Goal: Communication & Community: Answer question/provide support

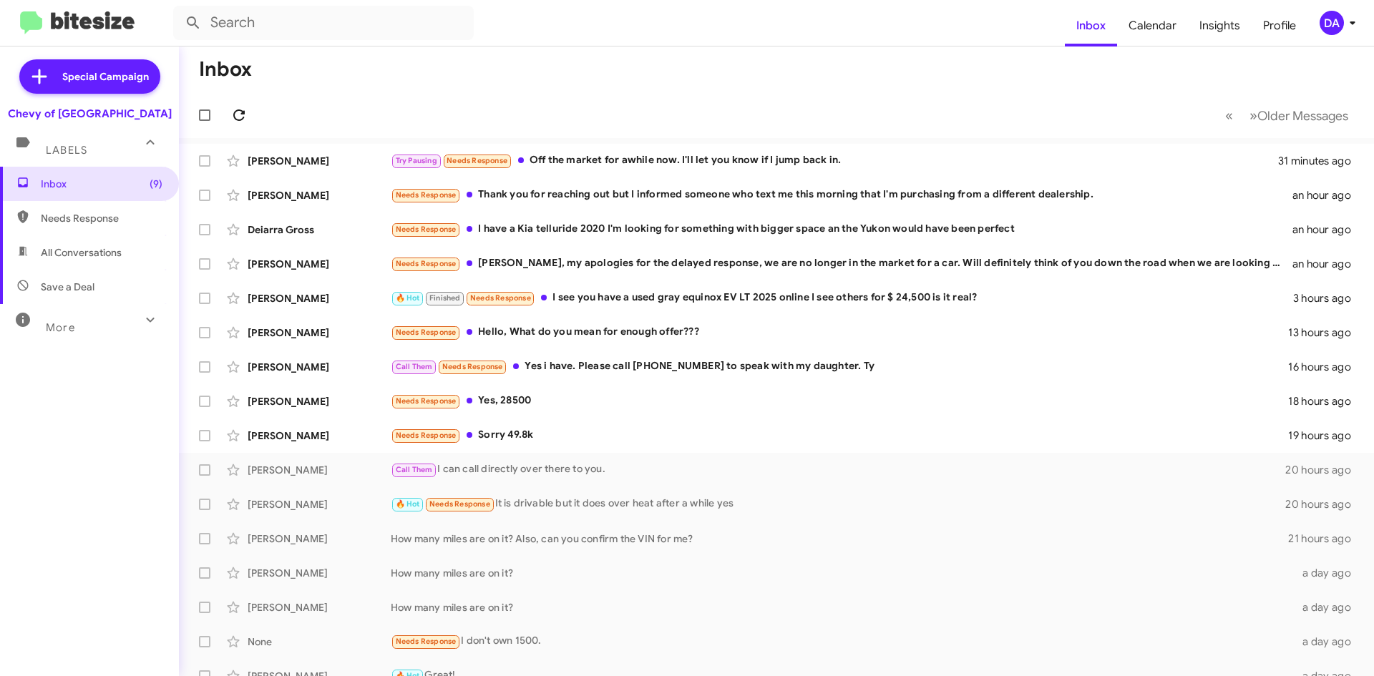
click at [245, 112] on icon at bounding box center [238, 114] width 11 height 11
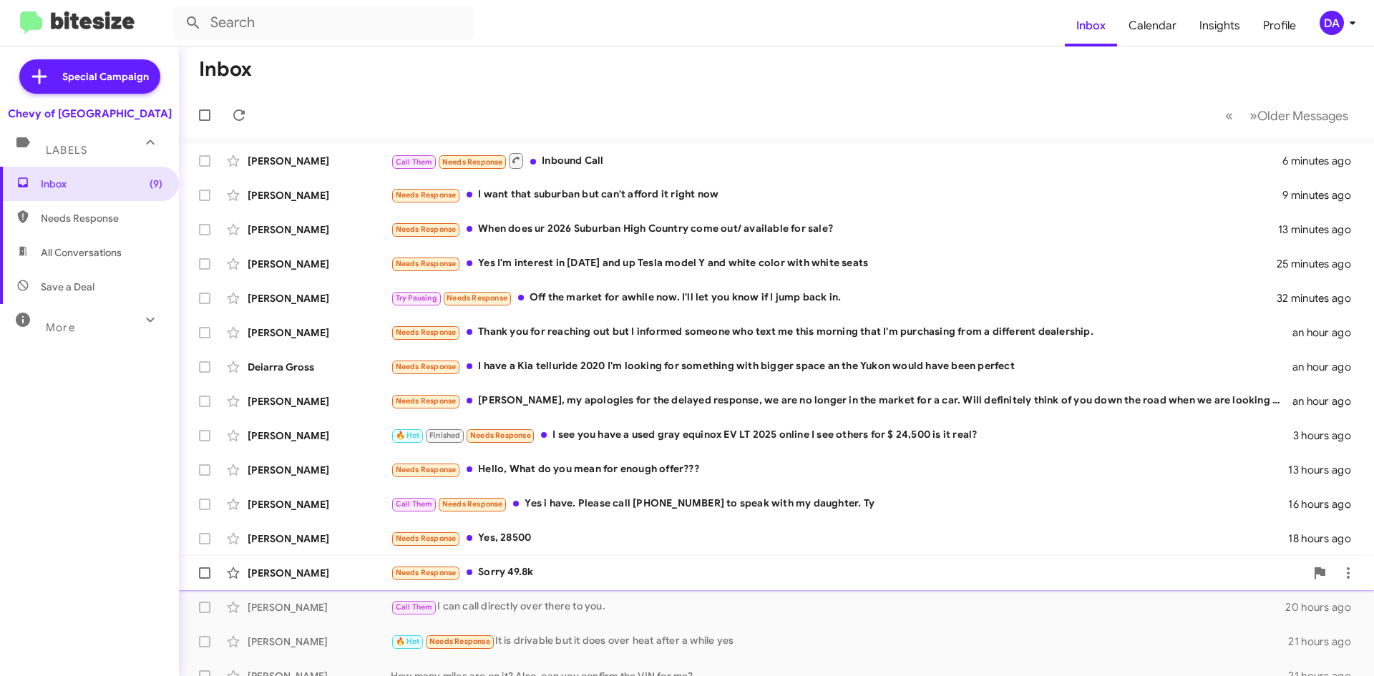
click at [675, 580] on div "Needs Response Sorry 49.8k" at bounding box center [848, 572] width 914 height 16
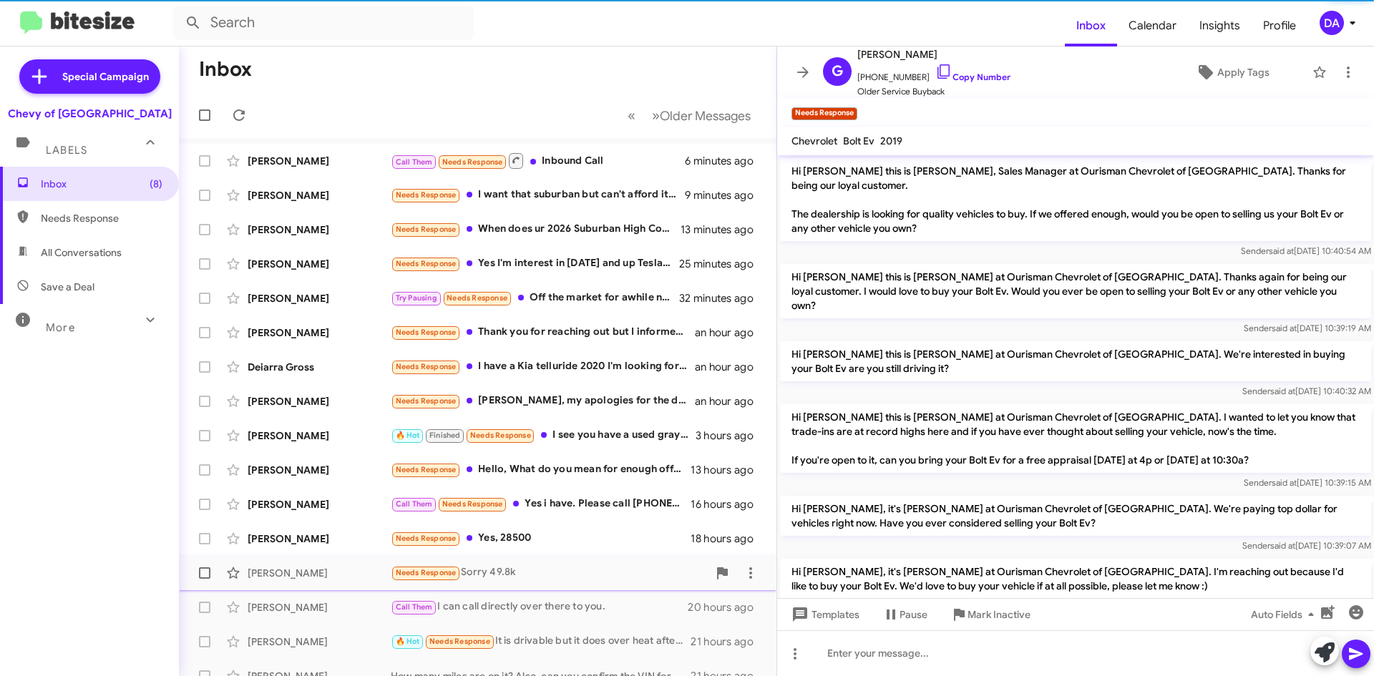
scroll to position [370, 0]
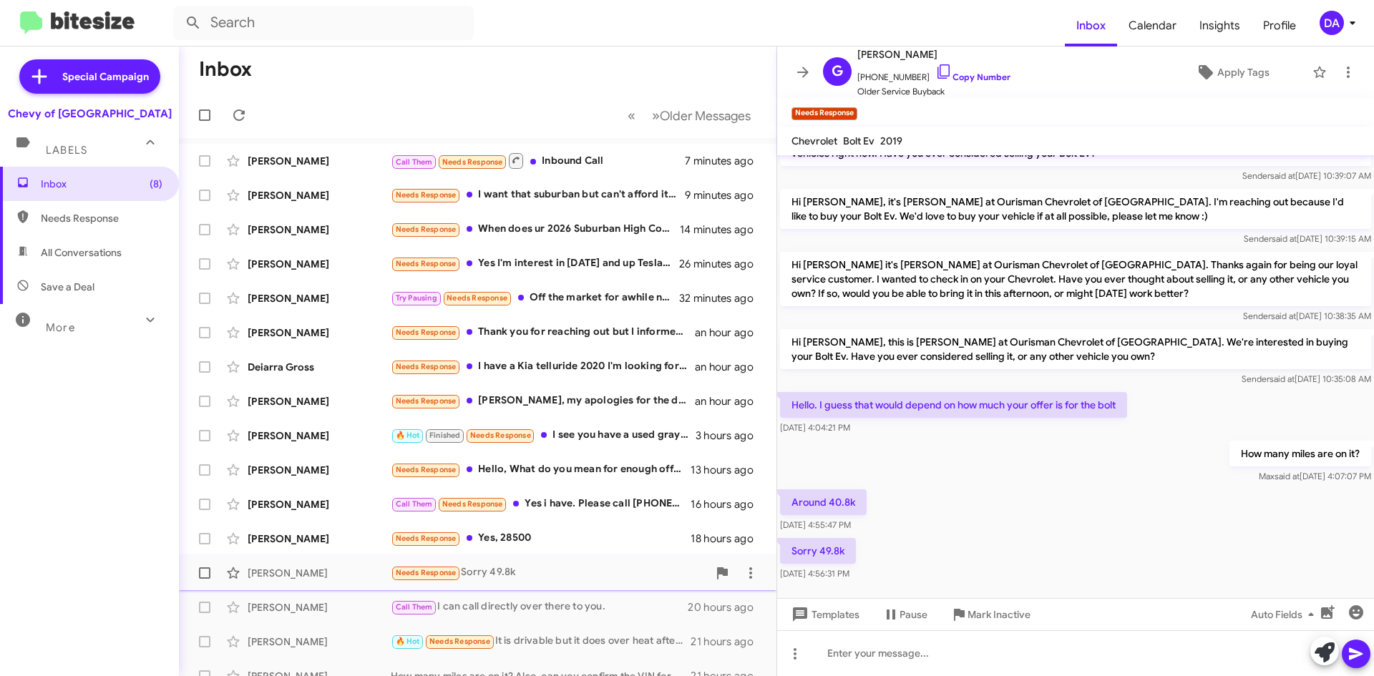
click at [557, 560] on div "[PERSON_NAME] Needs Response Sorry 49.8k 19 hours ago" at bounding box center [477, 573] width 575 height 29
click at [560, 538] on div "Needs Response Yes, 28500" at bounding box center [549, 538] width 317 height 16
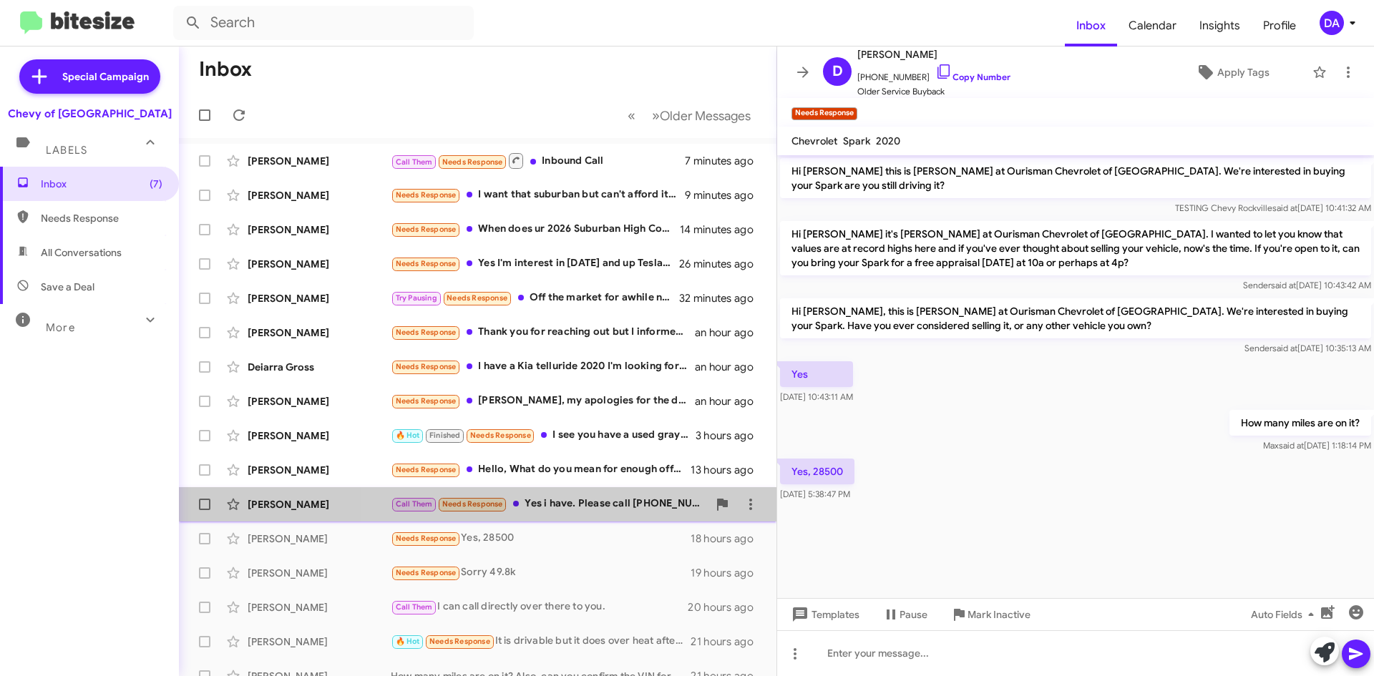
click at [570, 509] on div "Call Them Needs Response Yes i have. Please call [PHONE_NUMBER] to speak with m…" at bounding box center [549, 504] width 317 height 16
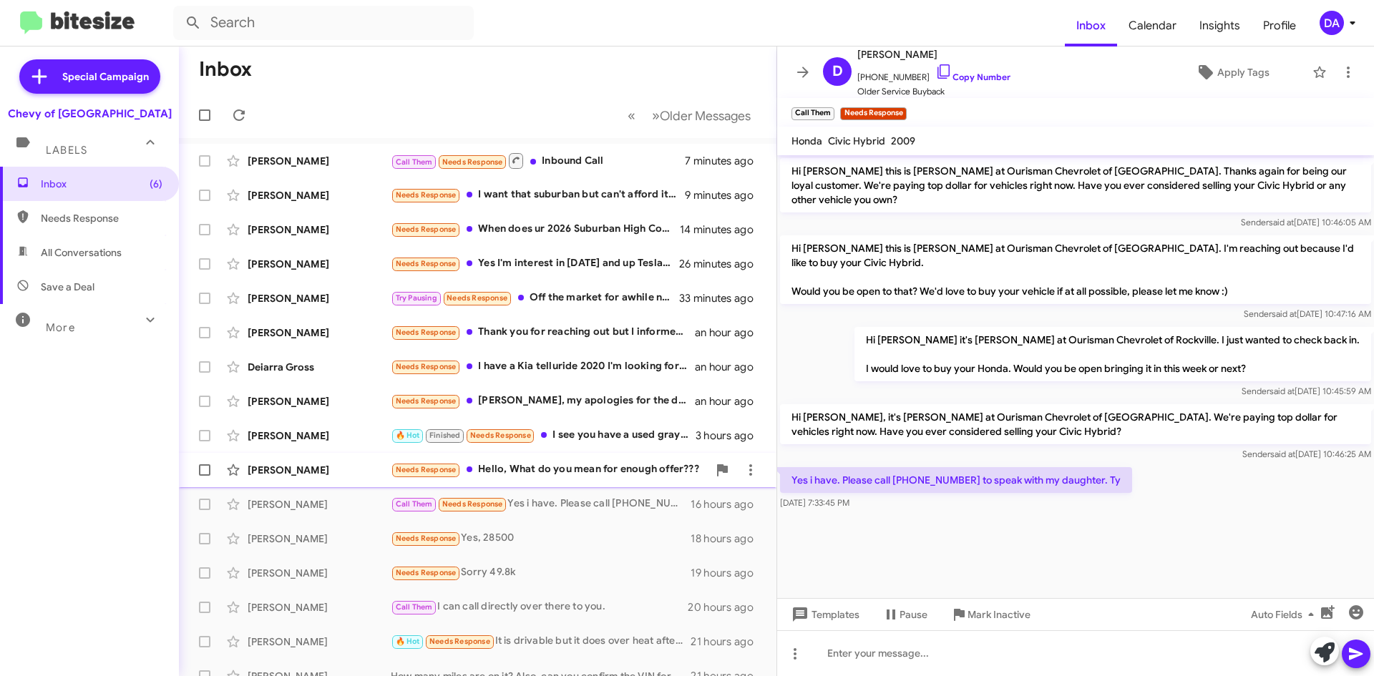
click at [592, 476] on div "Needs Response Hello, What do you mean for enough offer???" at bounding box center [549, 469] width 317 height 16
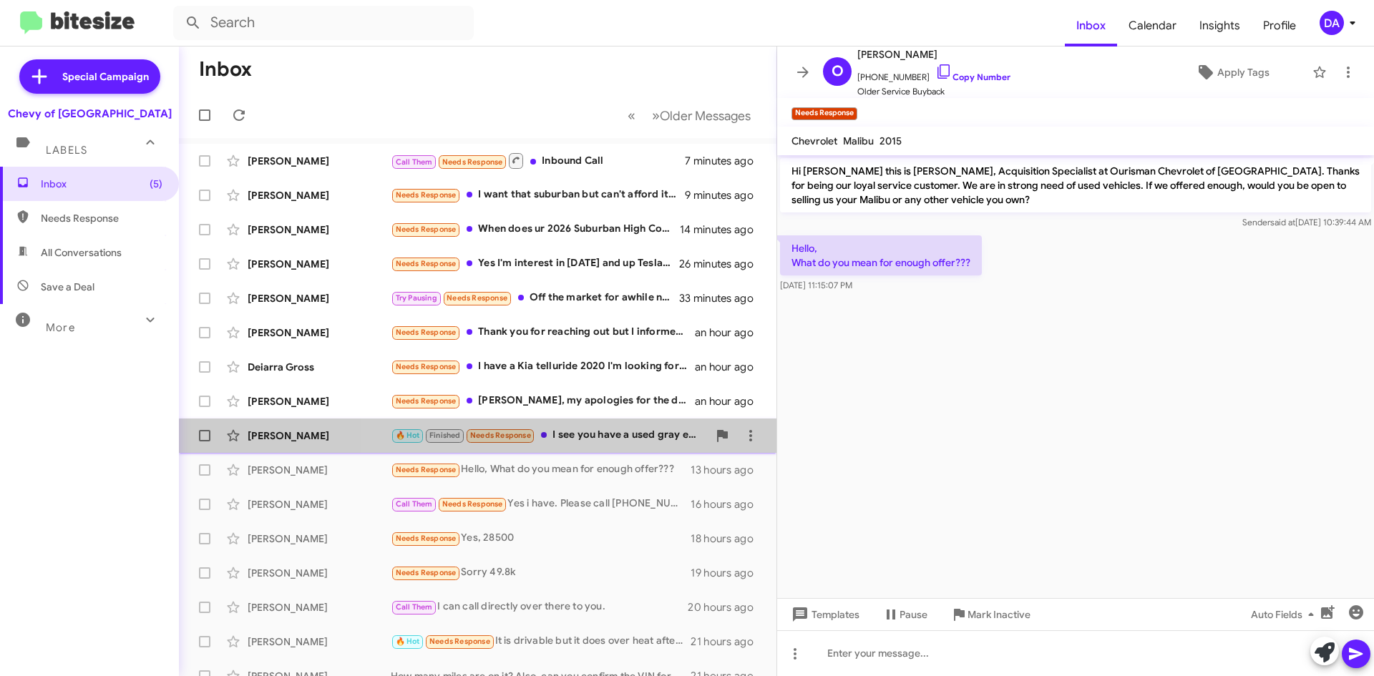
click at [602, 444] on div "🔥 Hot Finished Needs Response I see you have a used gray equinox EV LT 2025 onl…" at bounding box center [549, 435] width 317 height 16
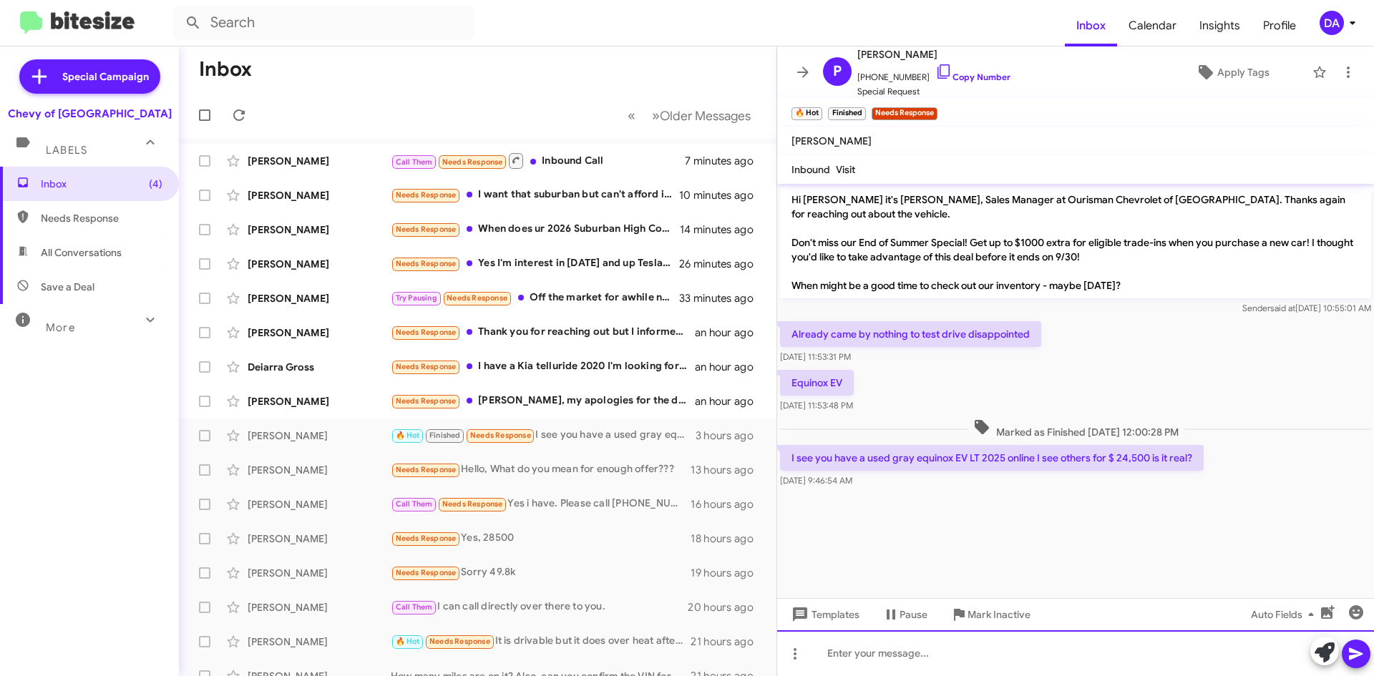
click at [861, 639] on div at bounding box center [1075, 653] width 597 height 46
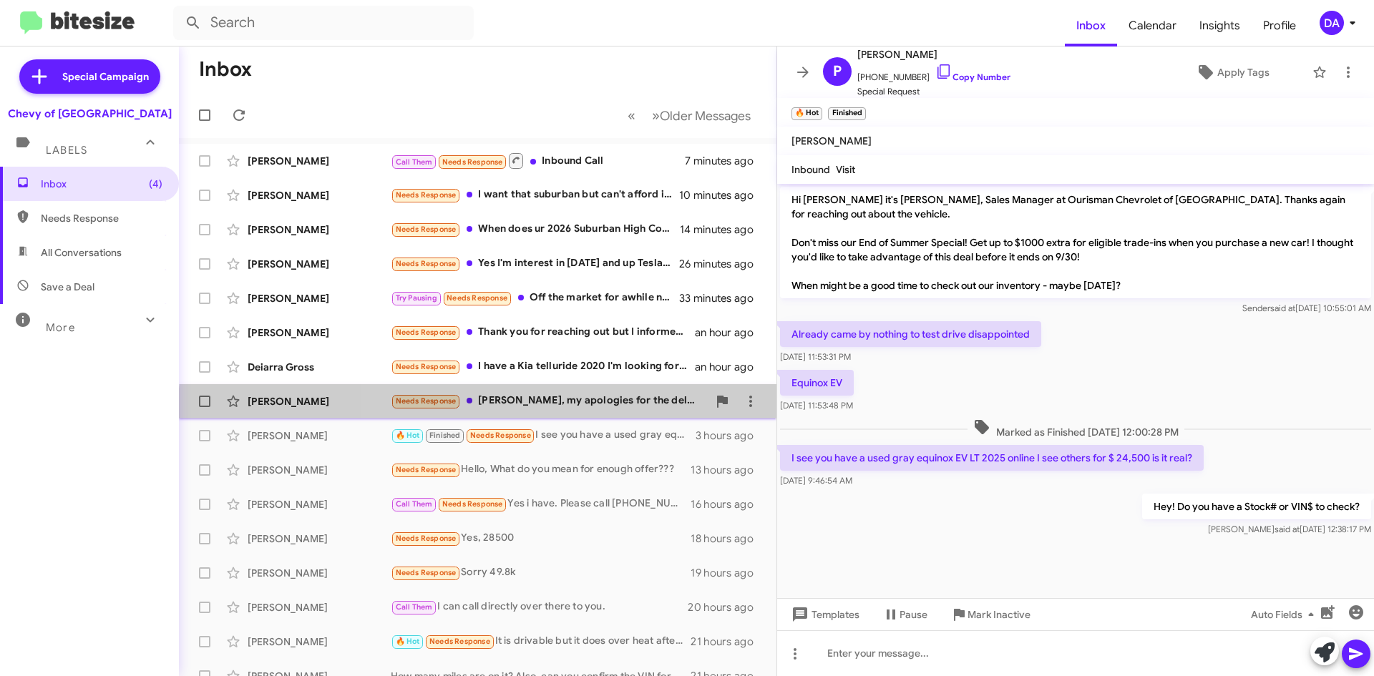
click at [604, 412] on div "[PERSON_NAME] Needs Response [PERSON_NAME], my apologies for the delayed respon…" at bounding box center [477, 401] width 575 height 29
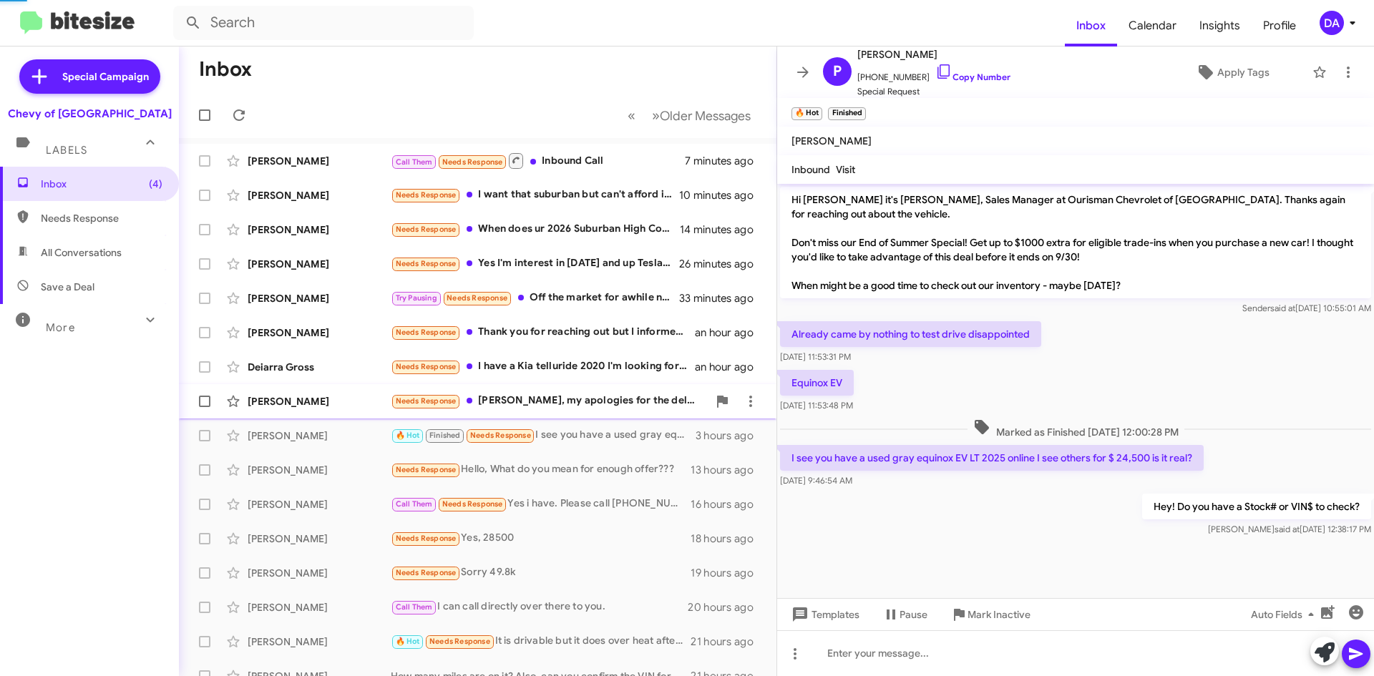
scroll to position [347, 0]
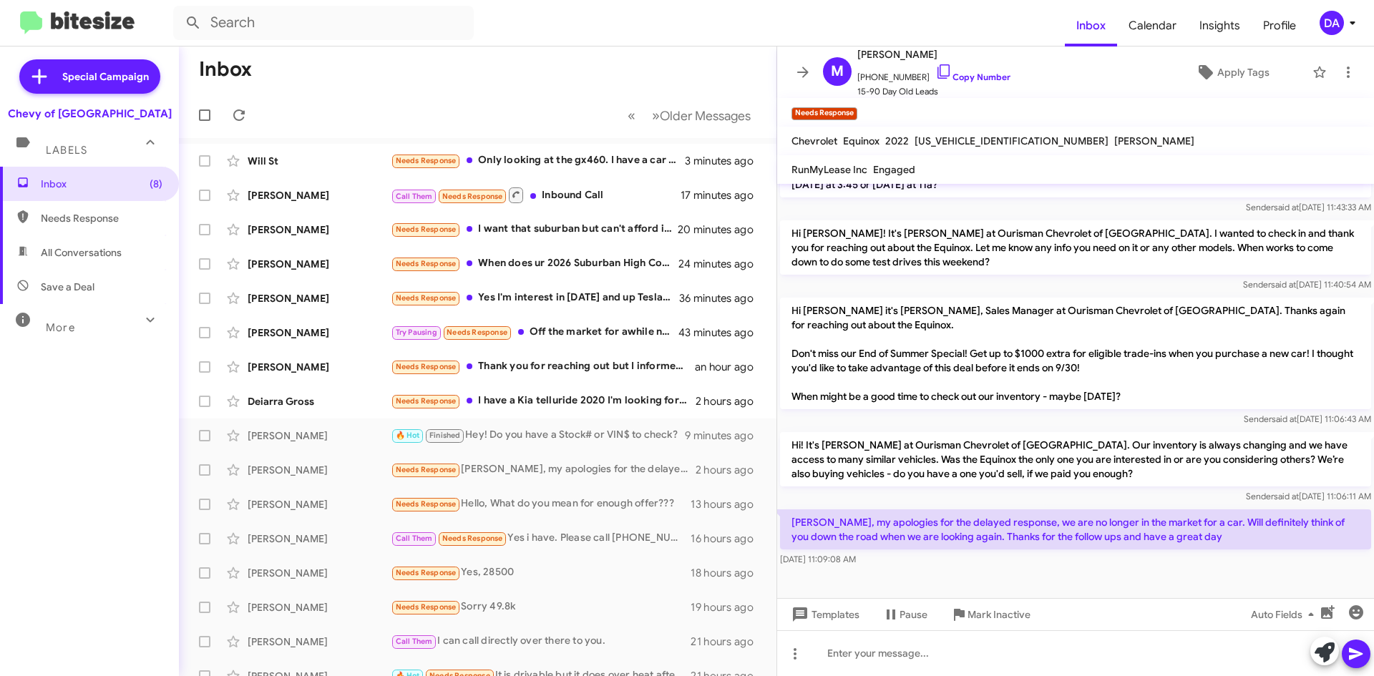
click at [27, 434] on div "Inbox (8) Needs Response All Conversations Save a Deal More Important 🔥 Hot App…" at bounding box center [89, 370] width 179 height 406
click at [233, 109] on icon at bounding box center [238, 115] width 17 height 17
click at [975, 77] on link "Copy Number" at bounding box center [972, 77] width 75 height 11
click at [1322, 660] on icon at bounding box center [1324, 652] width 20 height 20
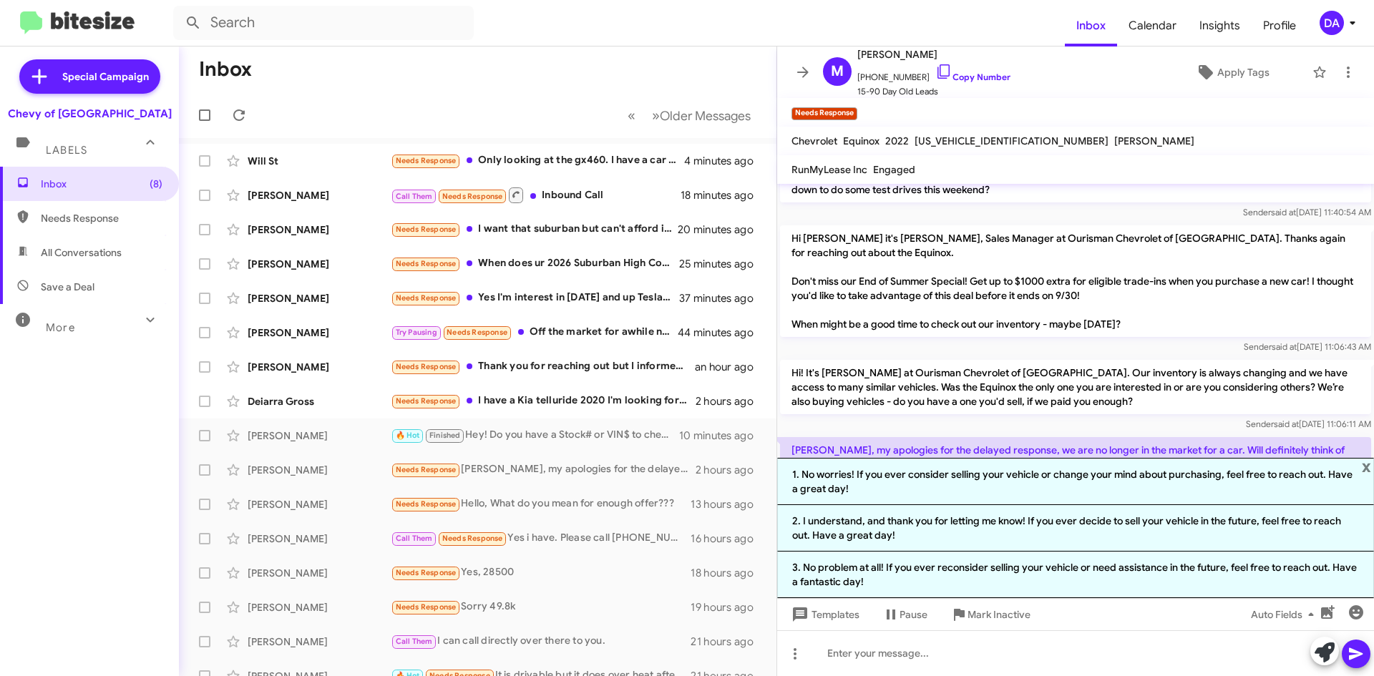
scroll to position [487, 0]
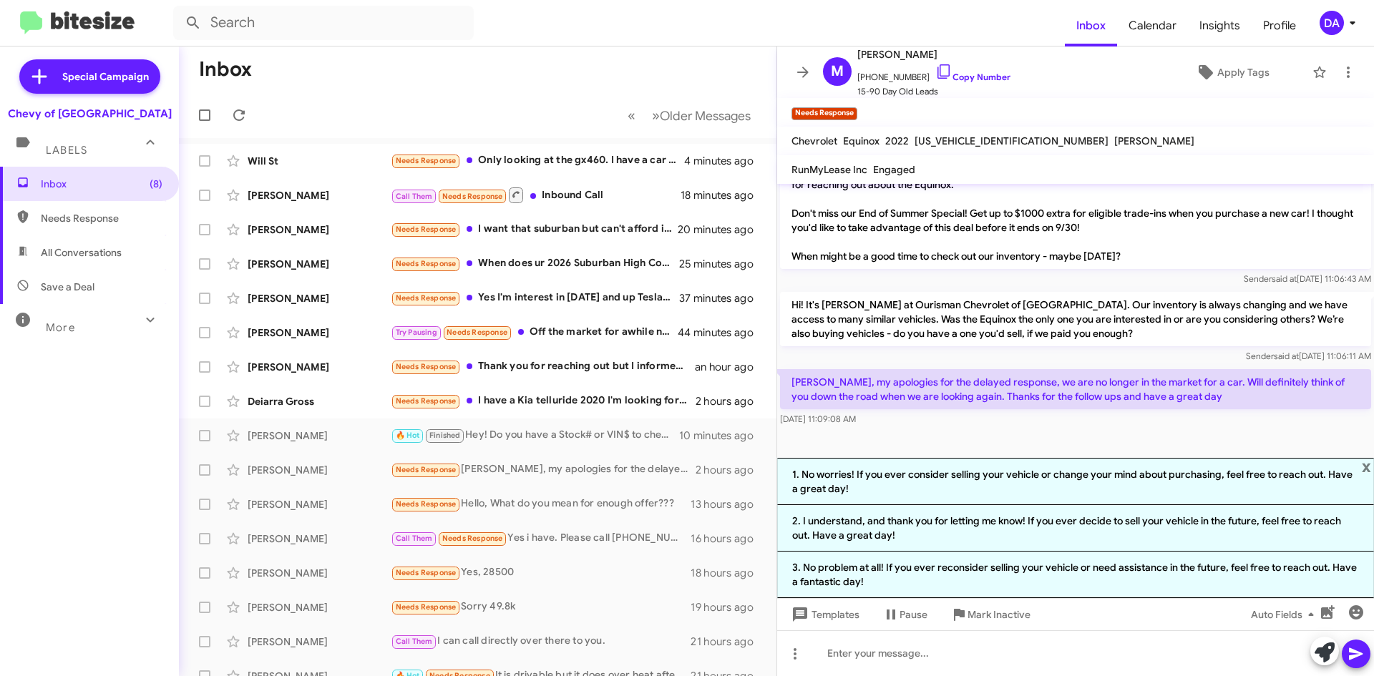
drag, startPoint x: 977, startPoint y: 474, endPoint x: 1030, endPoint y: 487, distance: 54.7
click at [977, 474] on li "1. No worries! If you ever consider selling your vehicle or change your mind ab…" at bounding box center [1075, 481] width 597 height 47
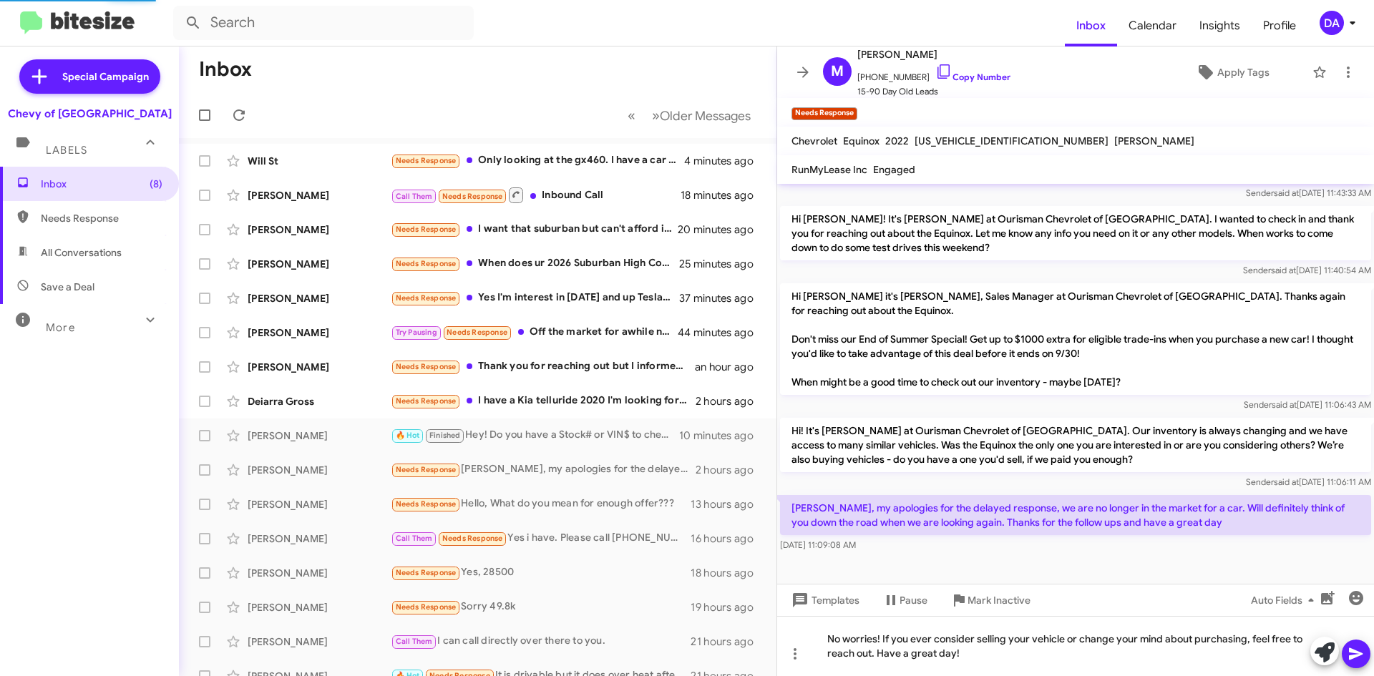
click at [1367, 650] on button at bounding box center [1355, 654] width 29 height 29
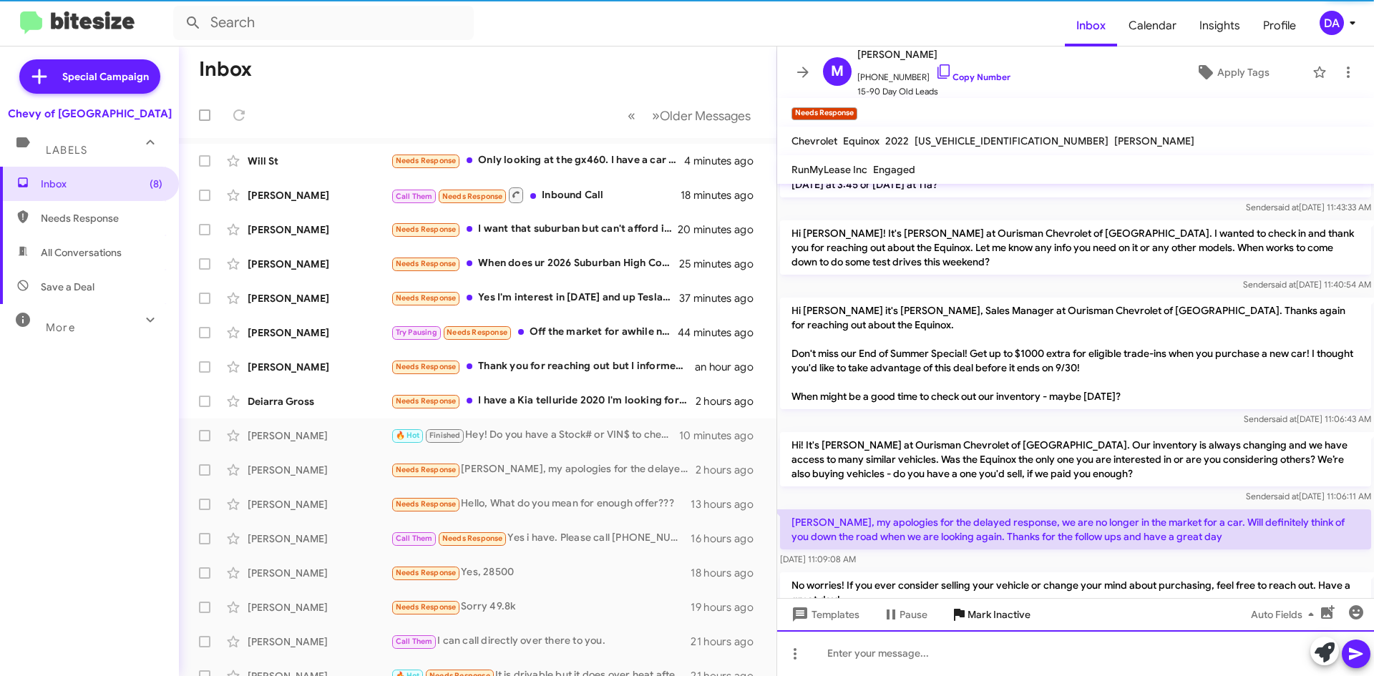
scroll to position [0, 0]
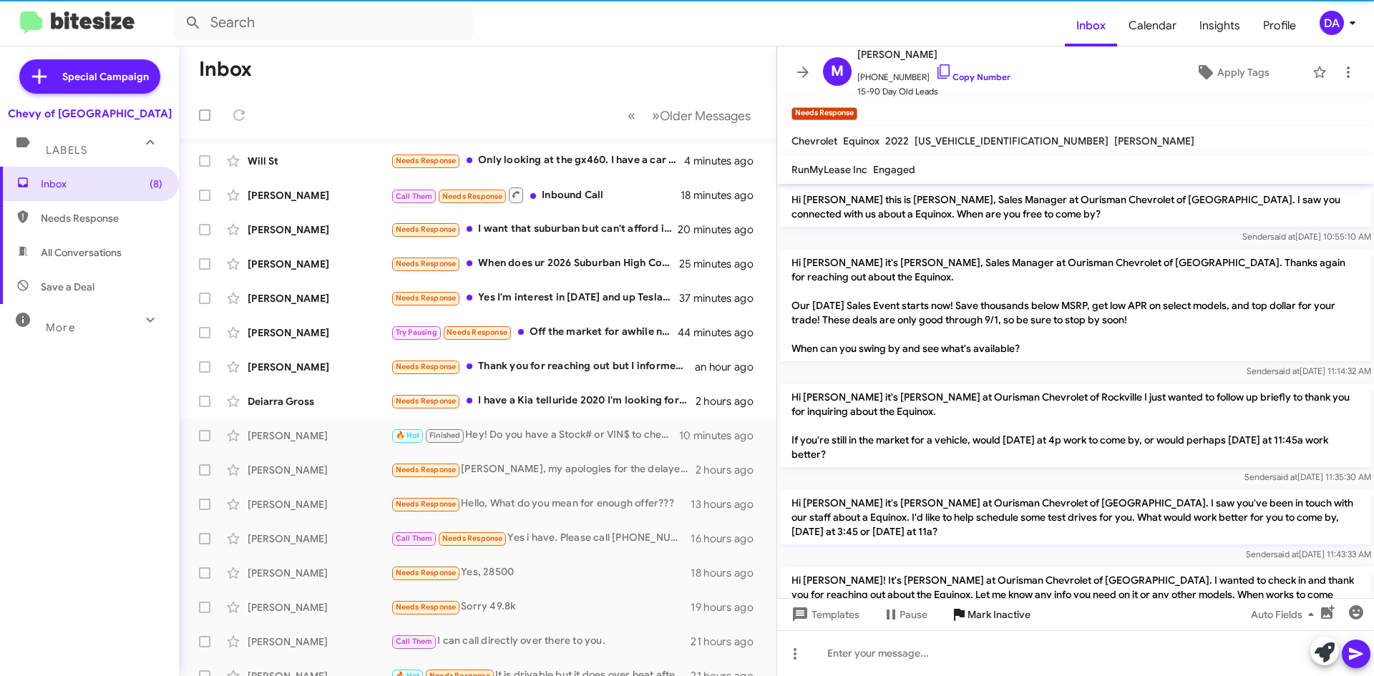
click at [976, 620] on span "Mark Inactive" at bounding box center [998, 615] width 63 height 26
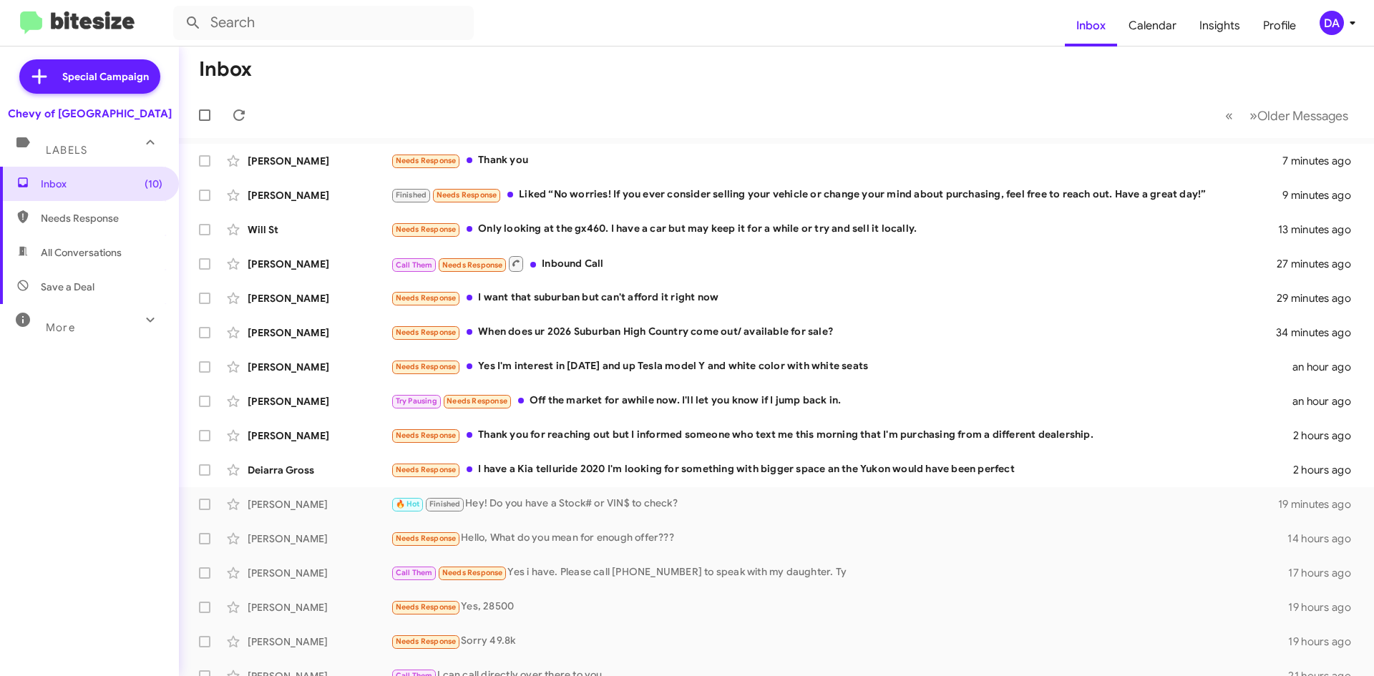
click at [25, 404] on div "Inbox (10) Needs Response All Conversations Save a Deal More Important 🔥 Hot Ap…" at bounding box center [89, 370] width 179 height 406
click at [233, 119] on icon at bounding box center [238, 115] width 17 height 17
click at [855, 461] on div "Needs Response I have a Kia telluride 2020 I'm looking for something with bigge…" at bounding box center [848, 469] width 914 height 16
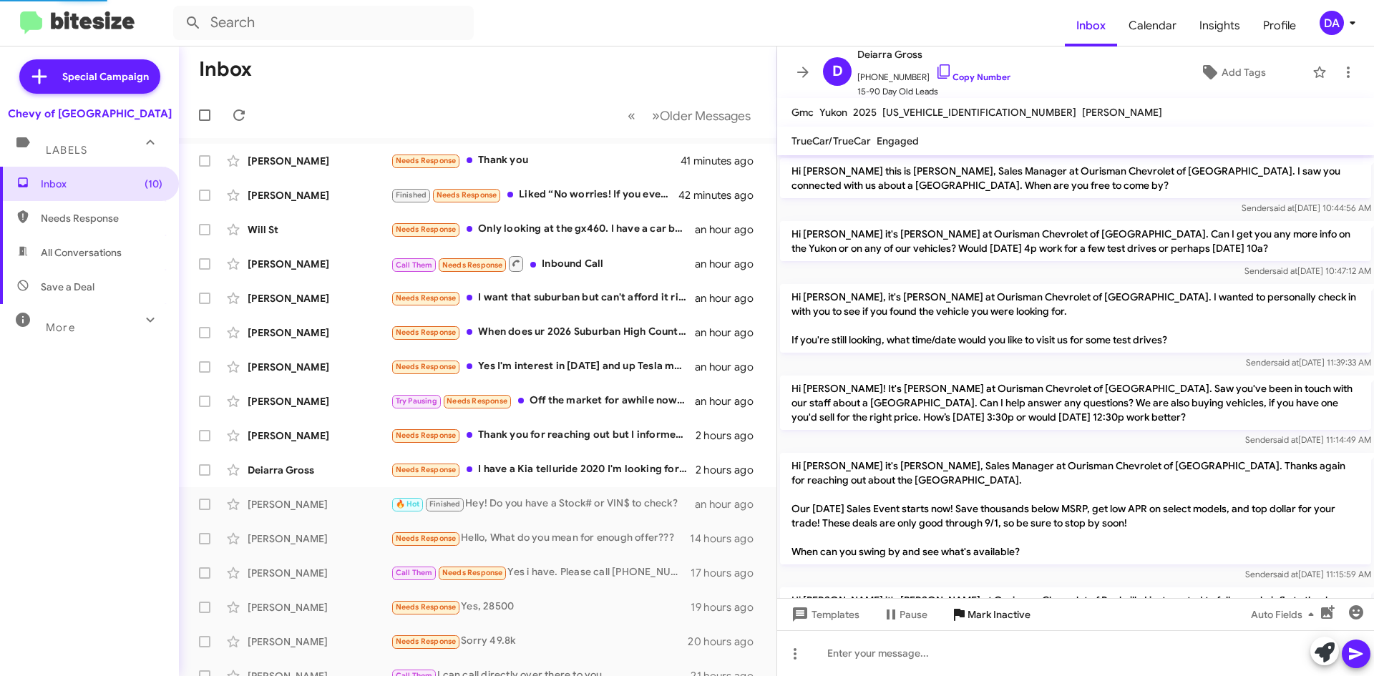
scroll to position [547, 0]
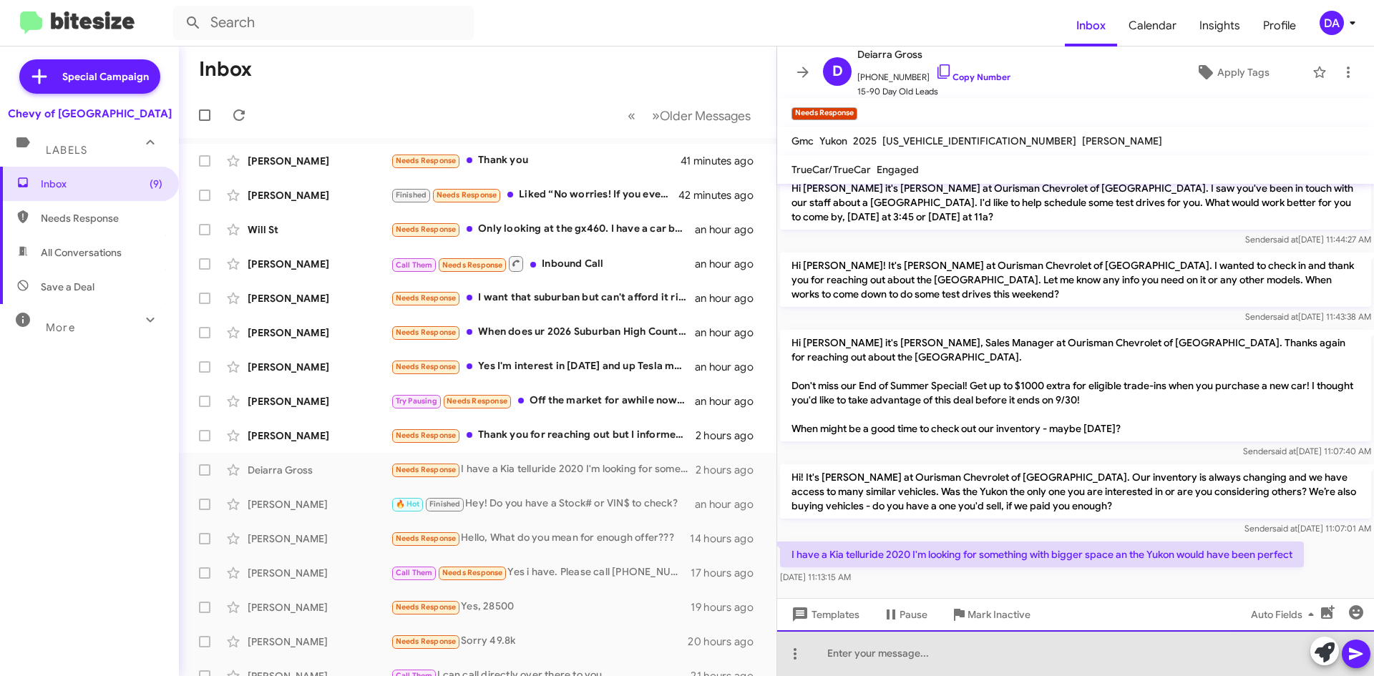
click at [940, 658] on div at bounding box center [1075, 653] width 597 height 46
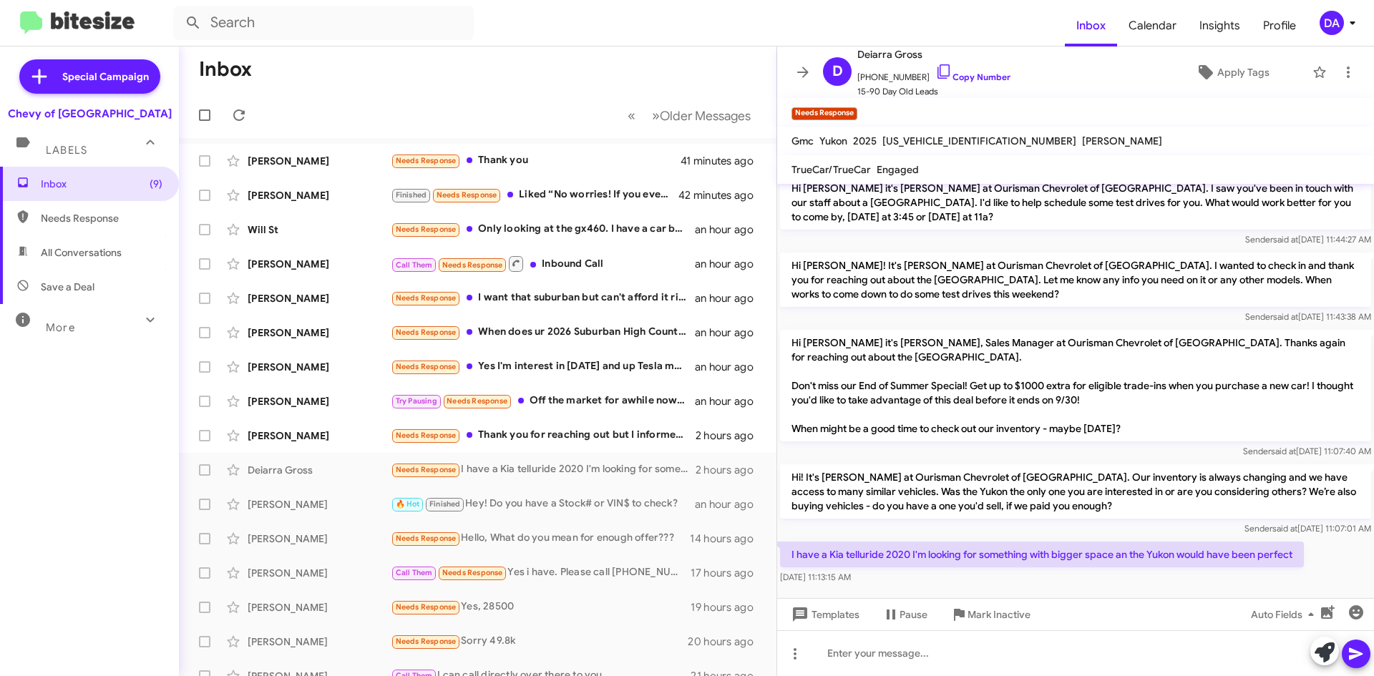
click at [924, 146] on span "[US_VEHICLE_IDENTIFICATION_NUMBER]" at bounding box center [979, 141] width 194 height 13
click at [924, 145] on span "[US_VEHICLE_IDENTIFICATION_NUMBER]" at bounding box center [979, 141] width 194 height 13
copy span "[US_VEHICLE_IDENTIFICATION_NUMBER]"
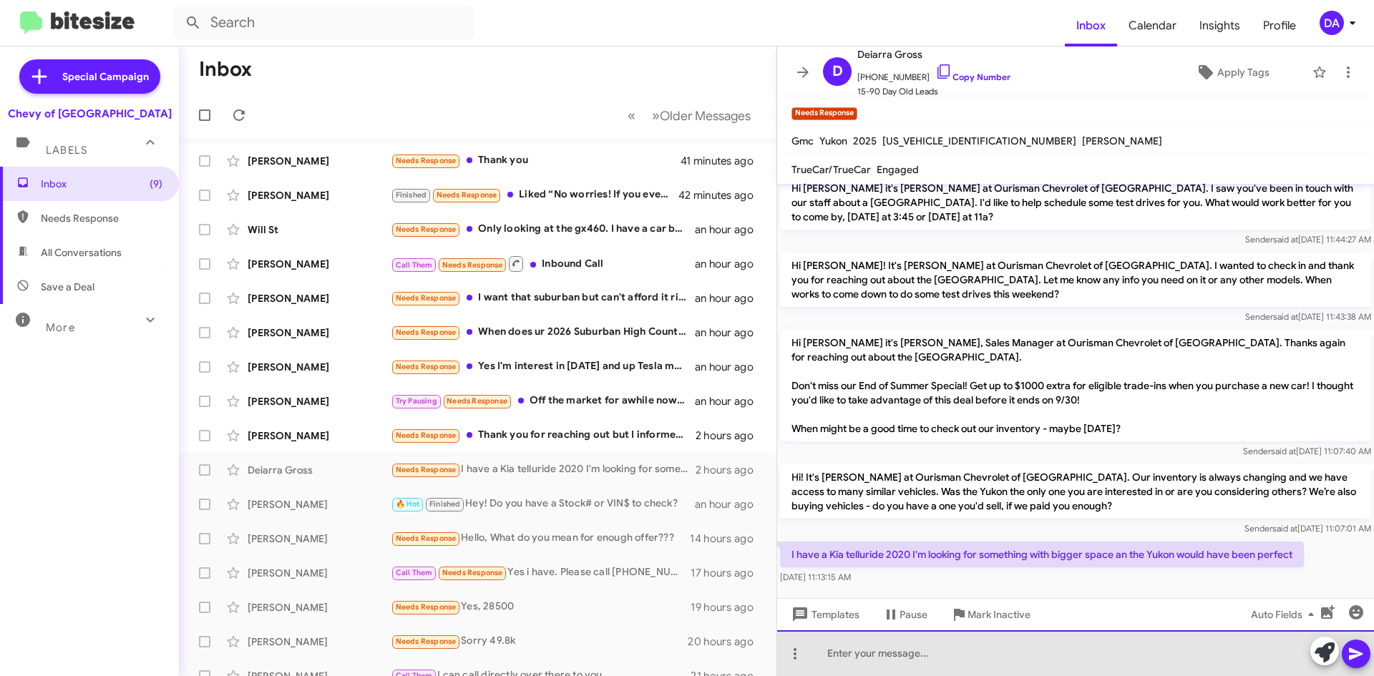
click at [974, 645] on div at bounding box center [1075, 653] width 597 height 46
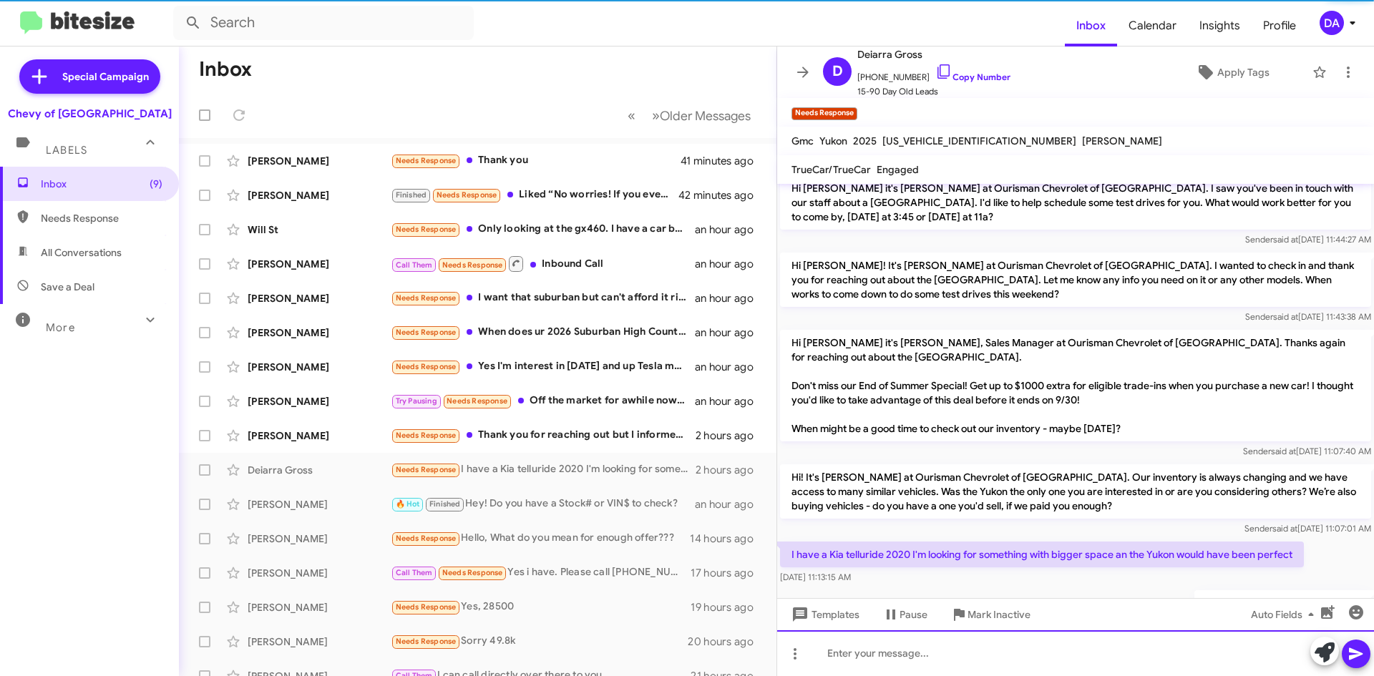
scroll to position [0, 0]
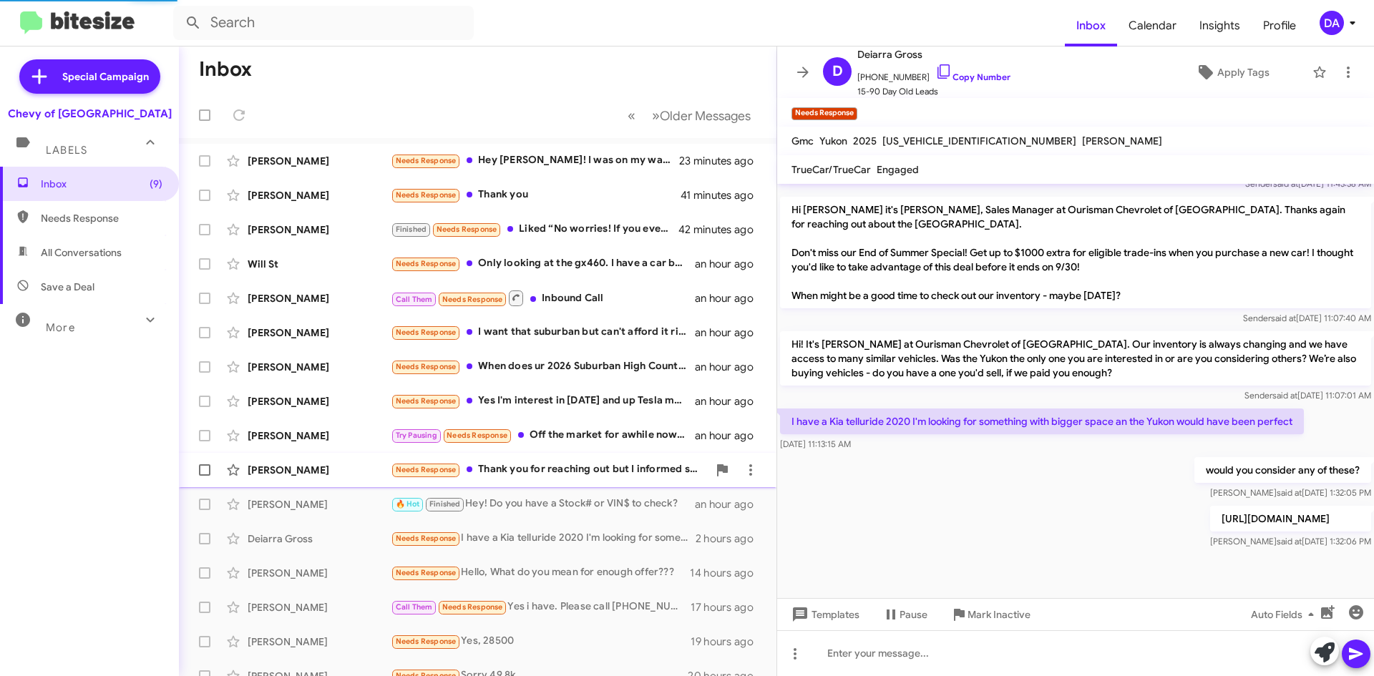
click at [593, 482] on div "[PERSON_NAME] Needs Response Thank you for reaching out but I informed someone …" at bounding box center [477, 470] width 575 height 29
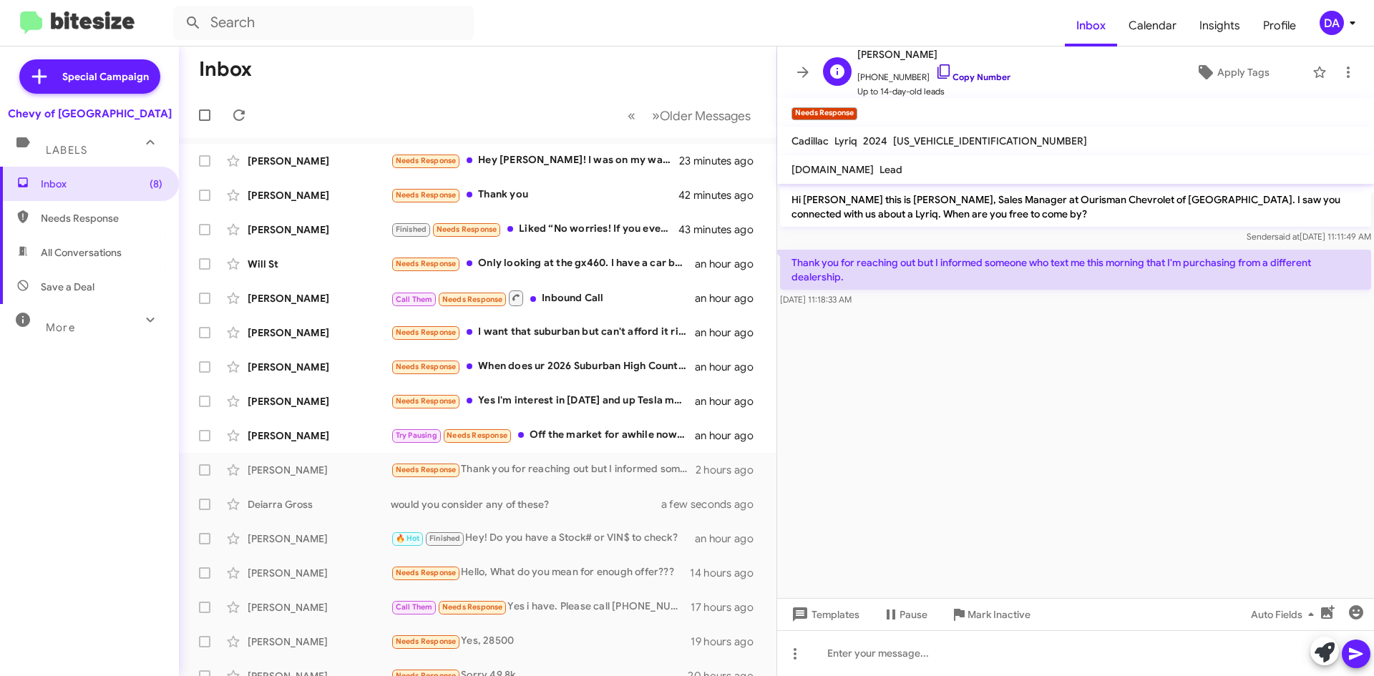
click at [979, 82] on link "Copy Number" at bounding box center [972, 77] width 75 height 11
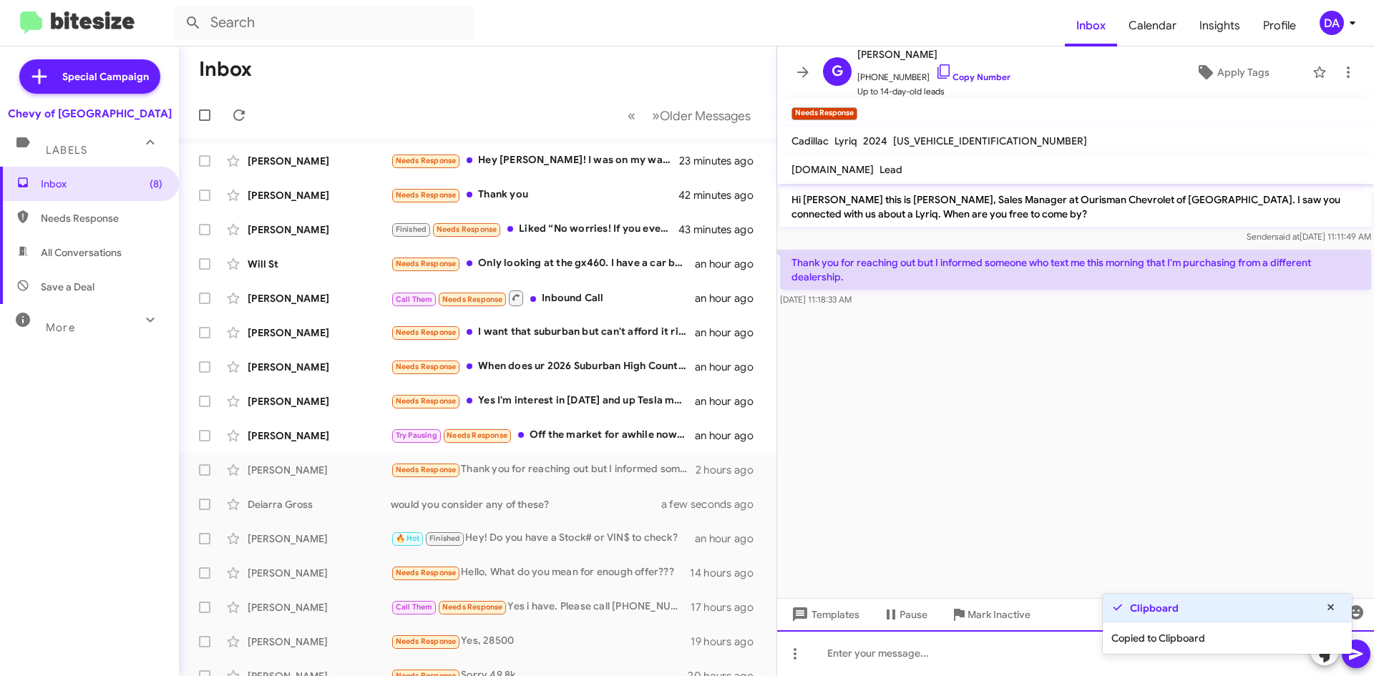
drag, startPoint x: 892, startPoint y: 663, endPoint x: 895, endPoint y: 648, distance: 15.3
click at [892, 663] on div at bounding box center [1075, 653] width 597 height 46
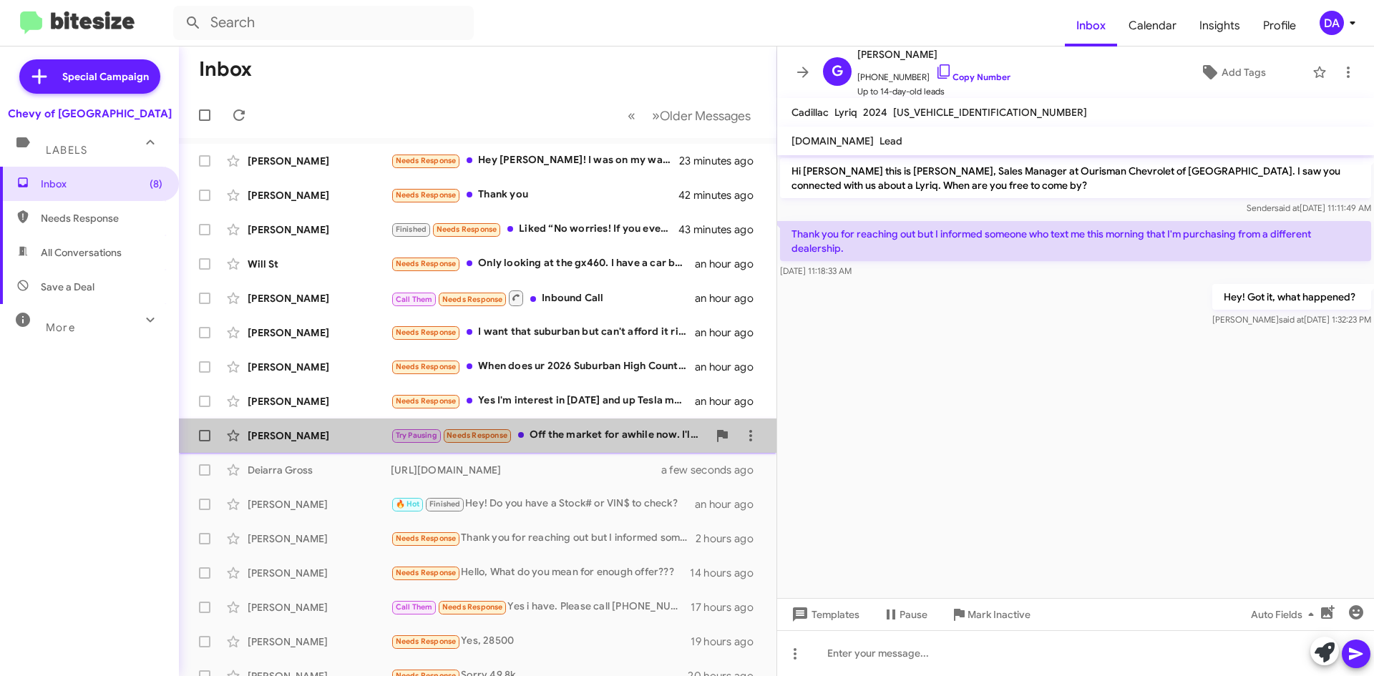
click at [588, 450] on span "[PERSON_NAME] Try Pausing Needs Response Off the market for awhile now. I'll le…" at bounding box center [477, 436] width 597 height 34
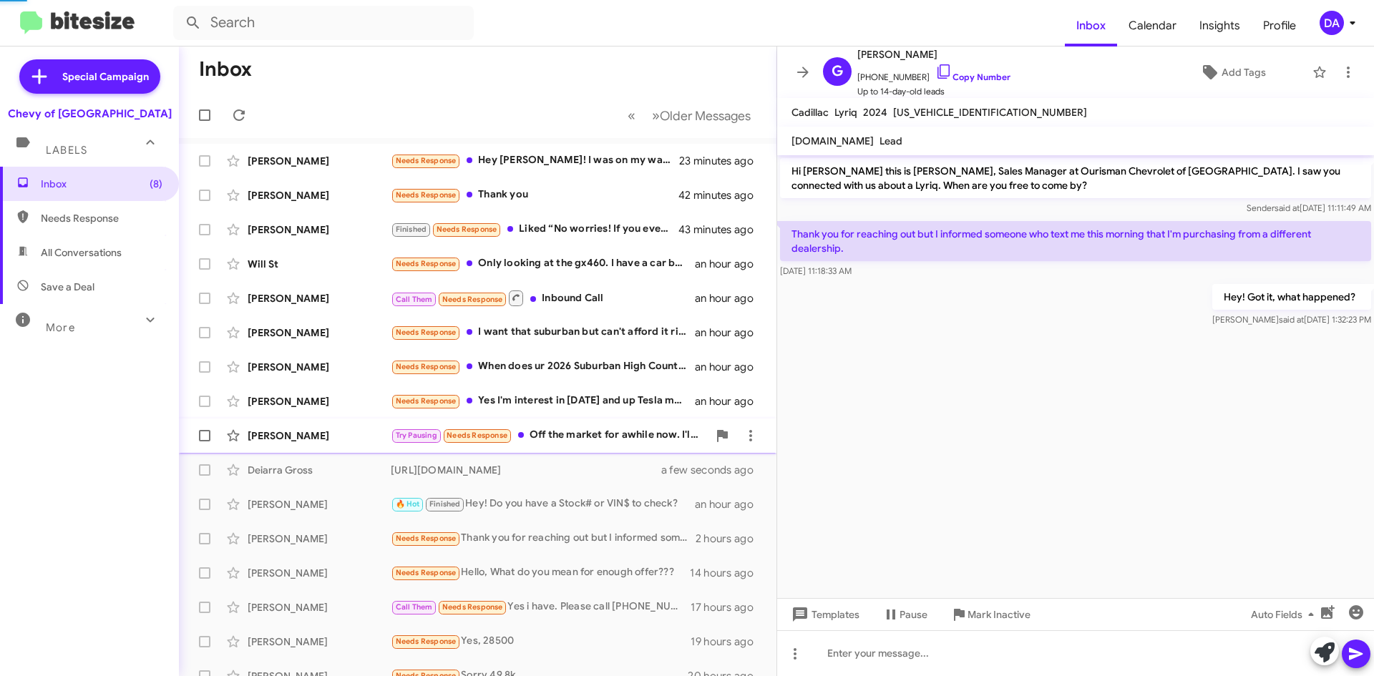
scroll to position [261, 0]
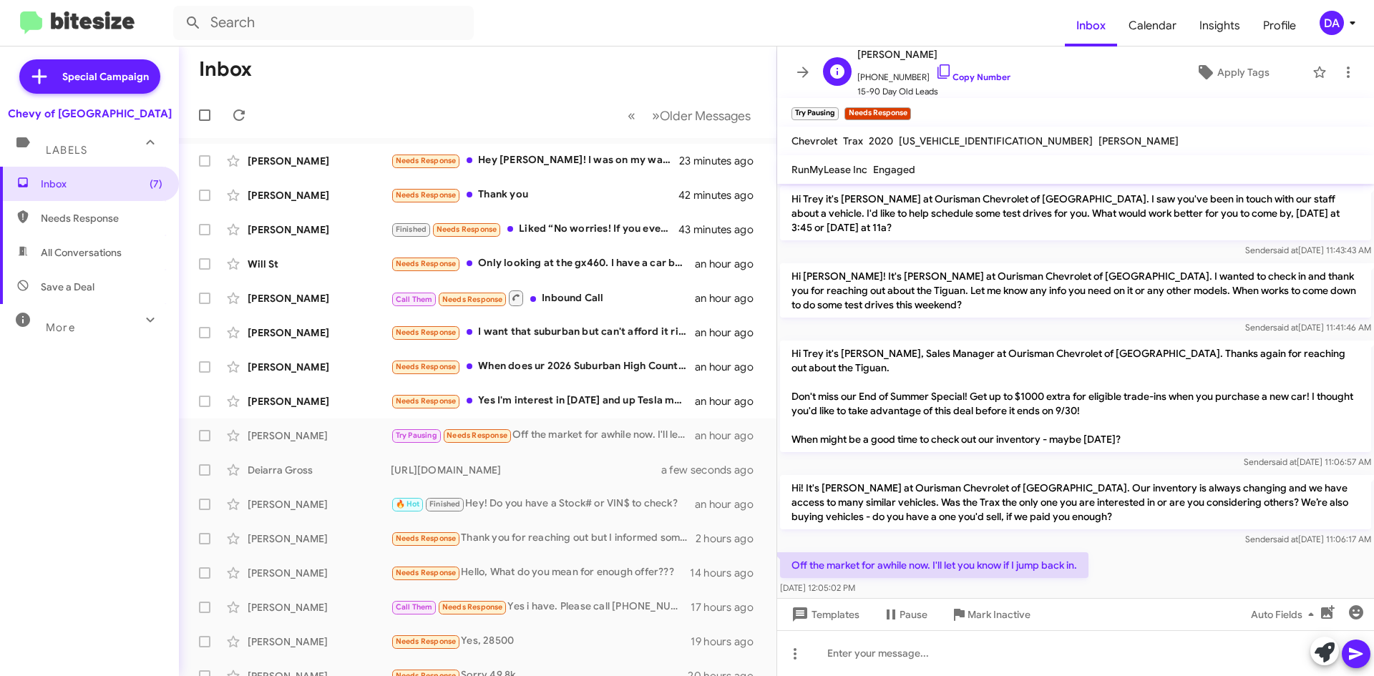
drag, startPoint x: 962, startPoint y: 79, endPoint x: 859, endPoint y: 94, distance: 104.1
click at [962, 79] on link "Copy Number" at bounding box center [972, 77] width 75 height 11
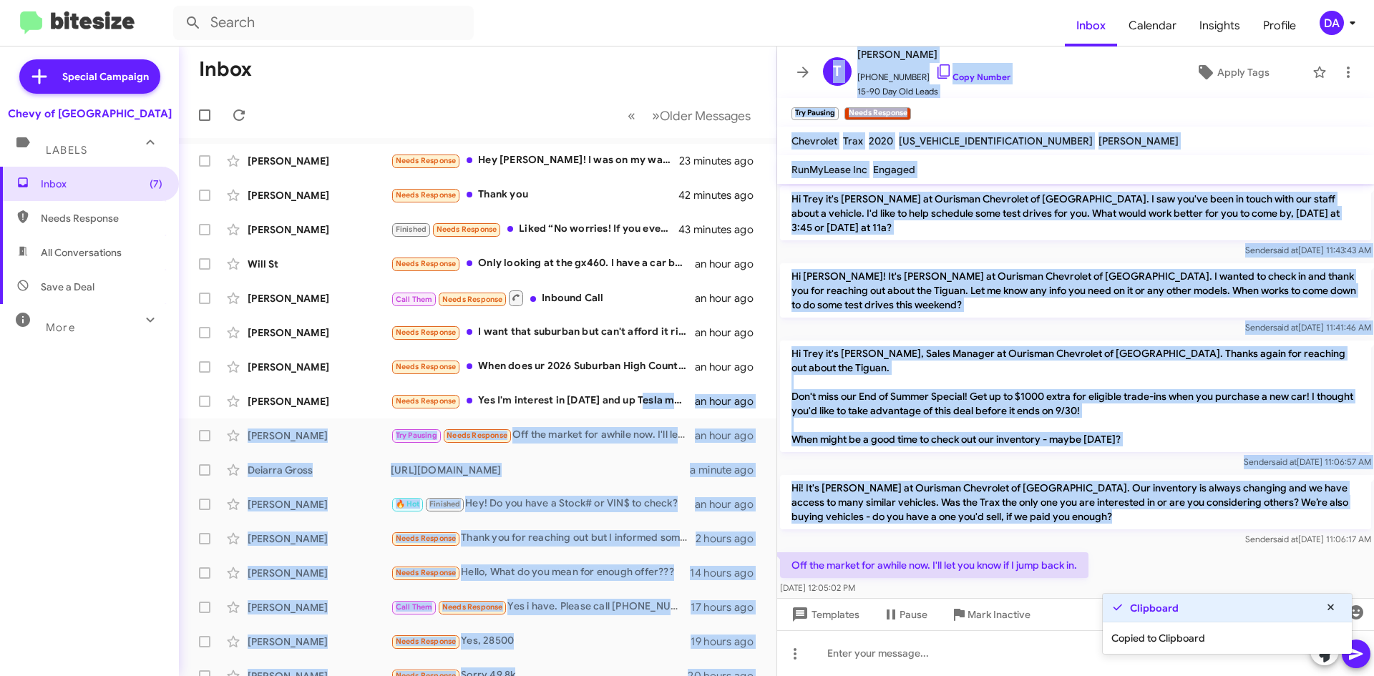
drag, startPoint x: 644, startPoint y: 408, endPoint x: 1084, endPoint y: 532, distance: 457.1
click at [1084, 532] on div "Inbox « Previous » Next Older Messages [PERSON_NAME] Needs Response Hey [PERSON…" at bounding box center [776, 362] width 1195 height 630
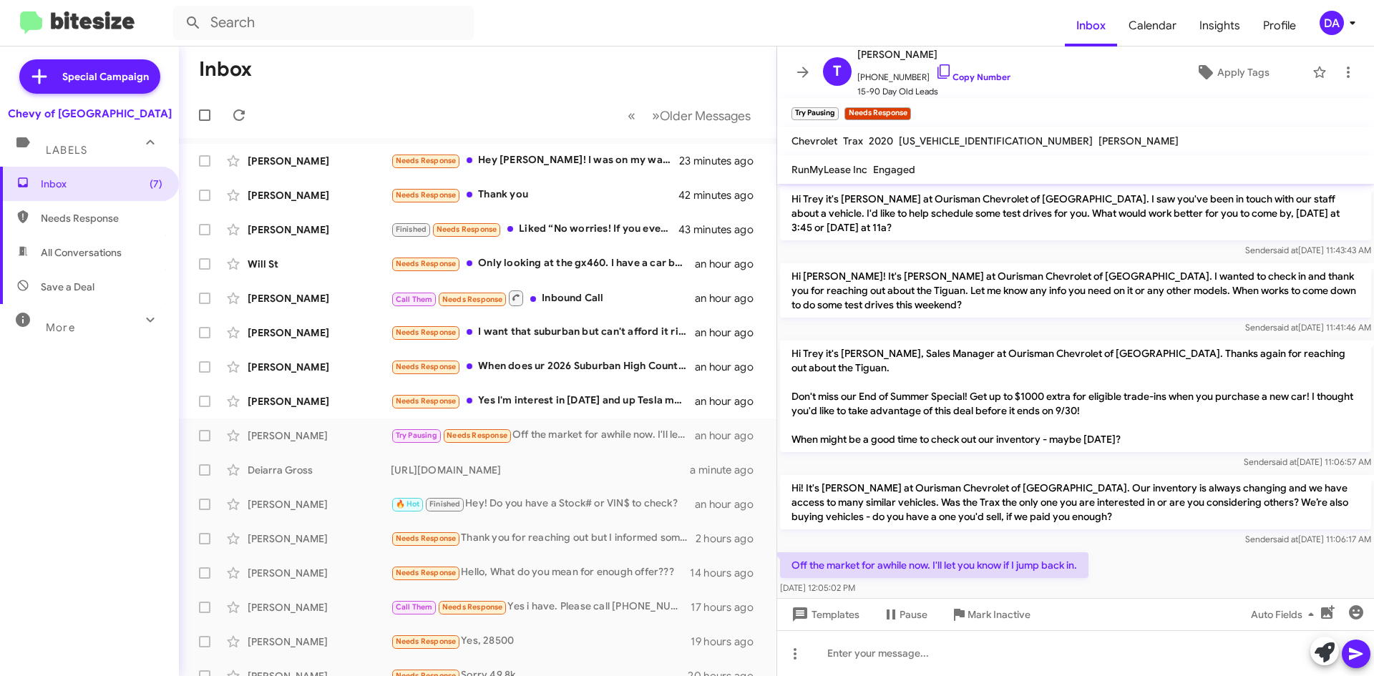
click at [1119, 552] on div "Off the market for awhile now. I'll let you know if I jump back in. [DATE] 12:0…" at bounding box center [1075, 573] width 597 height 49
click at [998, 609] on span "Mark Inactive" at bounding box center [998, 615] width 63 height 26
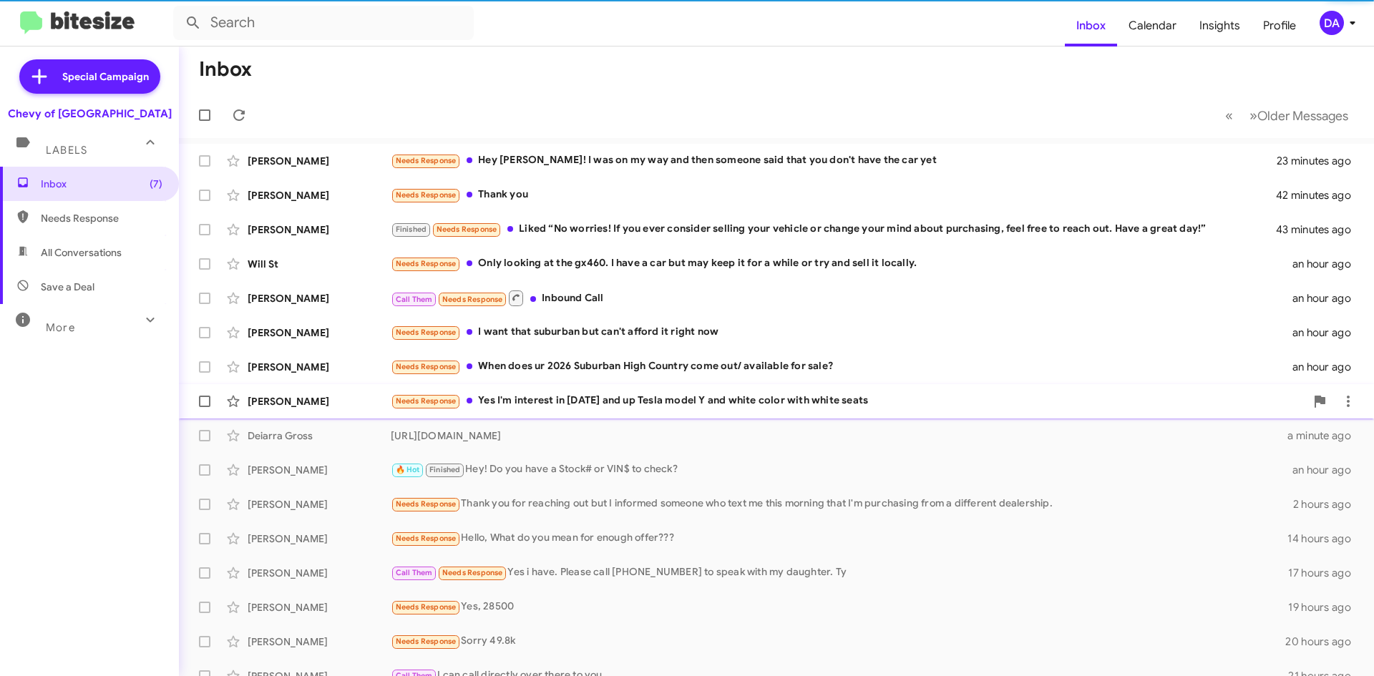
click at [622, 391] on div "[PERSON_NAME] Needs Response Yes I'm interest in [DATE] and up Tesla model Y an…" at bounding box center [776, 401] width 1172 height 29
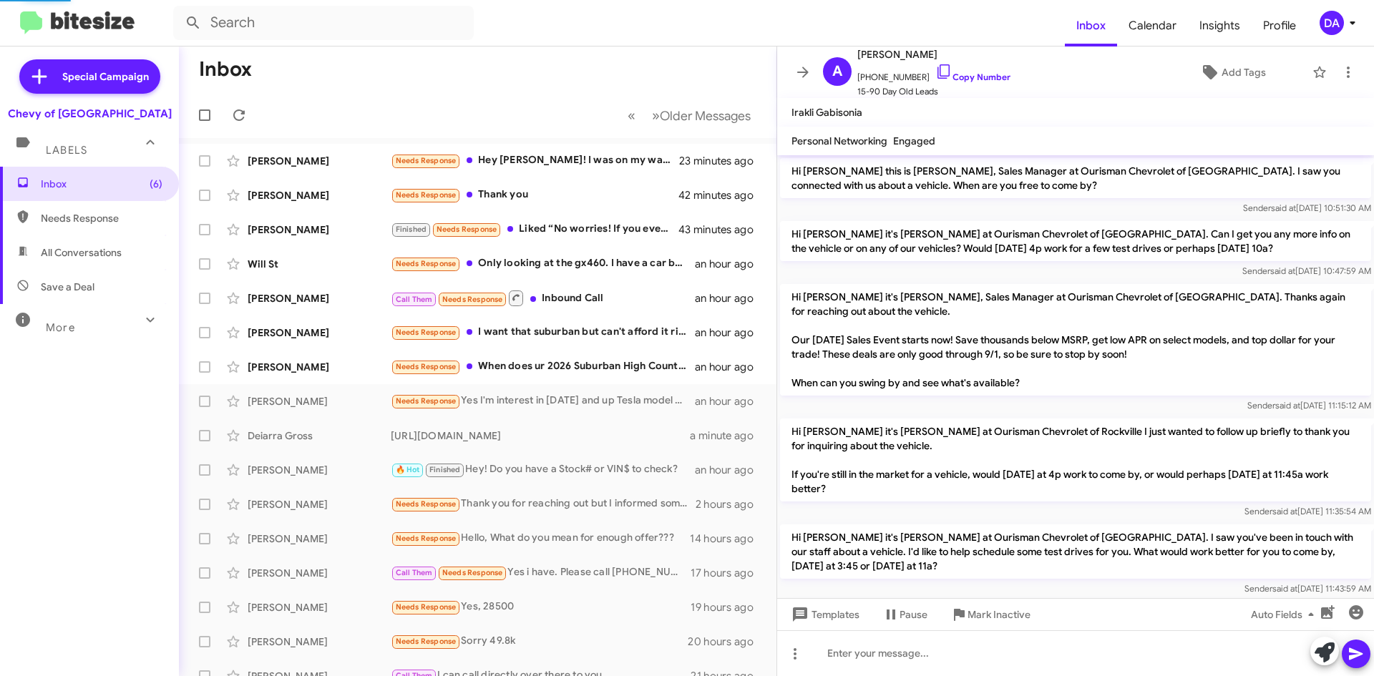
scroll to position [371, 0]
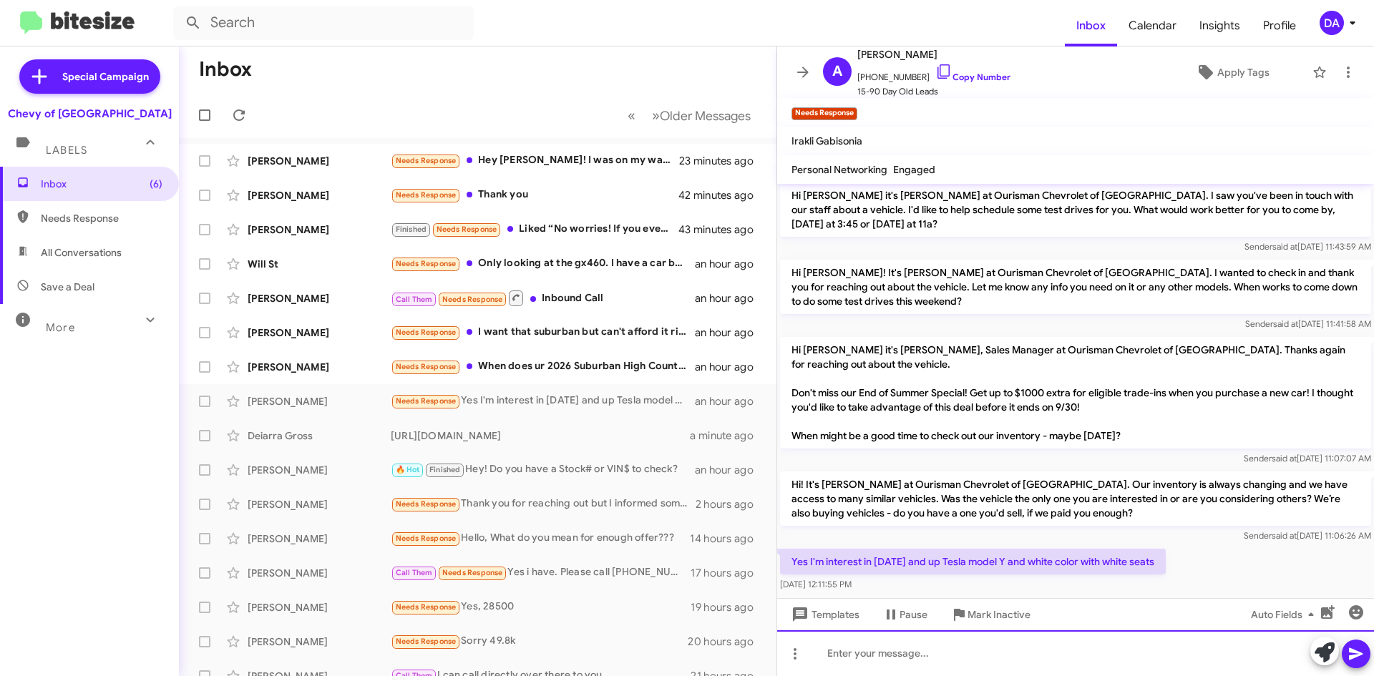
click at [975, 641] on div at bounding box center [1075, 653] width 597 height 46
click at [930, 654] on div at bounding box center [1075, 653] width 597 height 46
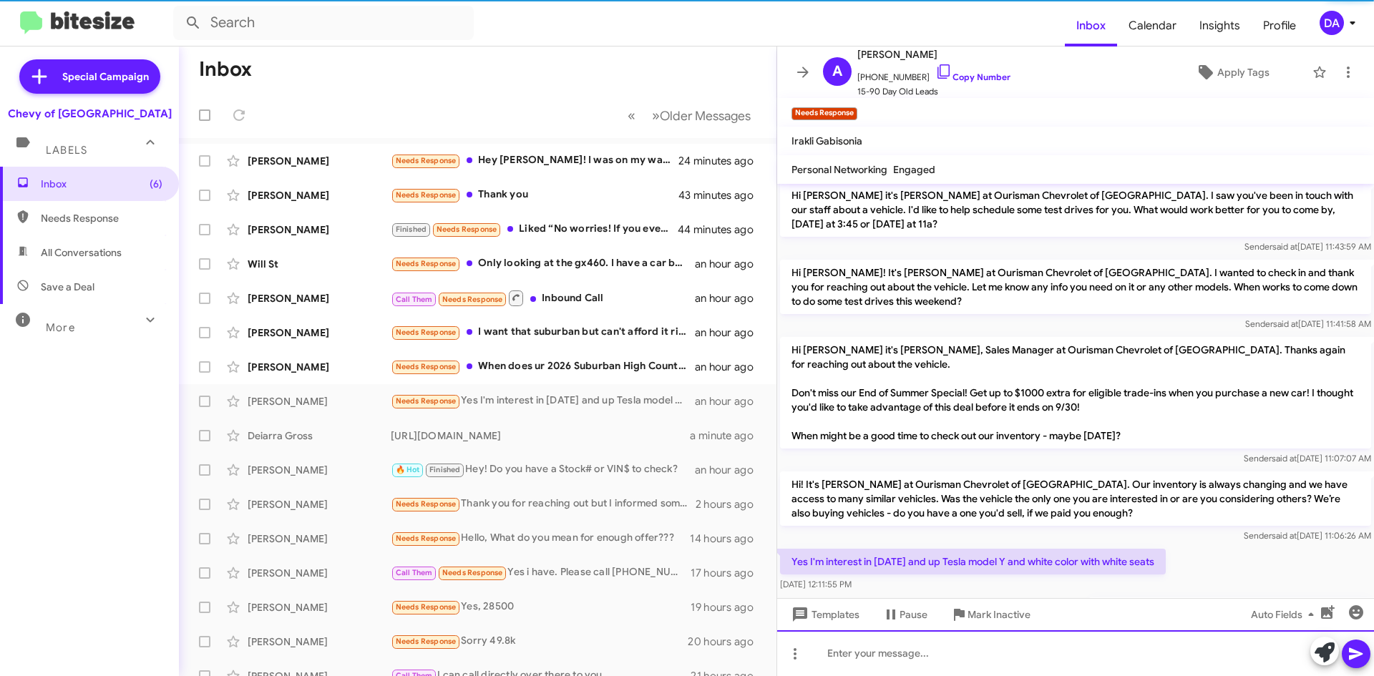
scroll to position [0, 0]
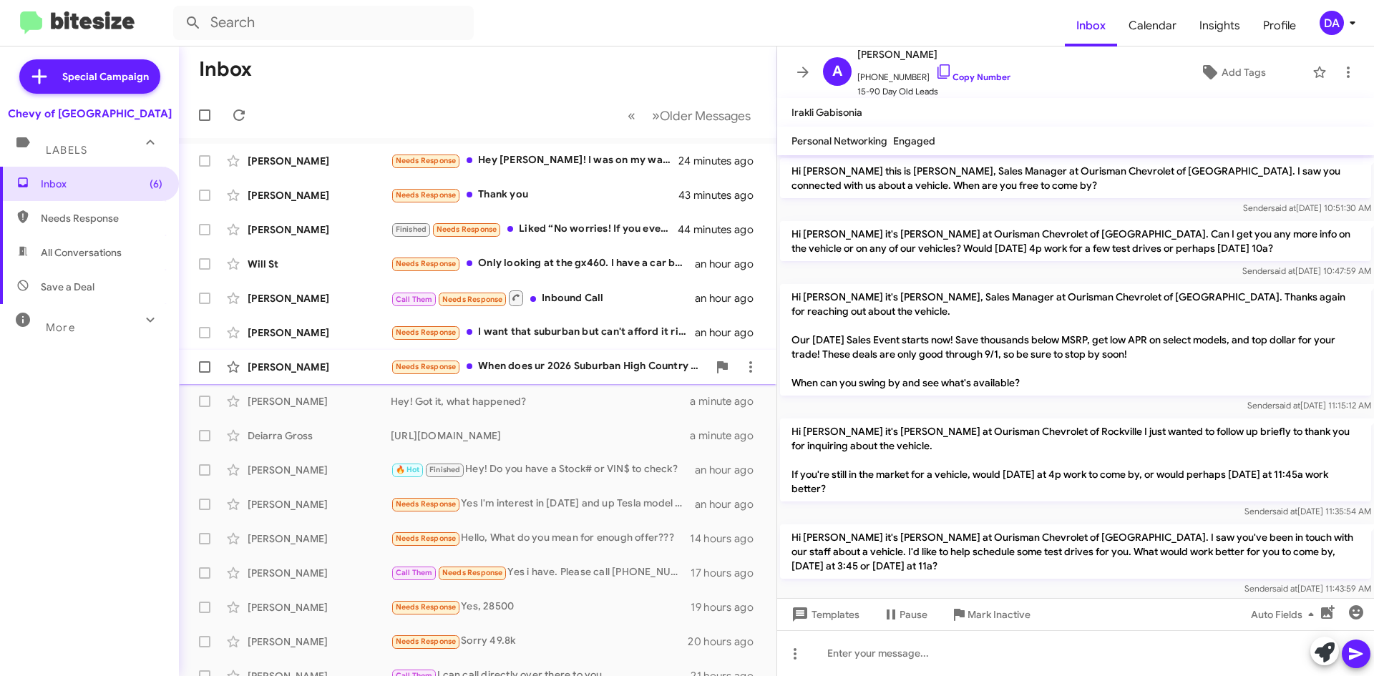
click at [576, 379] on div "[PERSON_NAME] Needs Response When does ur 2026 Suburban High Country come out/ …" at bounding box center [477, 367] width 575 height 29
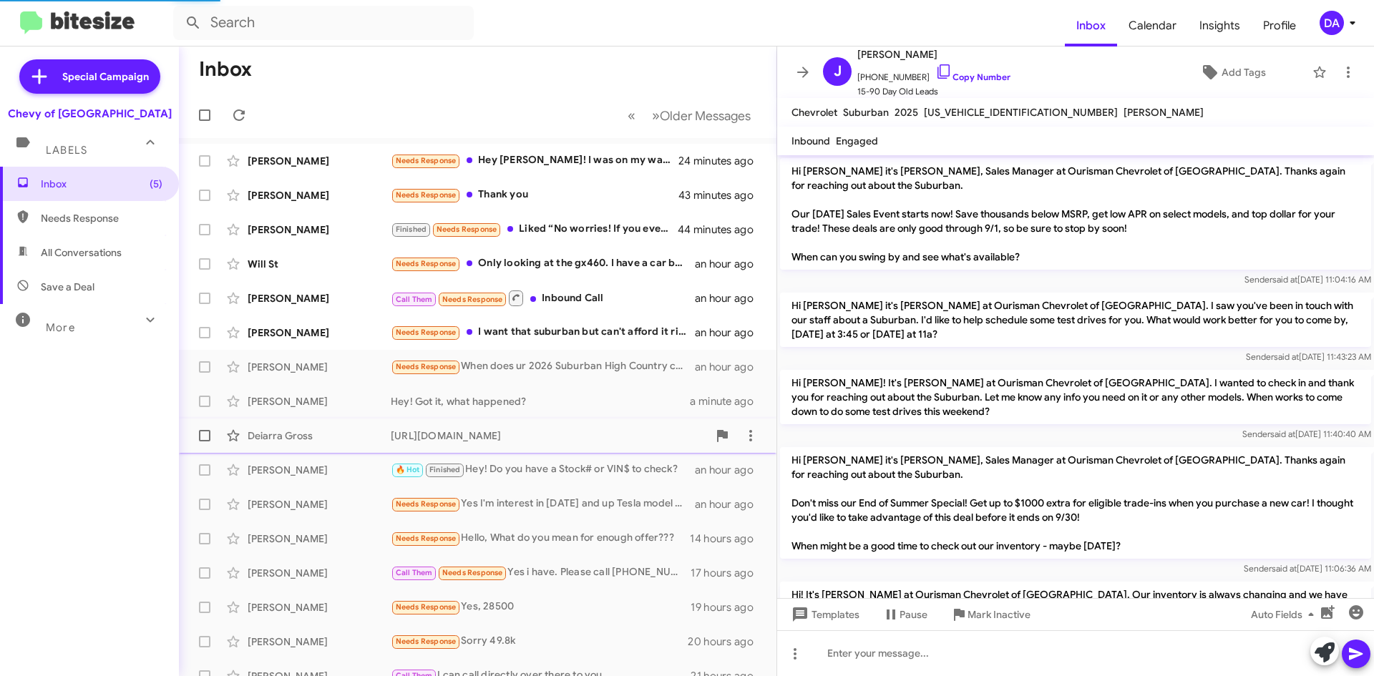
scroll to position [128, 0]
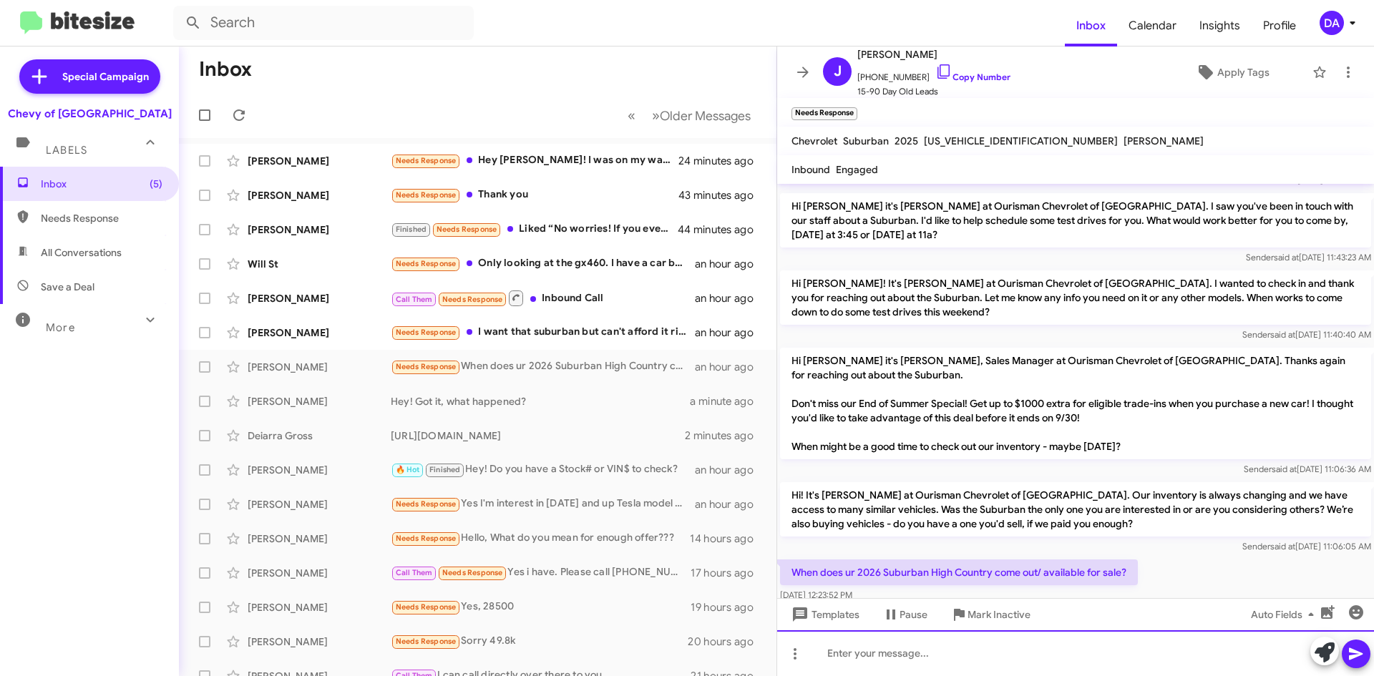
drag, startPoint x: 853, startPoint y: 655, endPoint x: 853, endPoint y: 647, distance: 8.6
click at [853, 655] on div at bounding box center [1075, 653] width 597 height 46
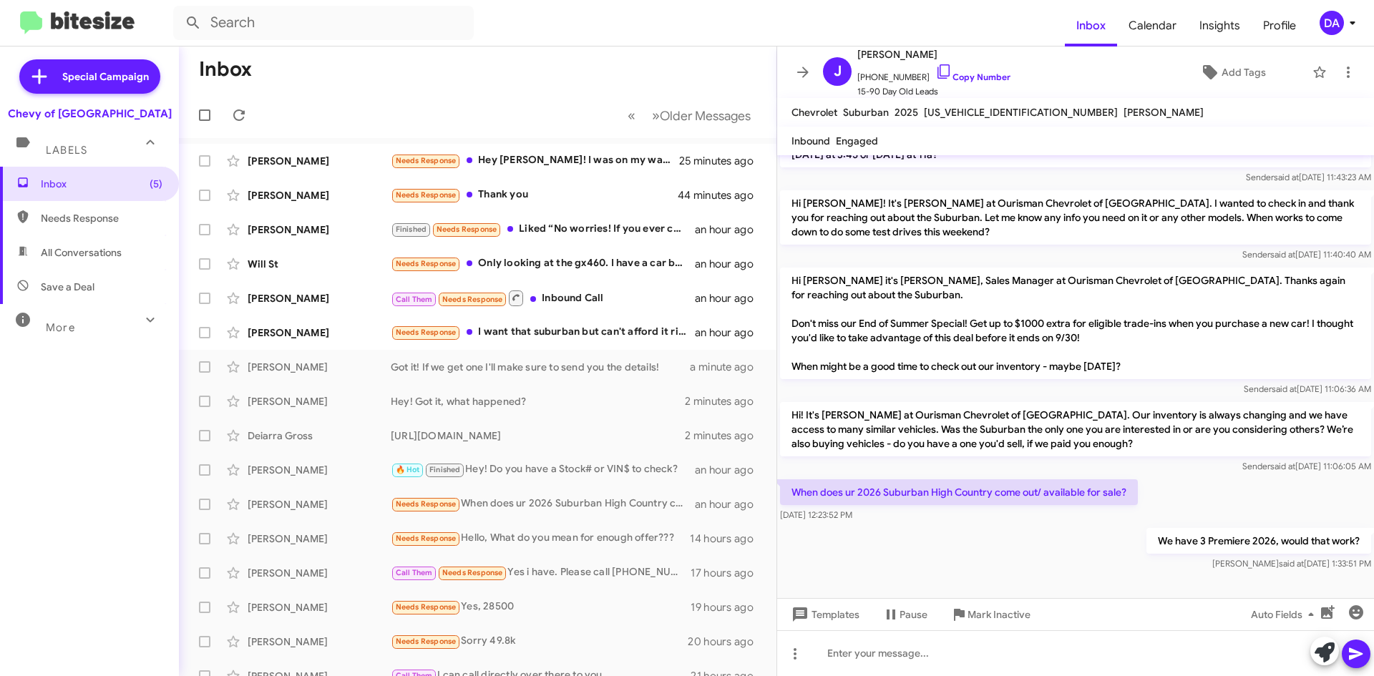
scroll to position [180, 0]
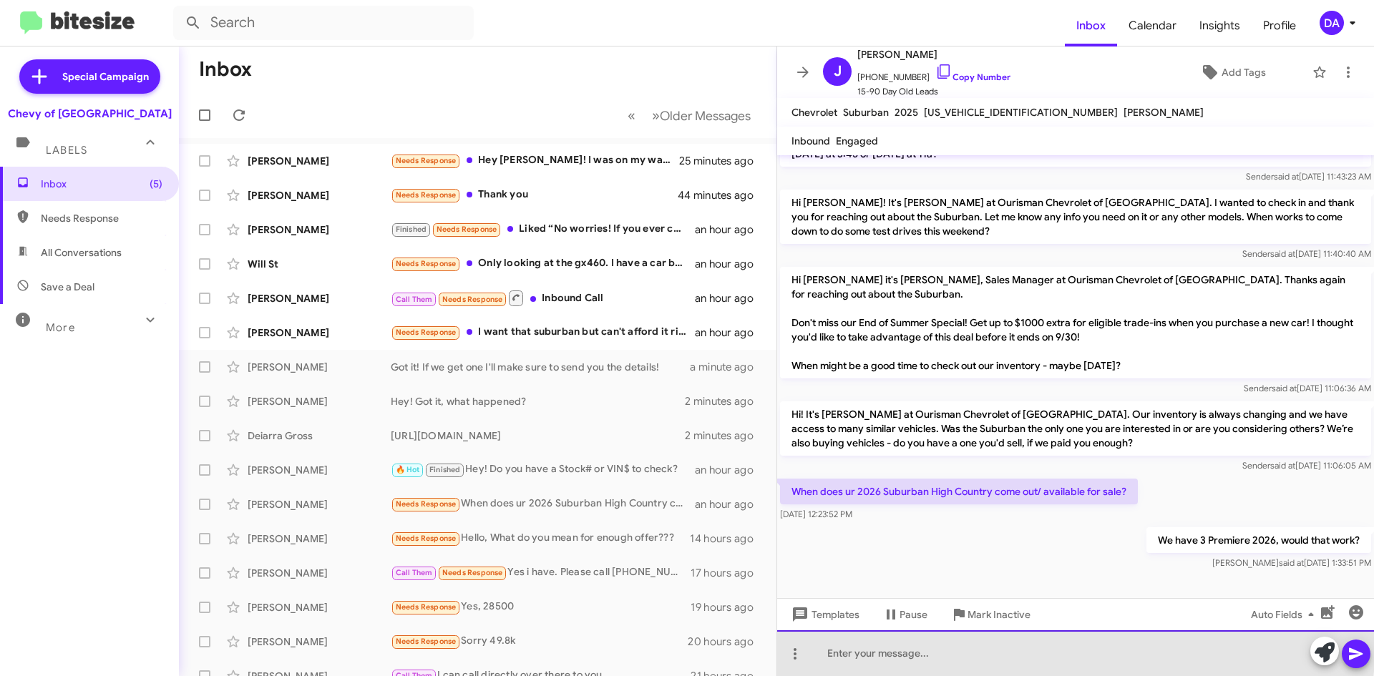
click at [944, 647] on div at bounding box center [1075, 653] width 597 height 46
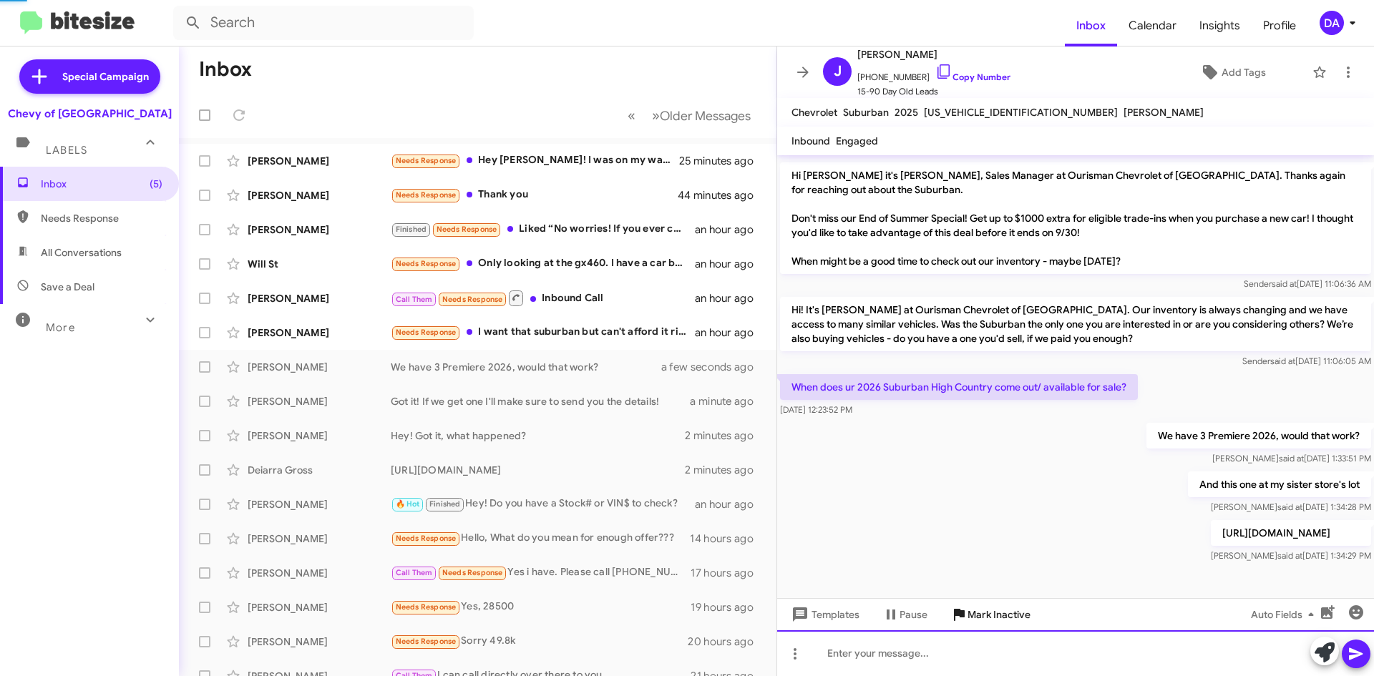
scroll to position [299, 0]
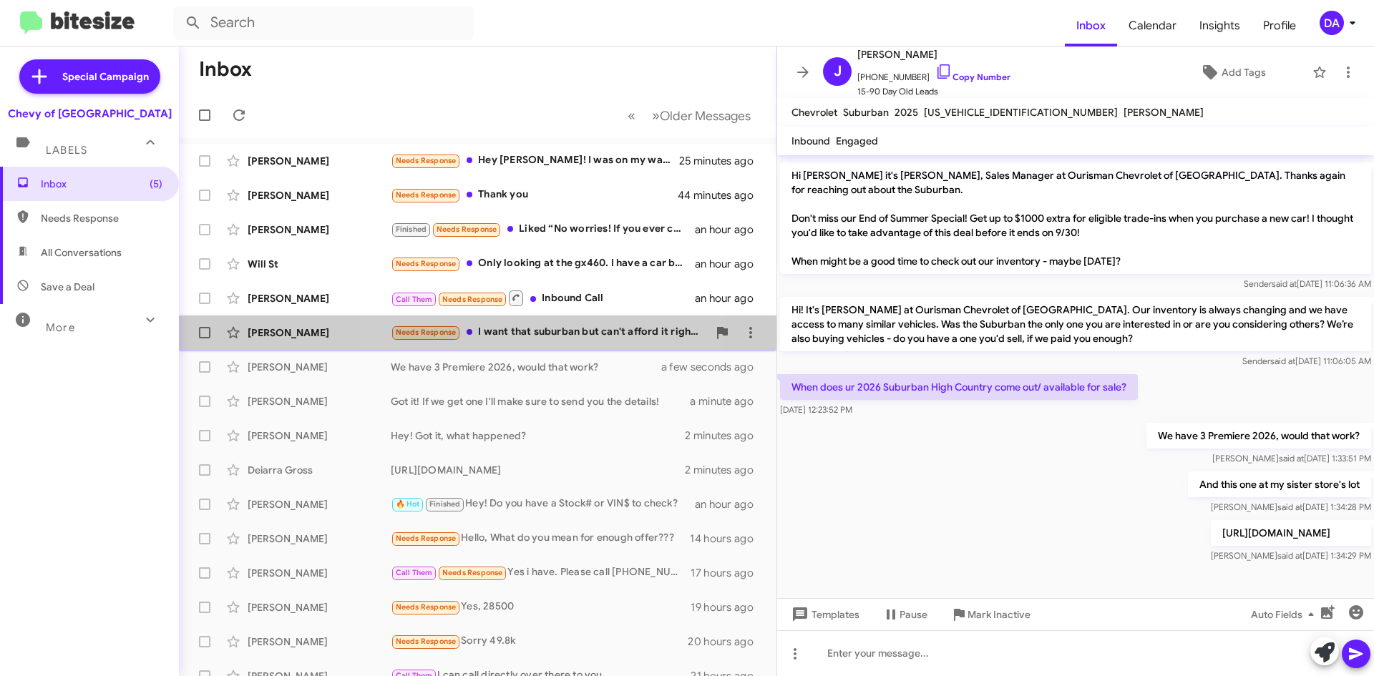
click at [533, 332] on div "Needs Response I want that suburban but can't afford it right now" at bounding box center [549, 332] width 317 height 16
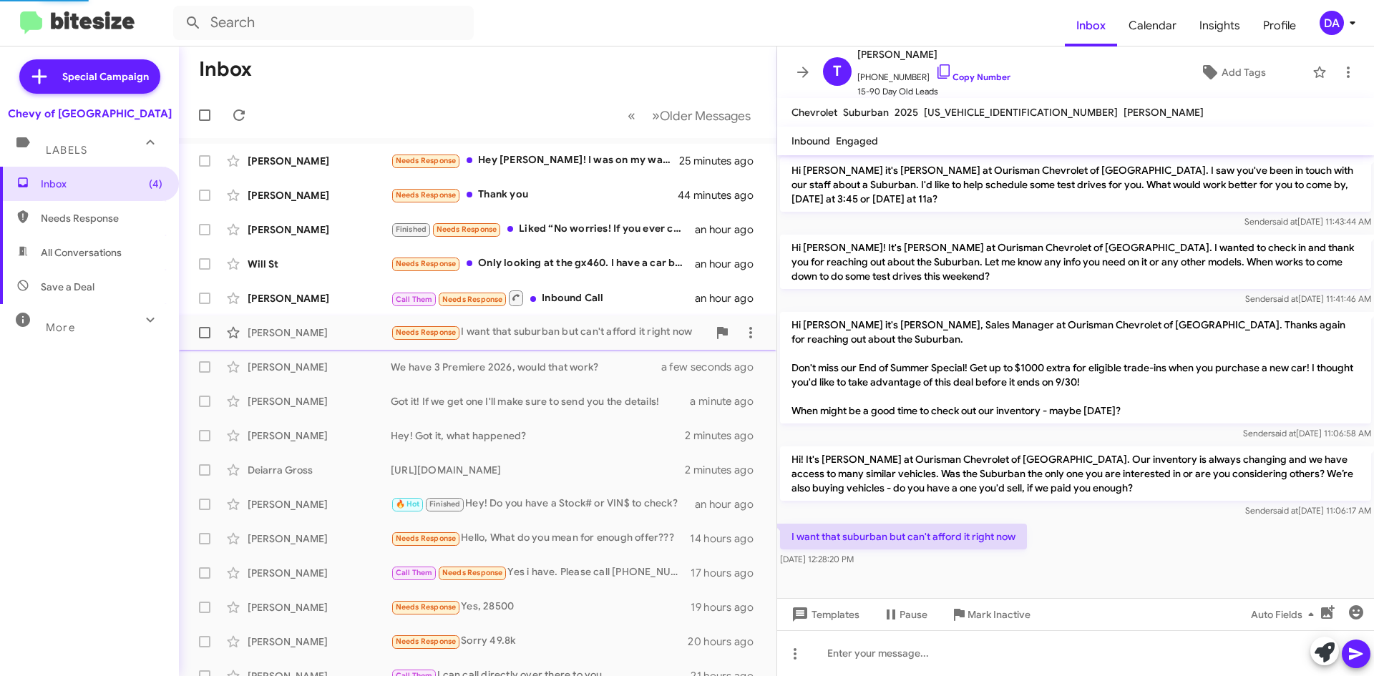
scroll to position [290, 0]
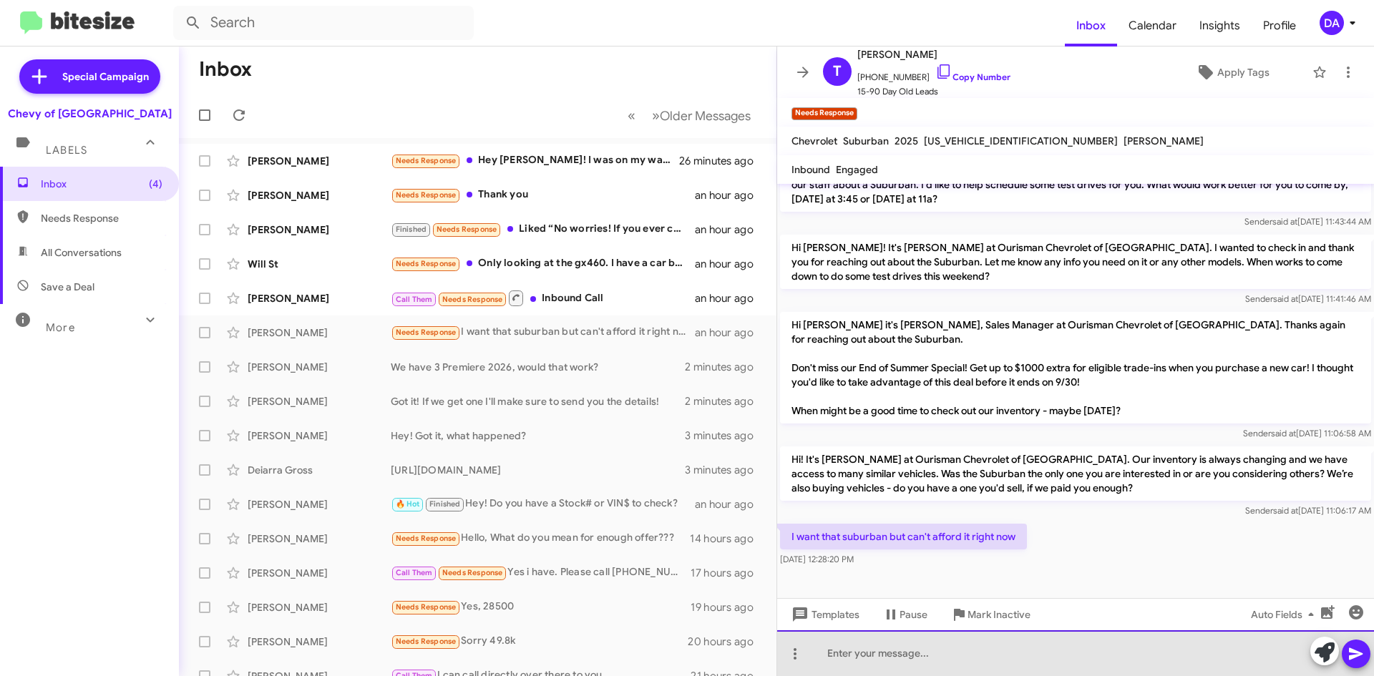
click at [949, 652] on div at bounding box center [1075, 653] width 597 height 46
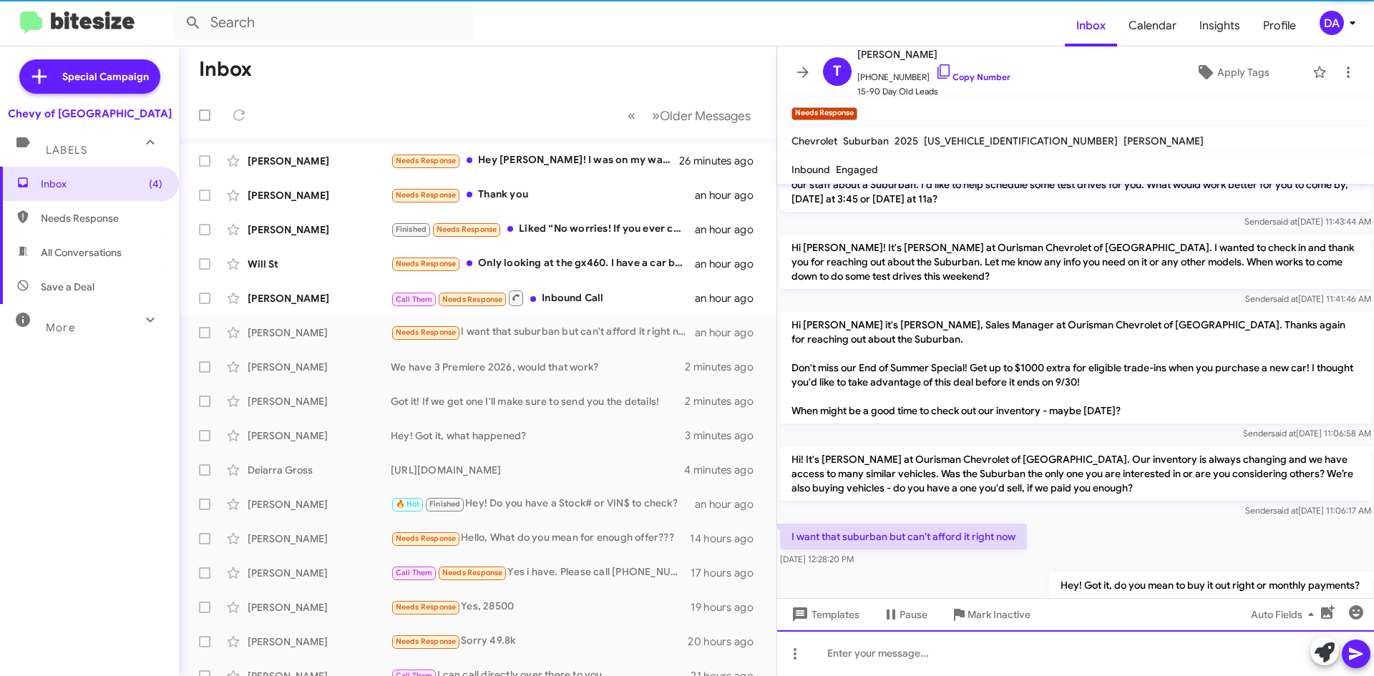
scroll to position [0, 0]
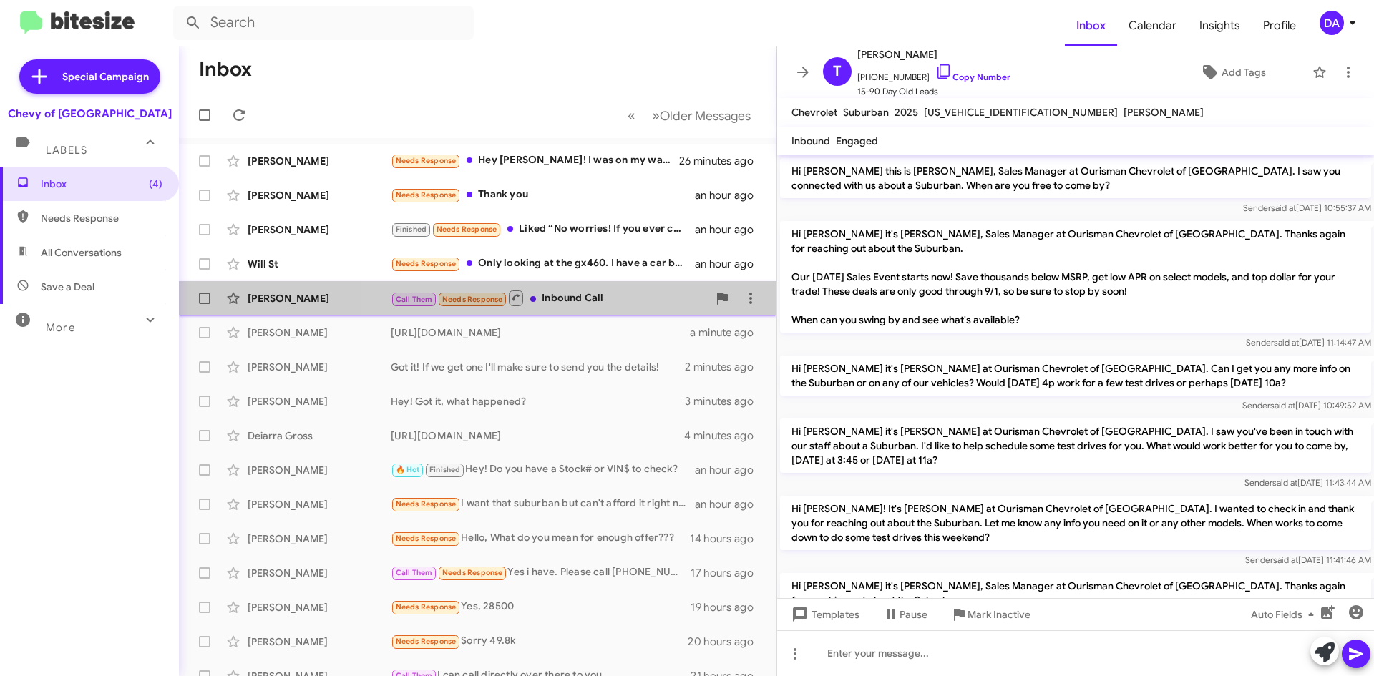
click at [603, 291] on div "Call Them Needs Response Inbound Call" at bounding box center [549, 298] width 317 height 18
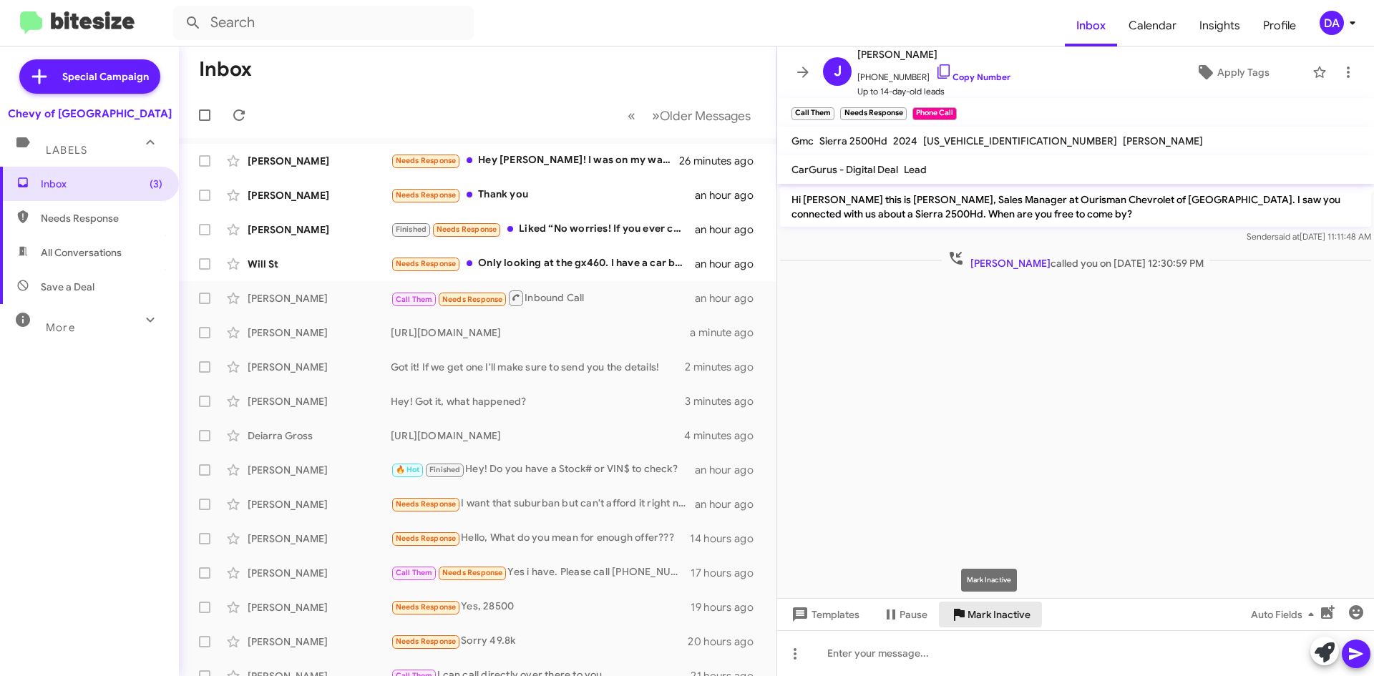
click at [972, 610] on span "Mark Inactive" at bounding box center [998, 615] width 63 height 26
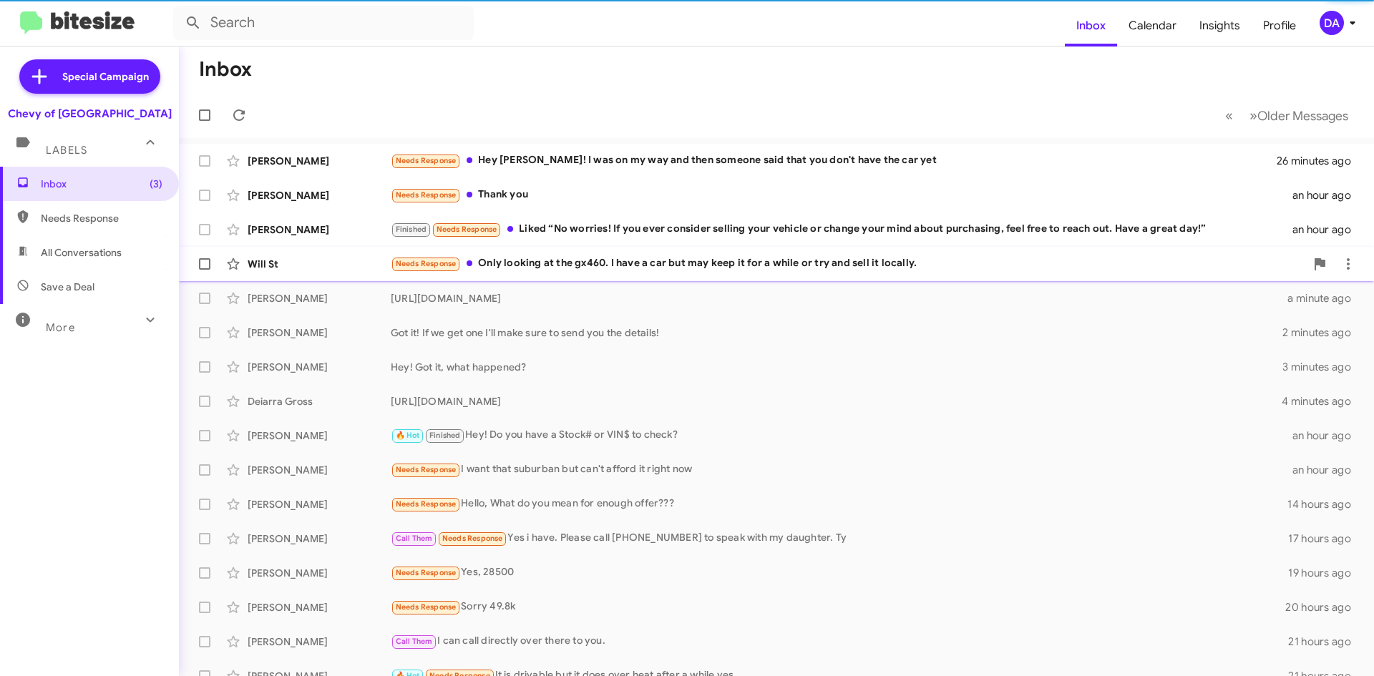
click at [637, 265] on div "Needs Response Only looking at the gx460. I have a car but may keep it for a wh…" at bounding box center [848, 263] width 914 height 16
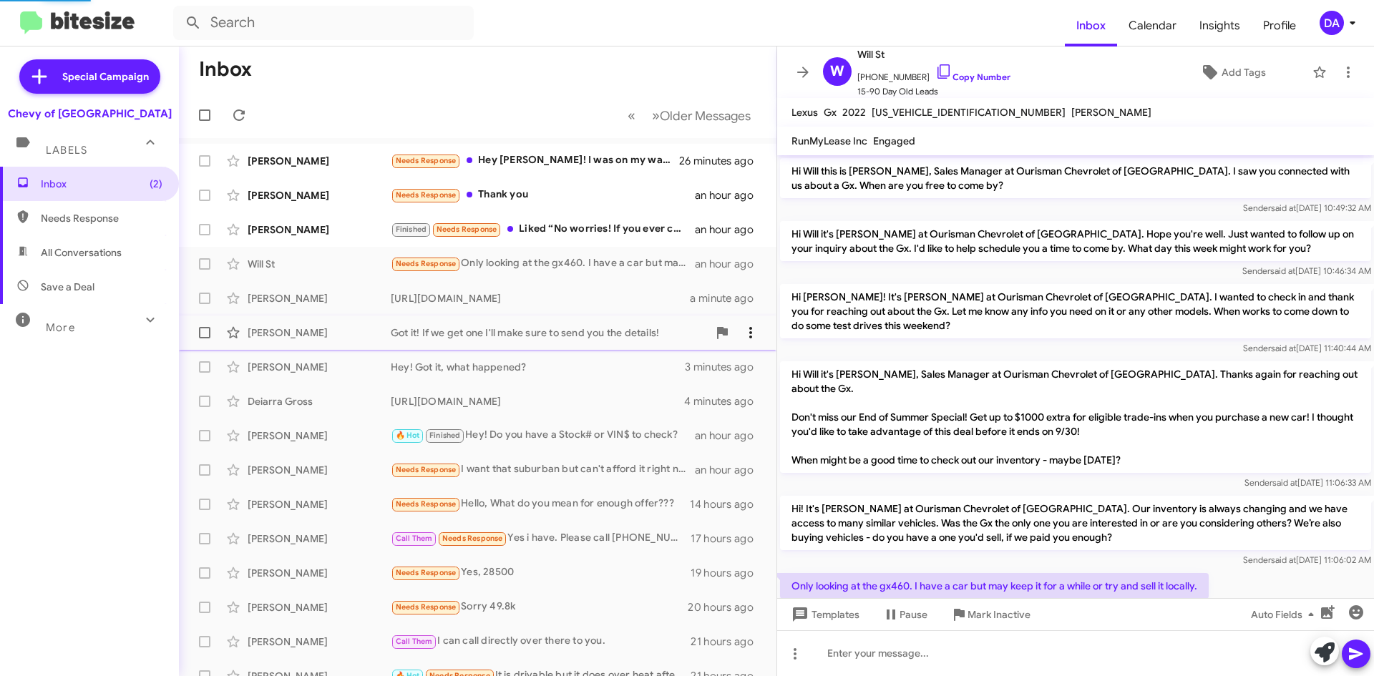
scroll to position [28, 0]
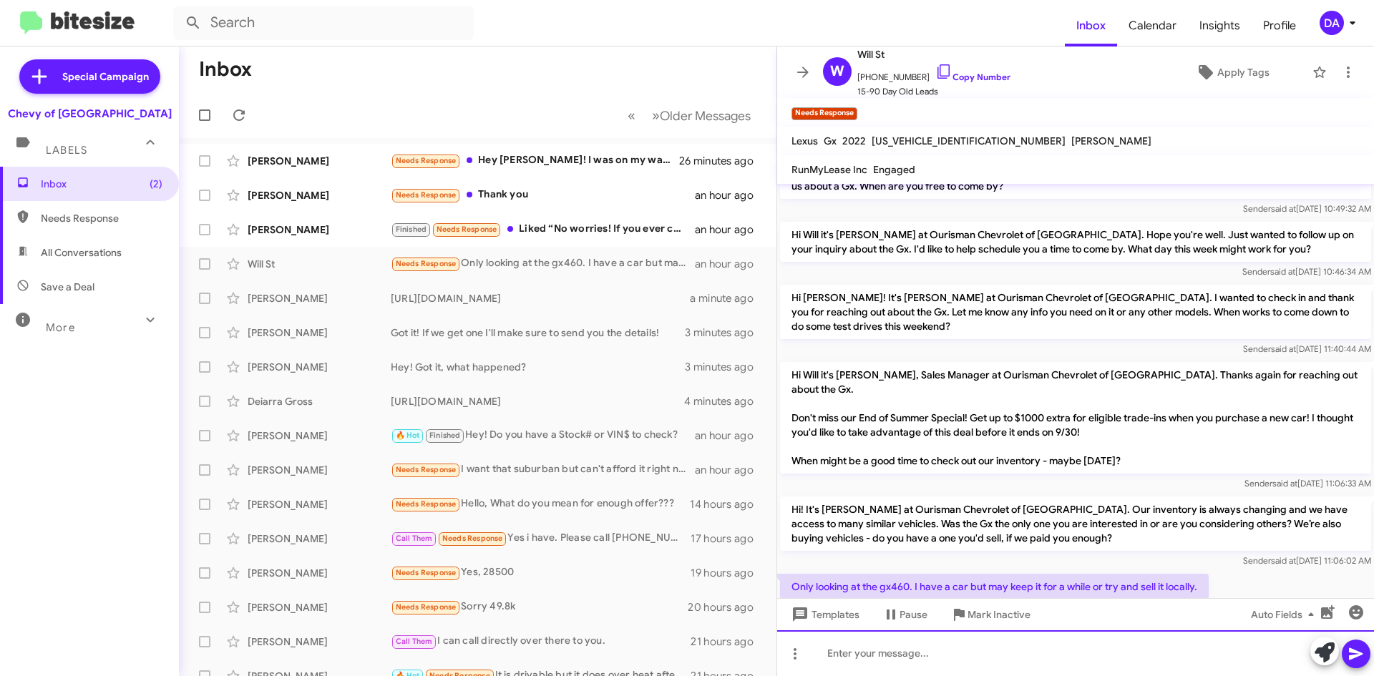
click at [1034, 668] on div at bounding box center [1075, 653] width 597 height 46
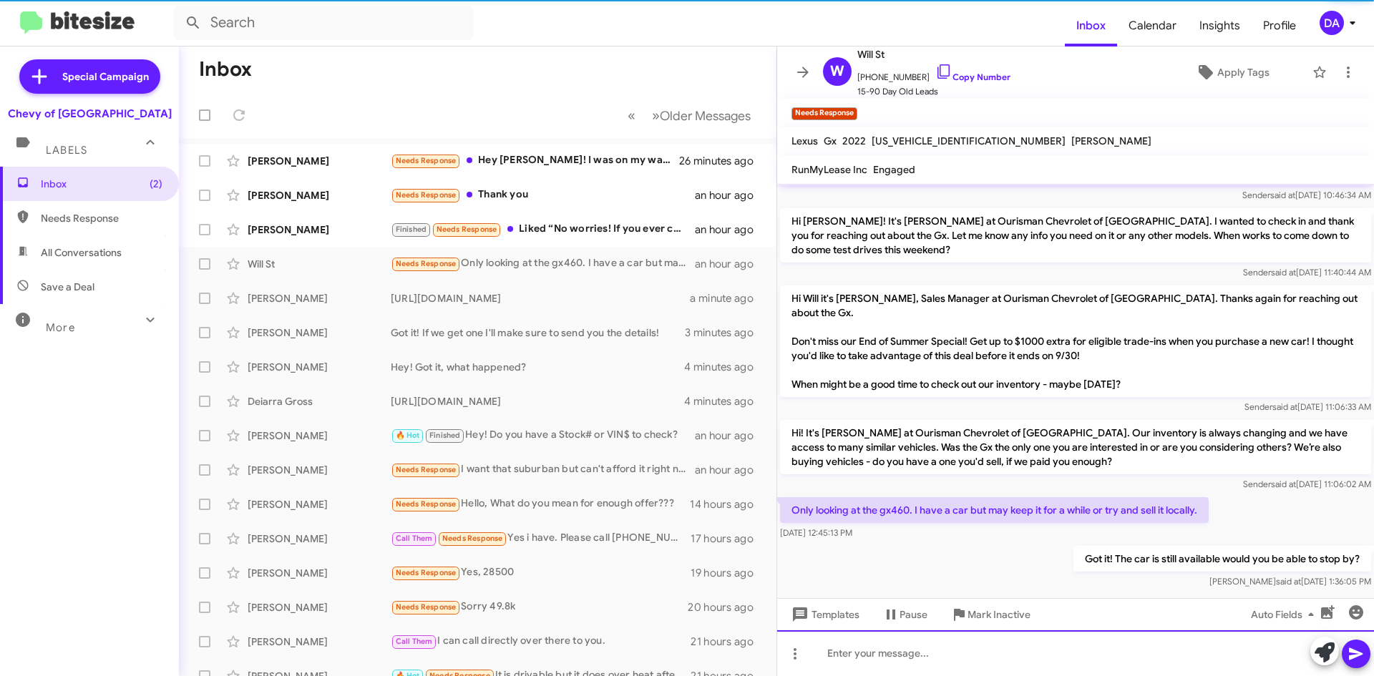
scroll to position [109, 0]
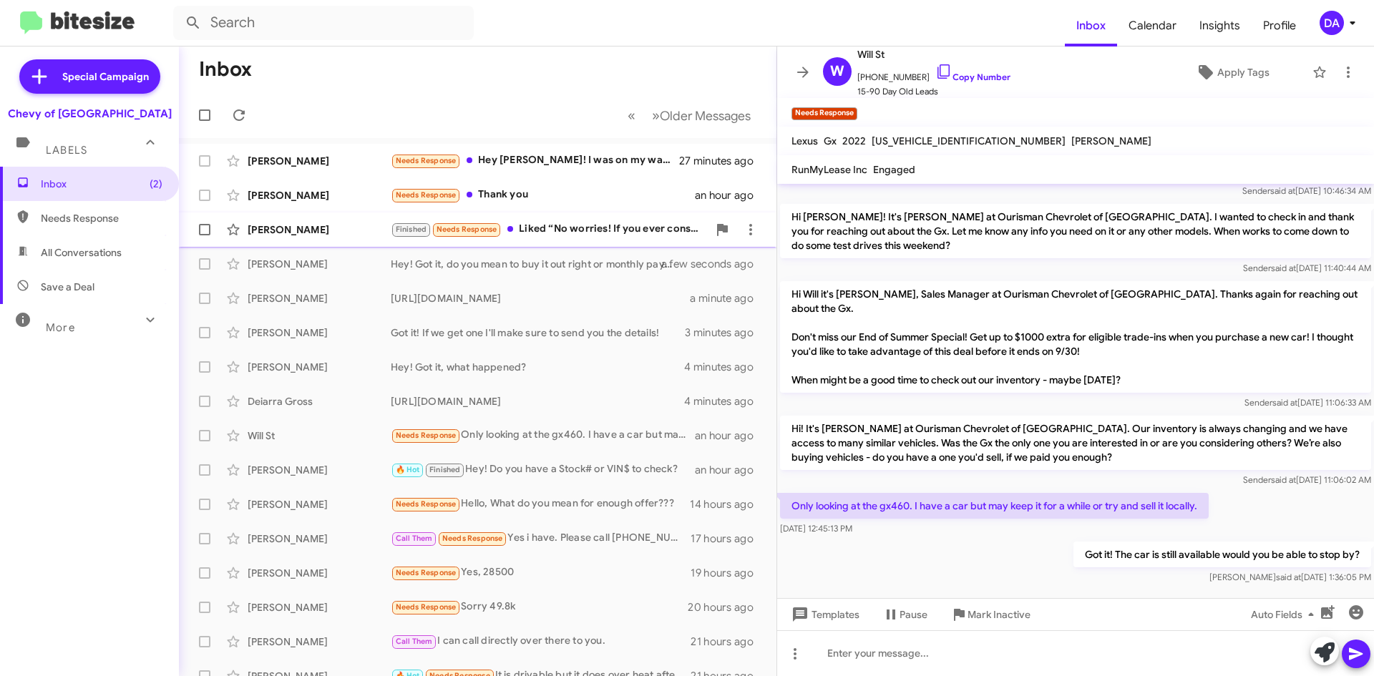
click at [602, 220] on div "[PERSON_NAME] Finished Needs Response Liked “No worries! If you ever consider s…" at bounding box center [477, 229] width 575 height 29
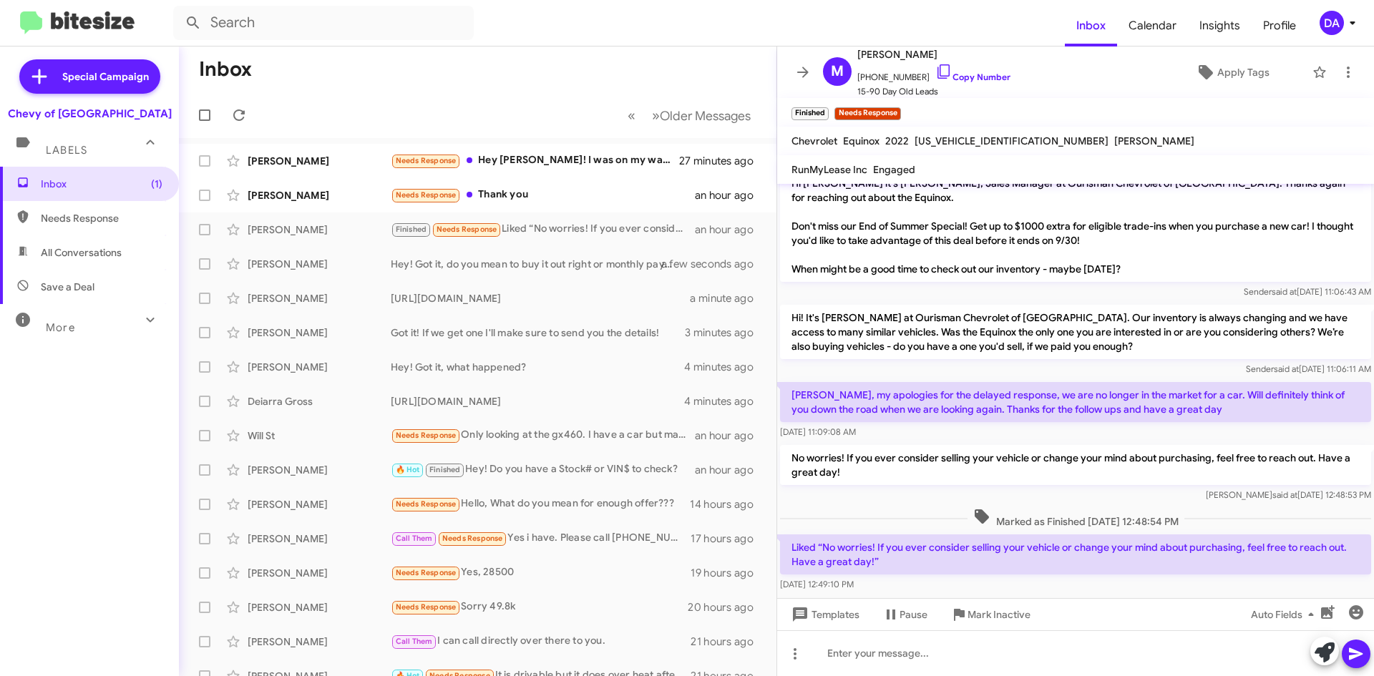
scroll to position [510, 0]
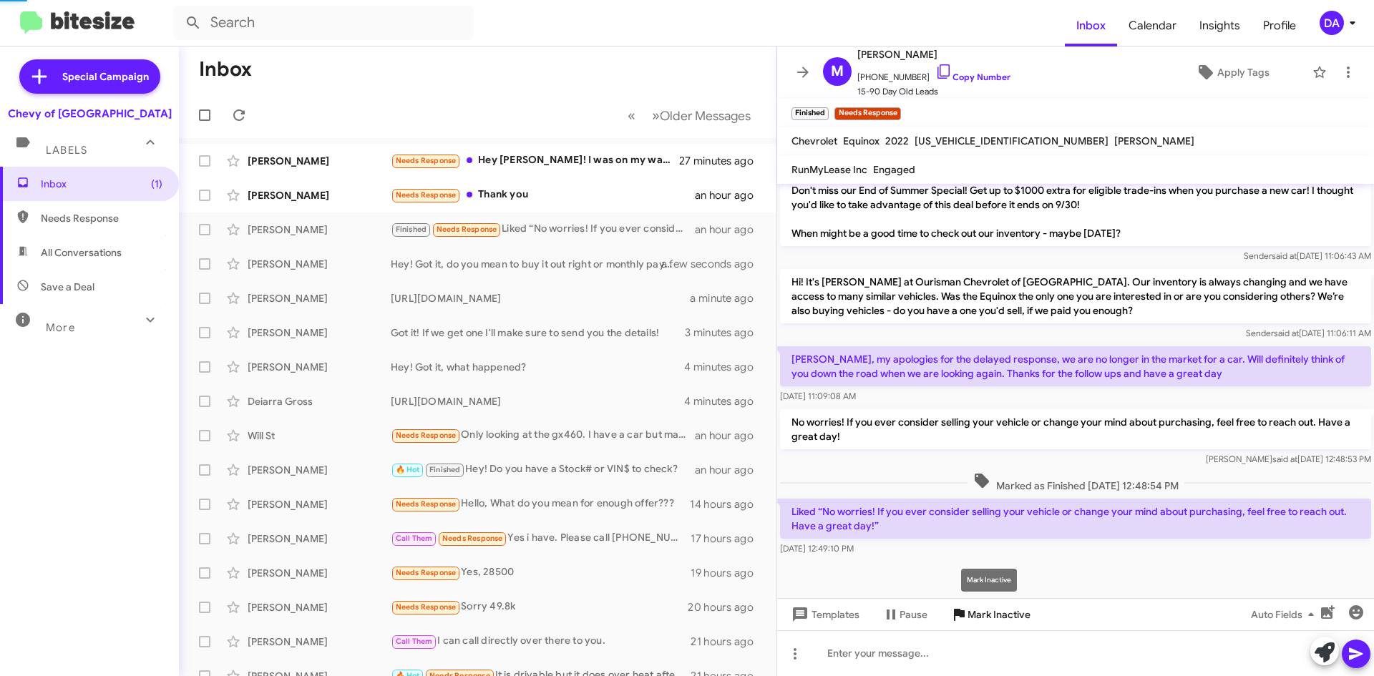
click at [1012, 622] on span "Mark Inactive" at bounding box center [998, 615] width 63 height 26
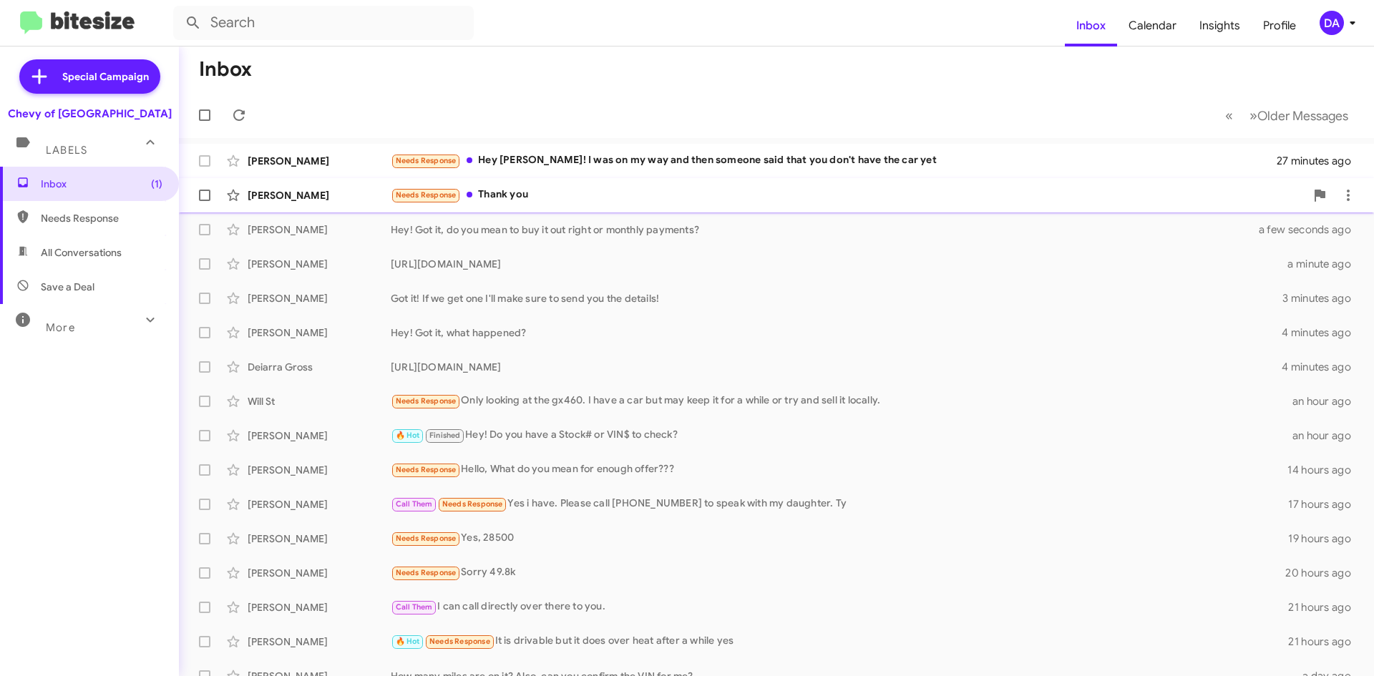
click at [575, 202] on div "Needs Response Thank you" at bounding box center [848, 195] width 914 height 16
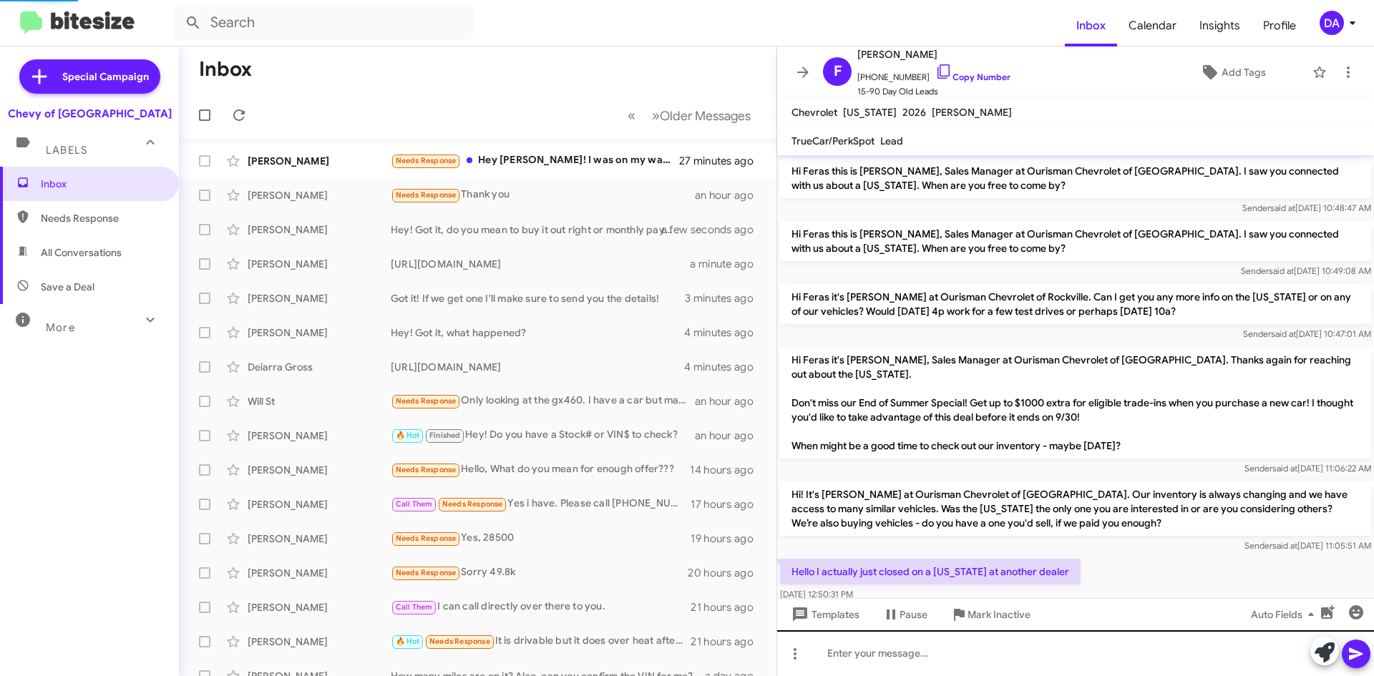
scroll to position [80, 0]
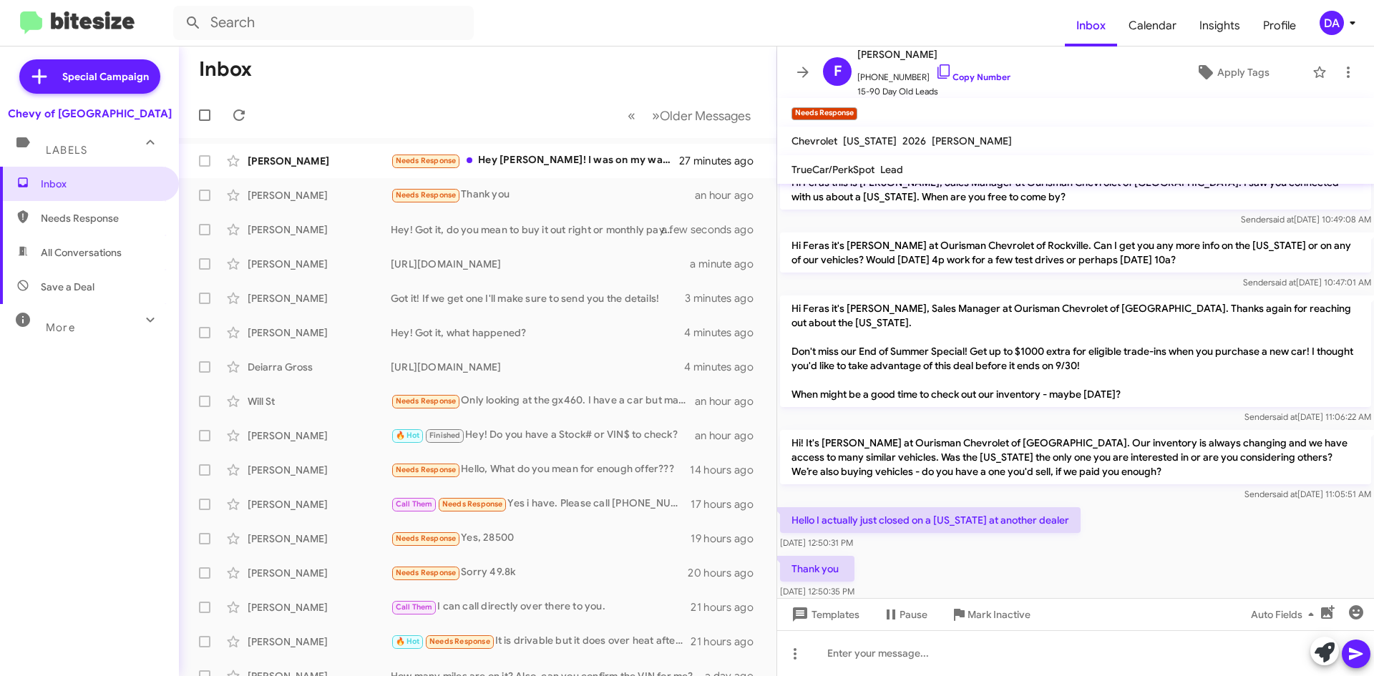
drag, startPoint x: 971, startPoint y: 70, endPoint x: 989, endPoint y: 200, distance: 130.7
click at [971, 70] on span "[PHONE_NUMBER] Copy Number" at bounding box center [933, 73] width 153 height 21
click at [994, 607] on span "Mark Inactive" at bounding box center [998, 615] width 63 height 26
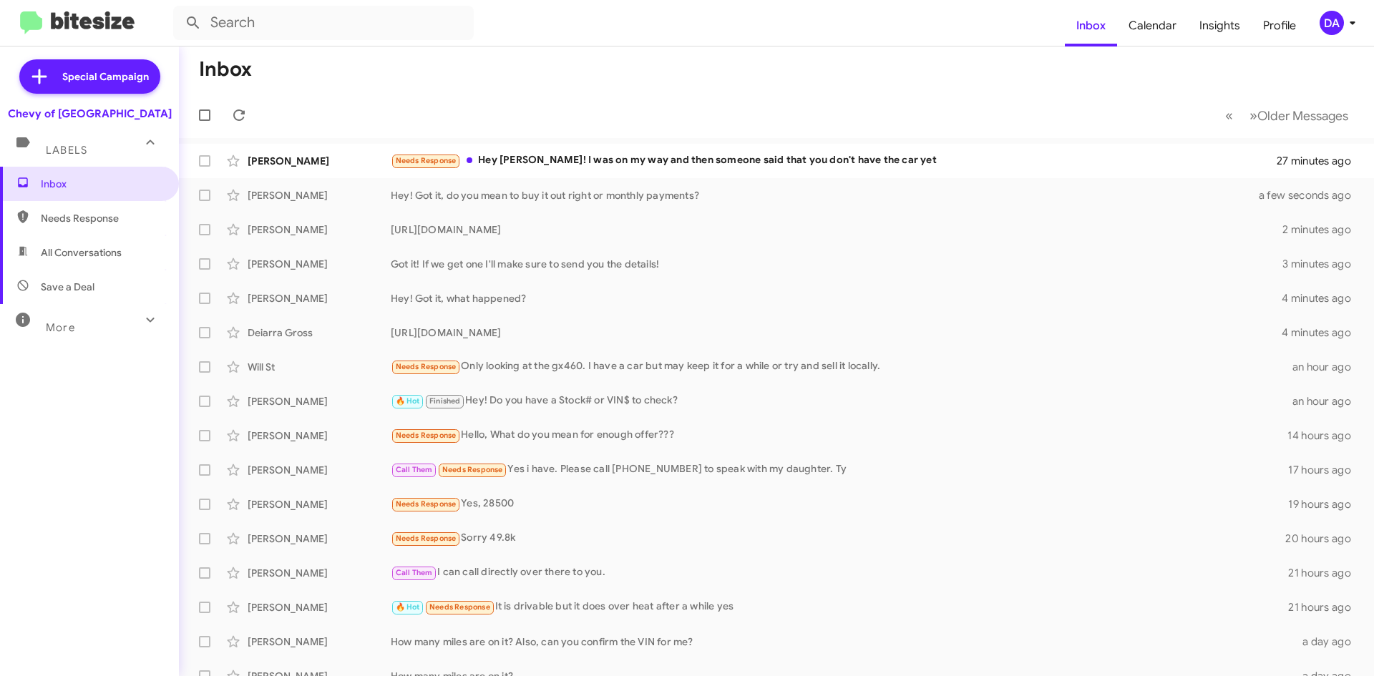
click at [95, 223] on span "Needs Response" at bounding box center [102, 218] width 122 height 14
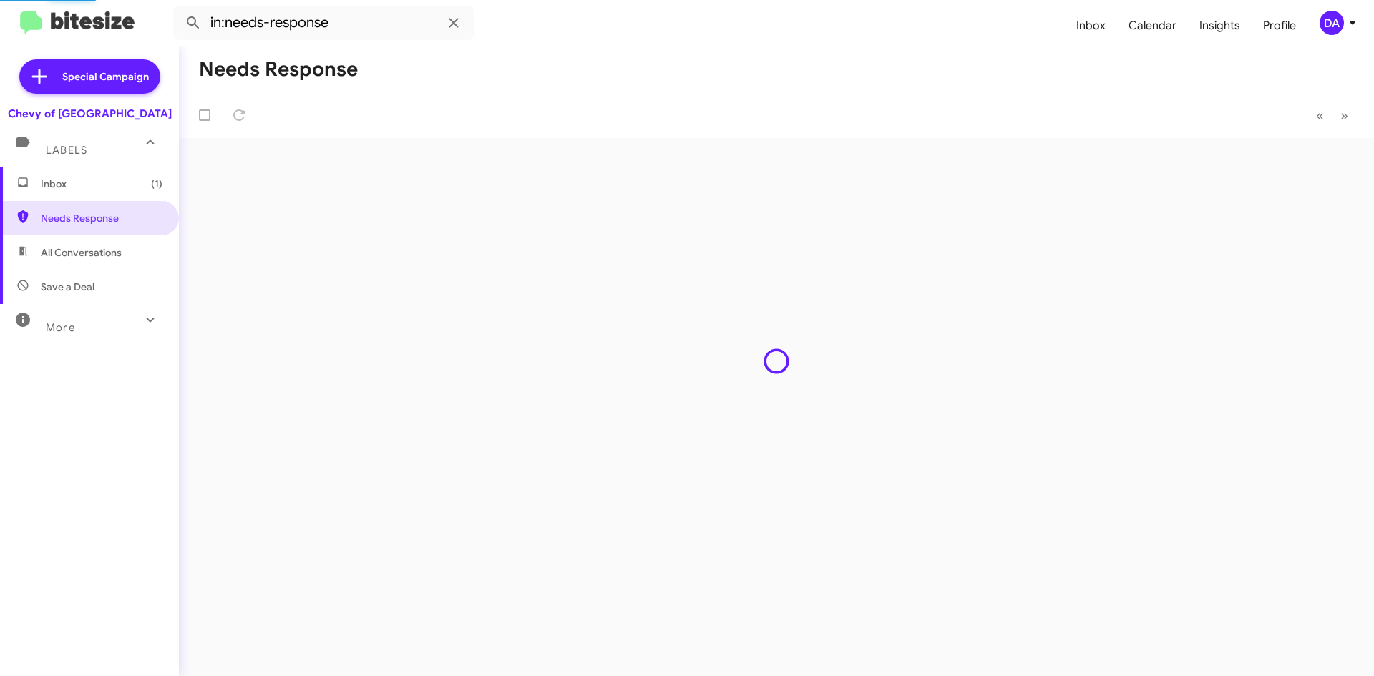
click at [84, 254] on span "All Conversations" at bounding box center [81, 252] width 81 height 14
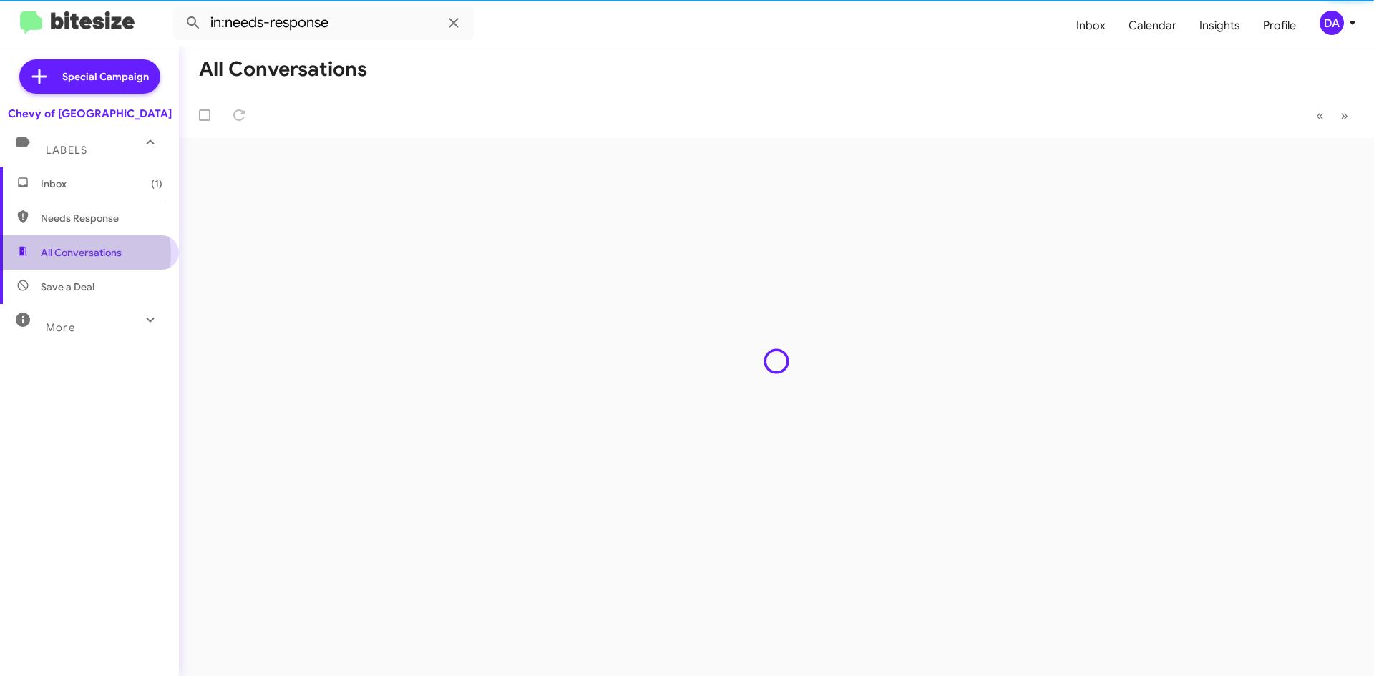
type input "in:all-conversations"
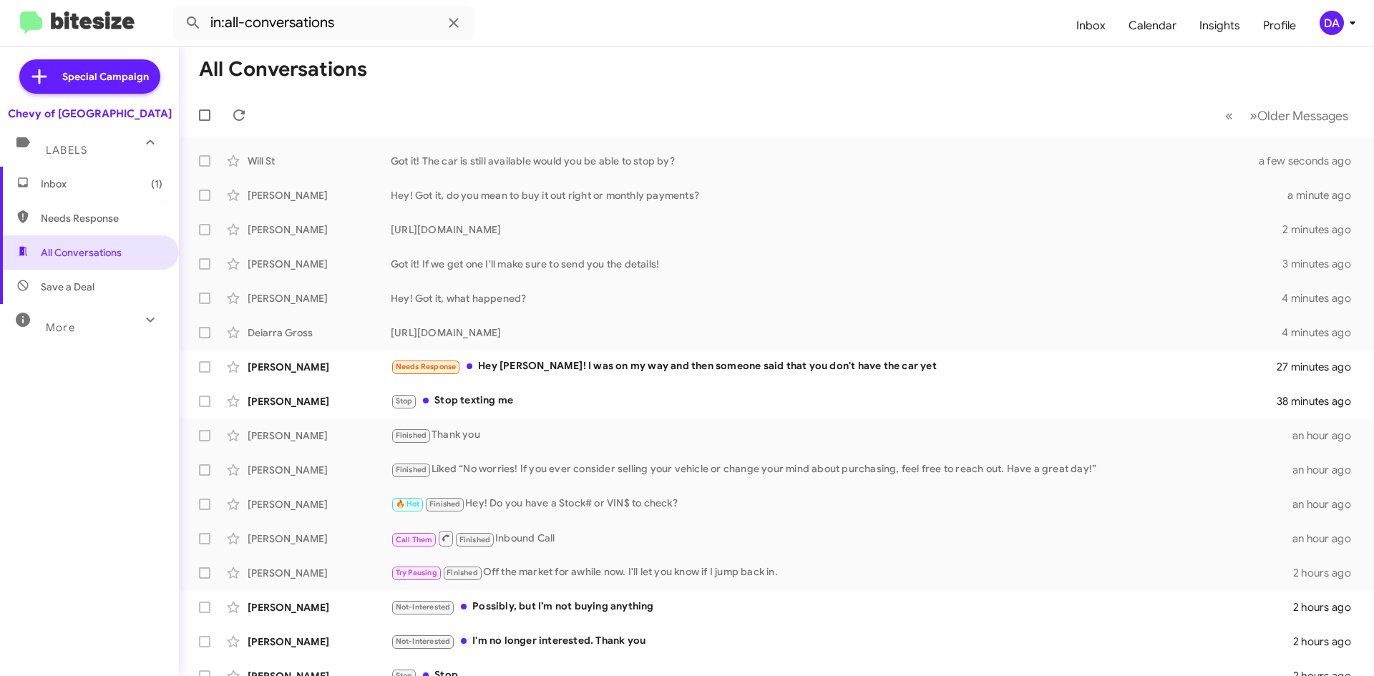
click at [94, 175] on span "Inbox (1)" at bounding box center [89, 184] width 179 height 34
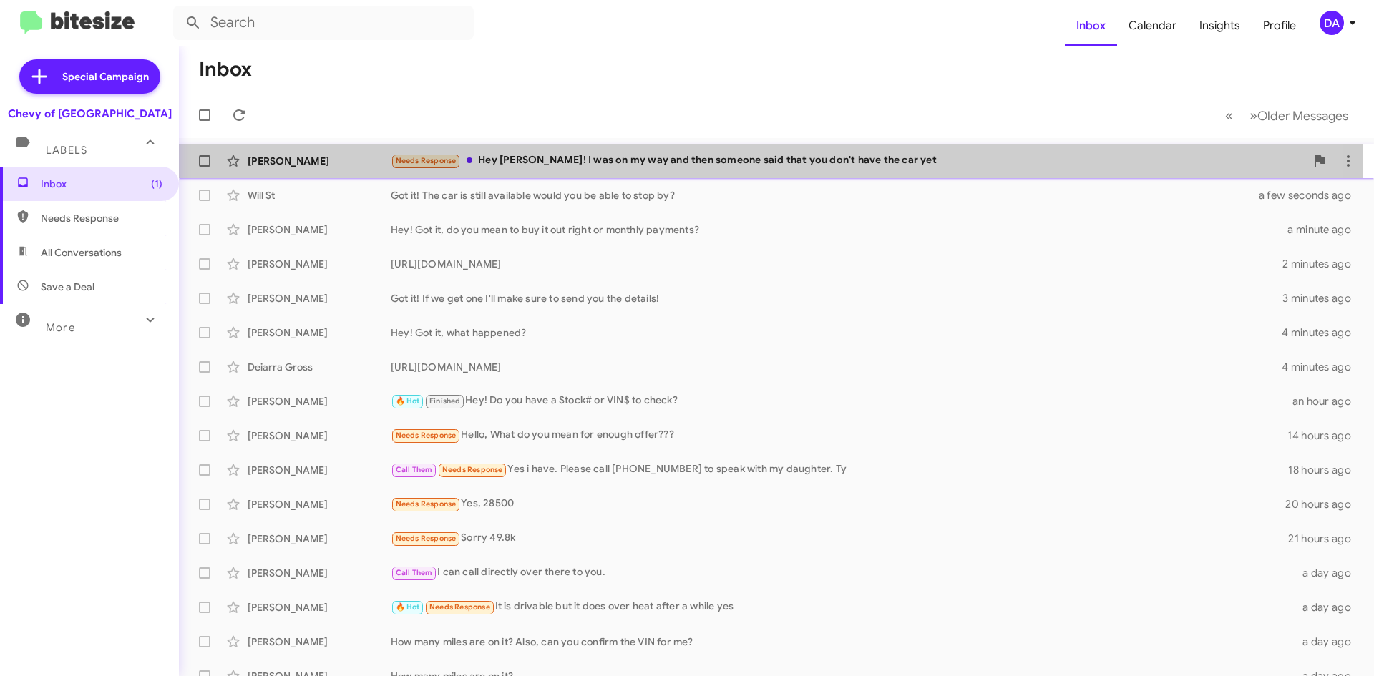
click at [534, 162] on div "Needs Response Hey [PERSON_NAME]! I was on my way and then someone said that yo…" at bounding box center [848, 160] width 914 height 16
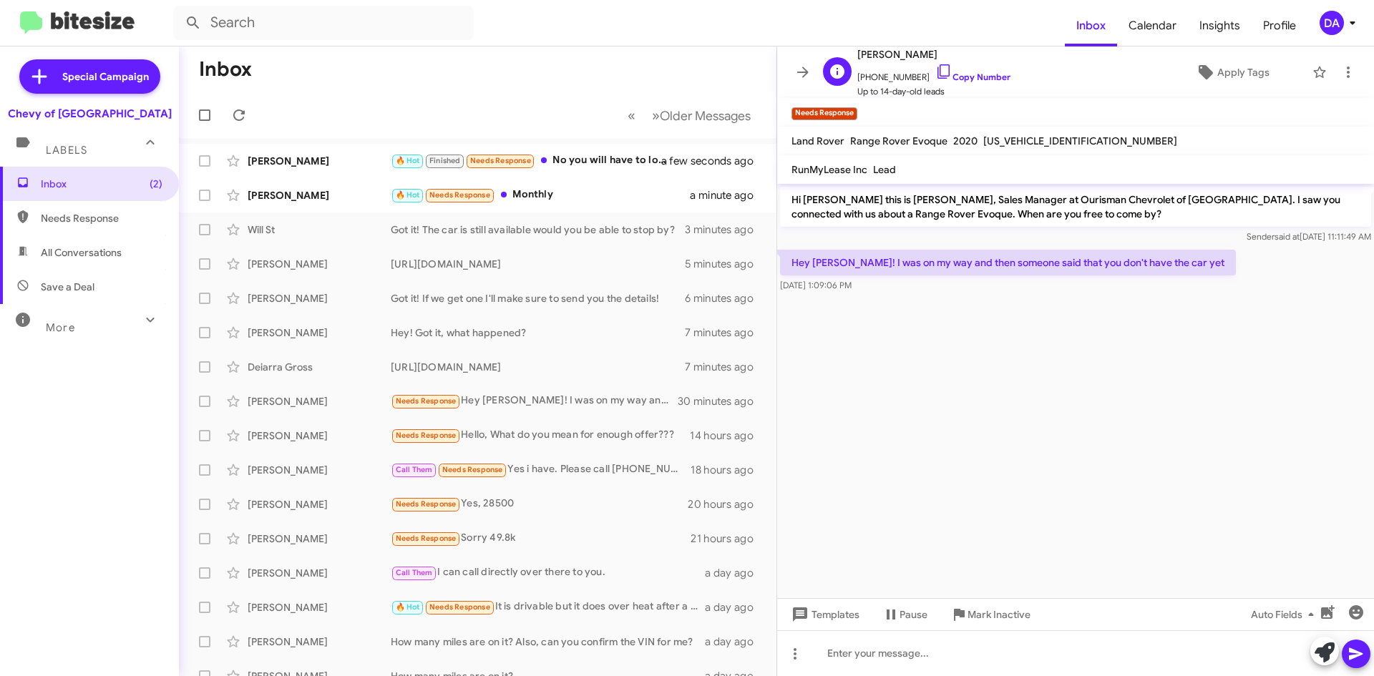
click at [976, 77] on link "Copy Number" at bounding box center [972, 77] width 75 height 11
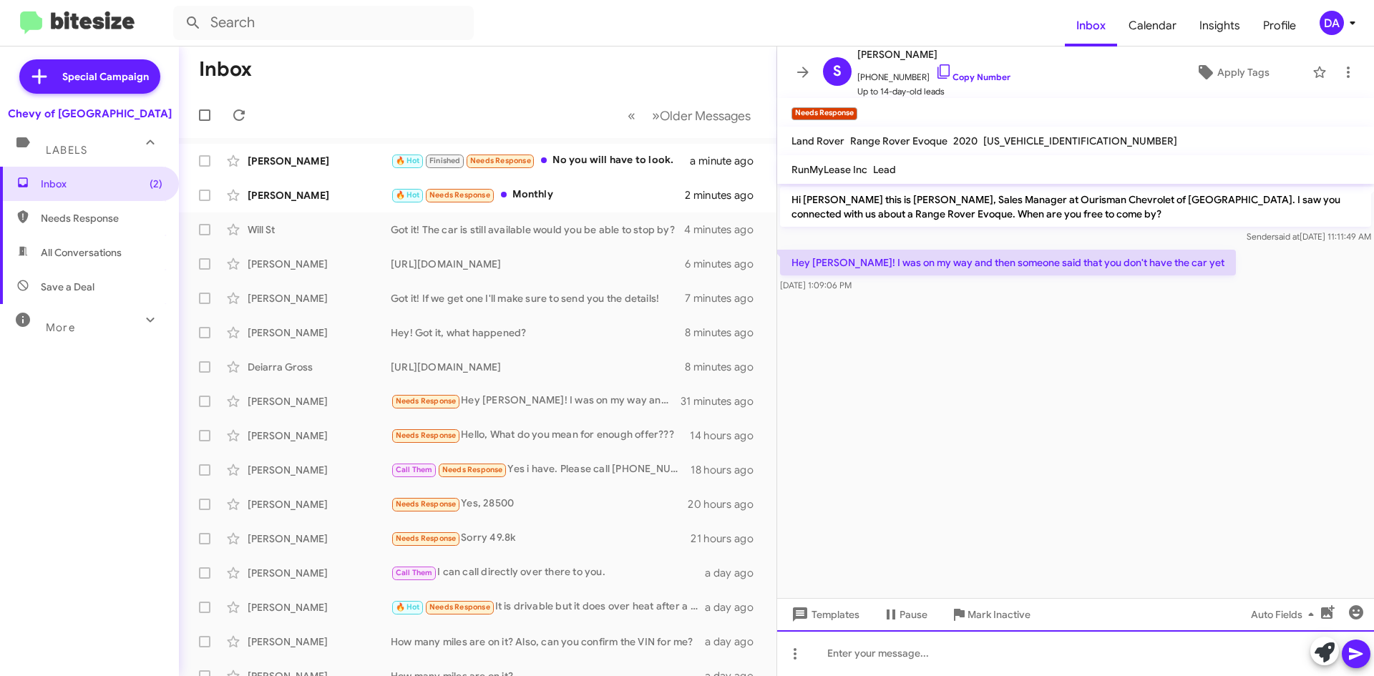
click at [931, 661] on div at bounding box center [1075, 653] width 597 height 46
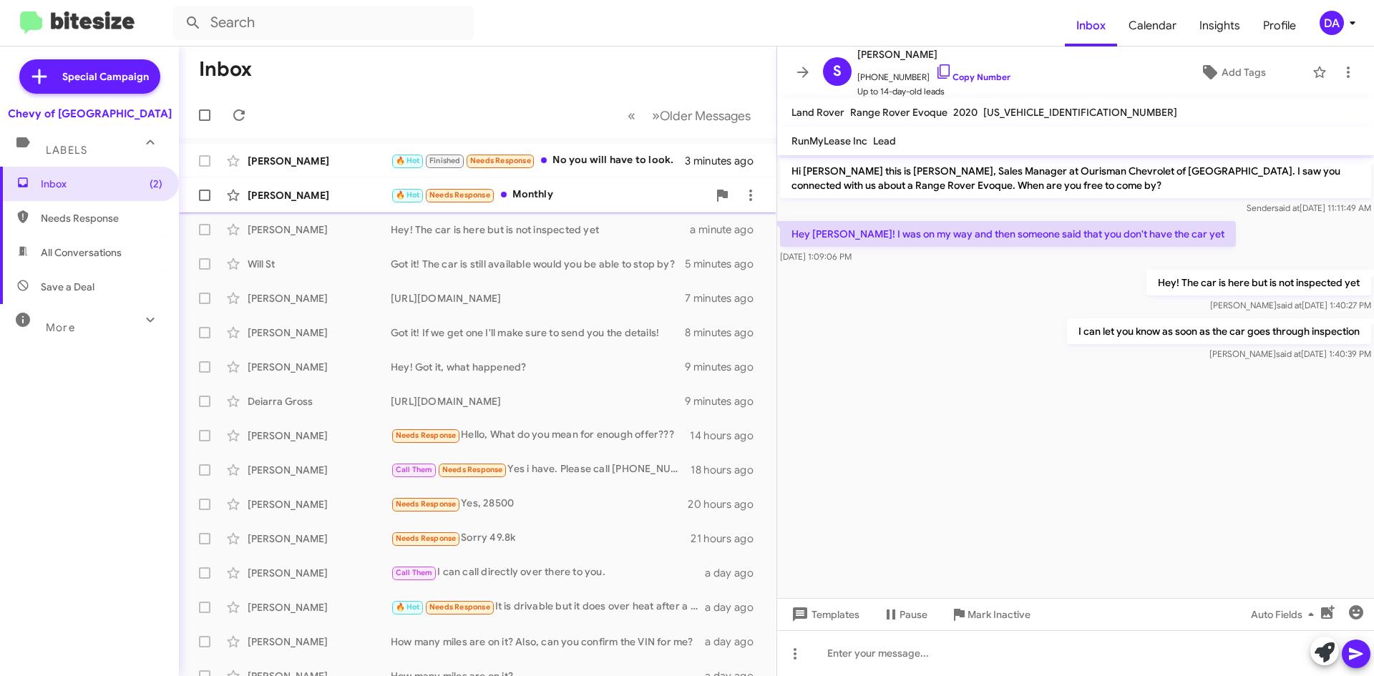
click at [538, 182] on div "[PERSON_NAME] 🔥 Hot Needs Response Monthly 4 minutes ago" at bounding box center [477, 195] width 575 height 29
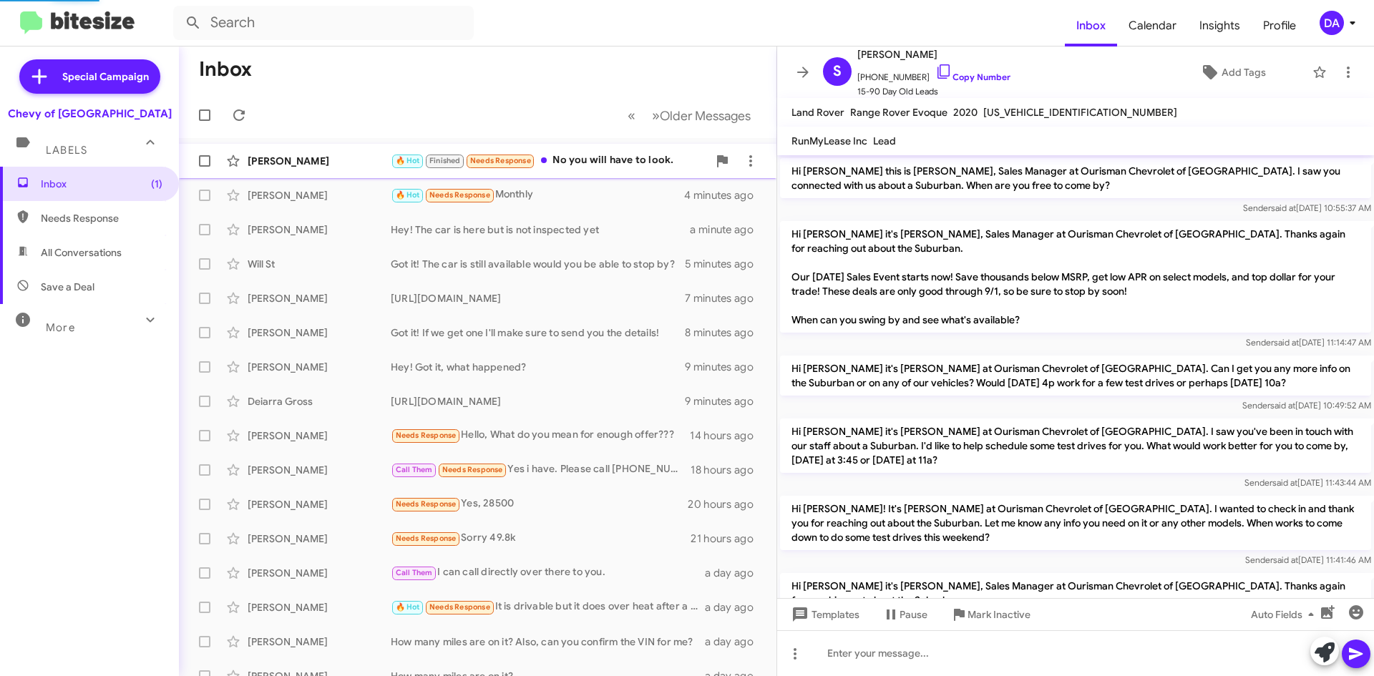
scroll to position [366, 0]
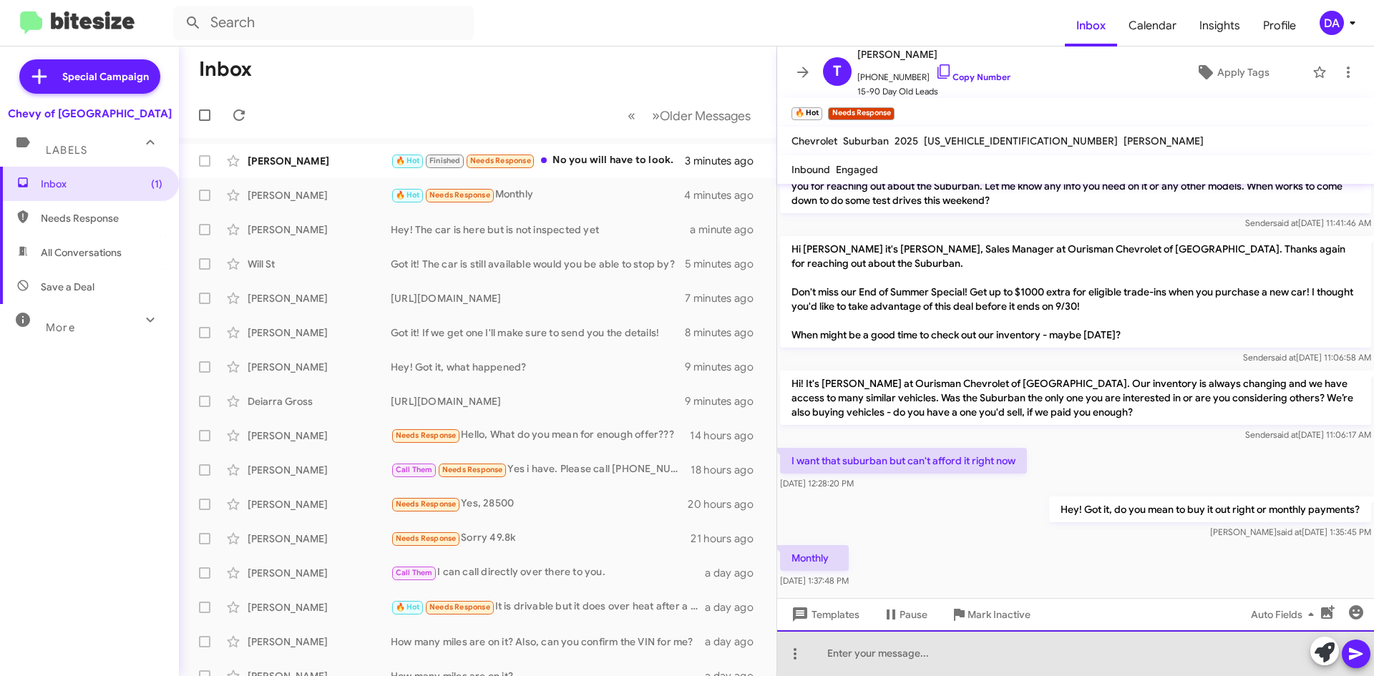
click at [970, 663] on div at bounding box center [1075, 653] width 597 height 46
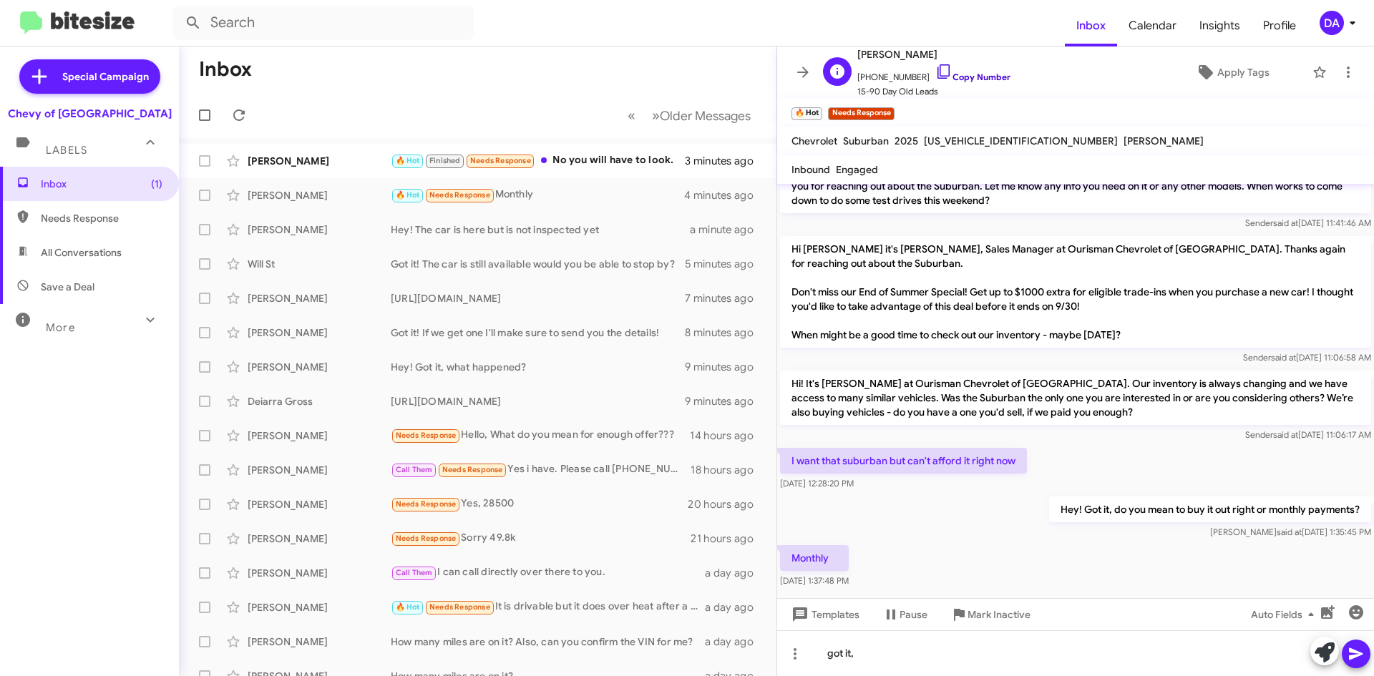
click at [967, 79] on link "Copy Number" at bounding box center [972, 77] width 75 height 11
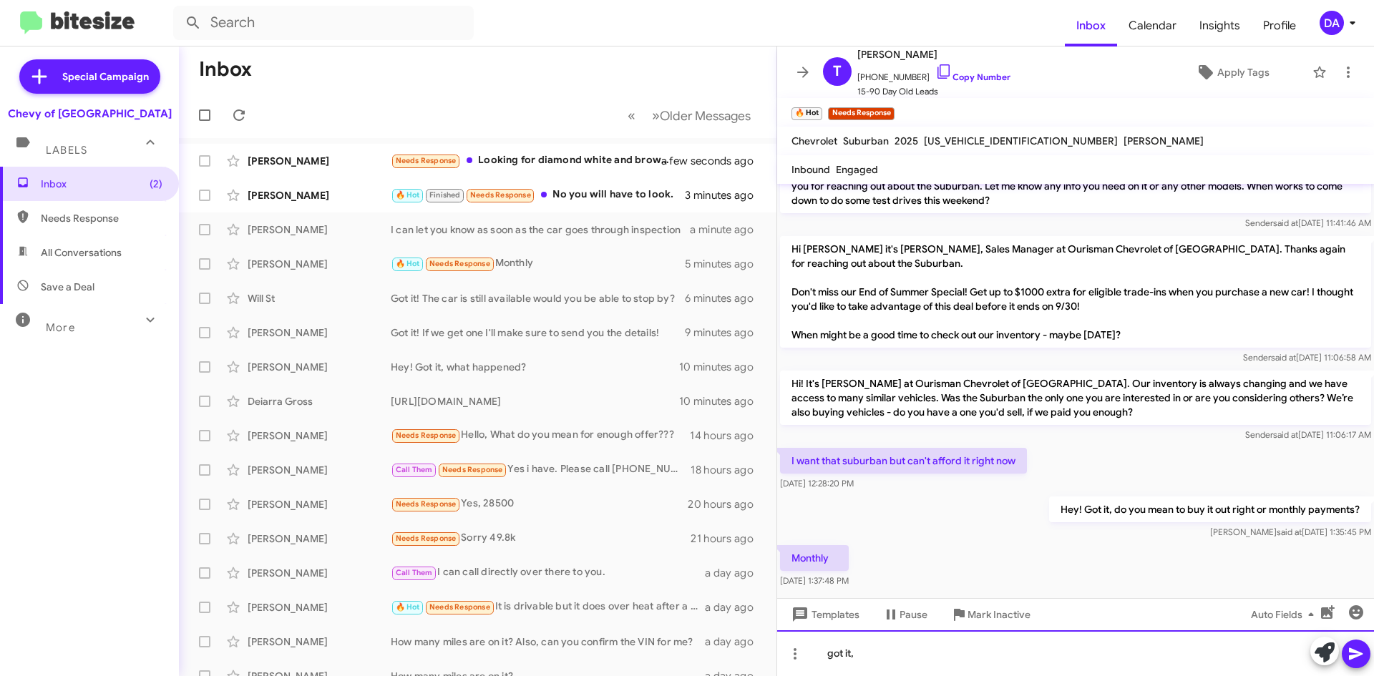
click at [967, 652] on div "got it," at bounding box center [1075, 653] width 597 height 46
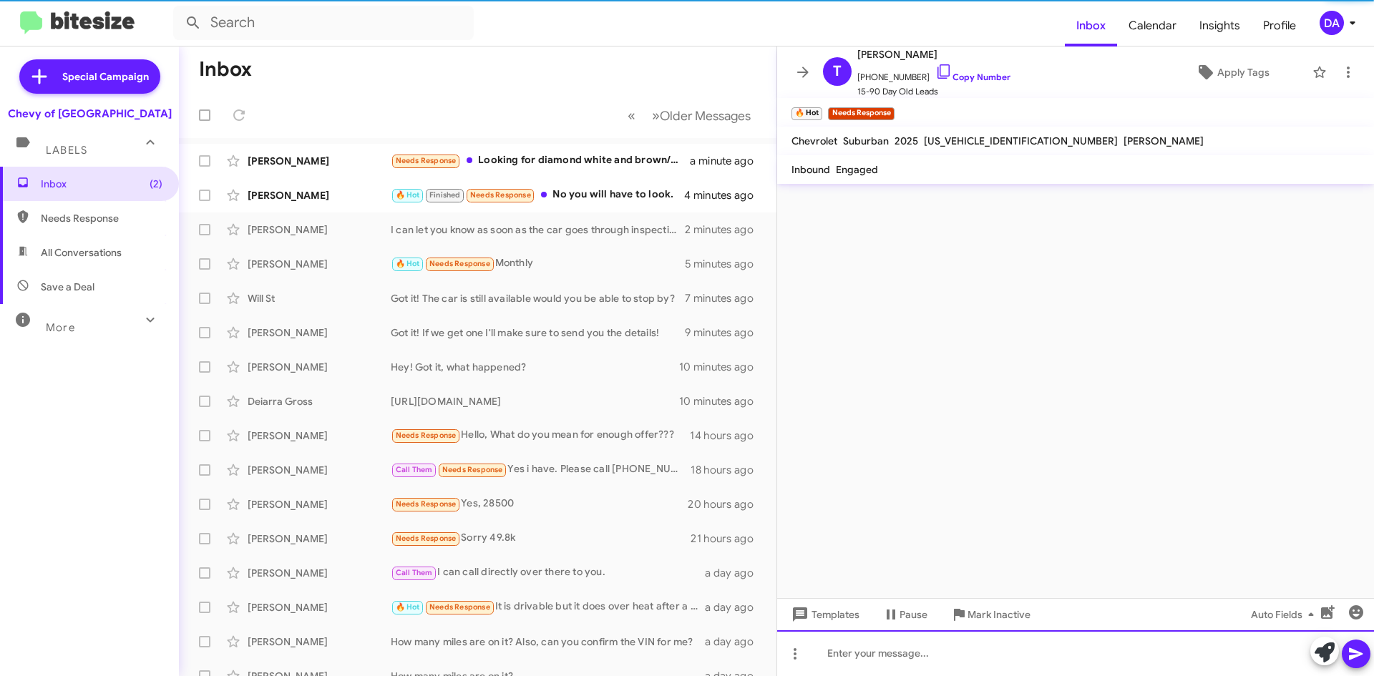
scroll to position [0, 0]
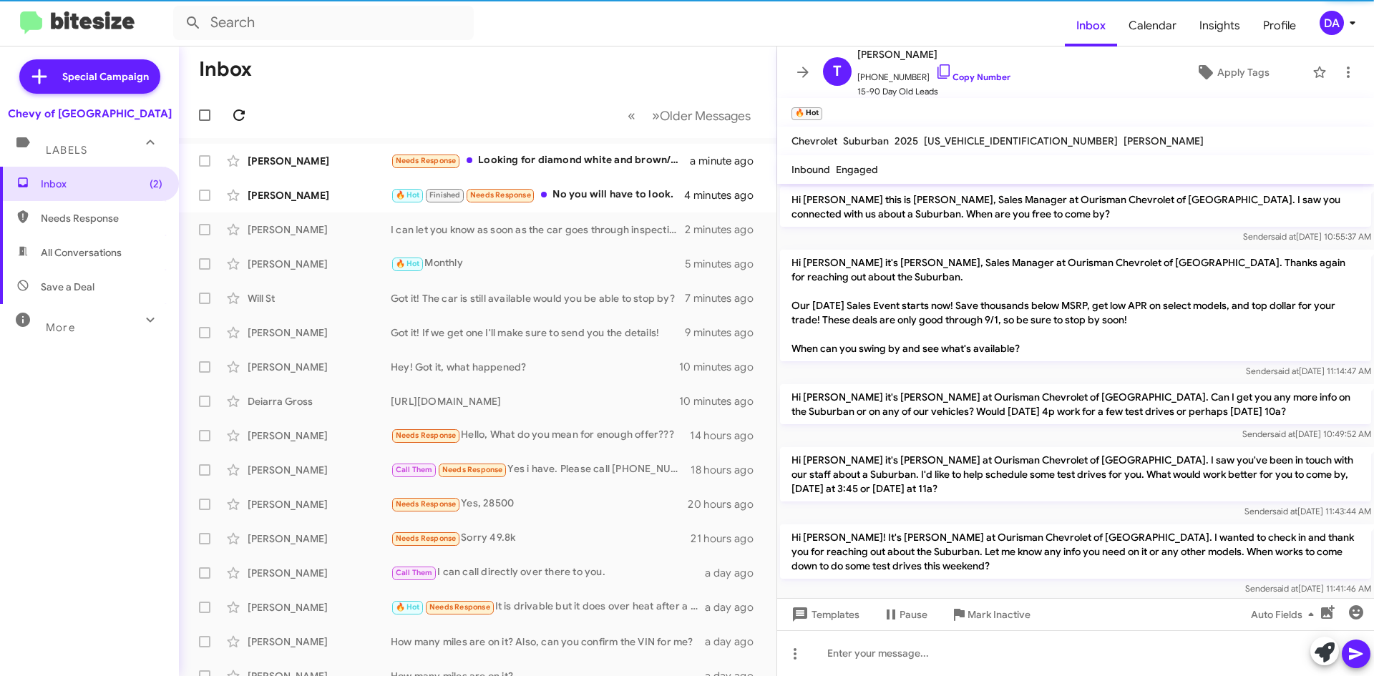
click at [245, 126] on button at bounding box center [239, 115] width 29 height 29
click at [587, 182] on div "[PERSON_NAME] 🔥 Hot Finished Needs Response No you will have to look. 4 minutes…" at bounding box center [477, 195] width 575 height 29
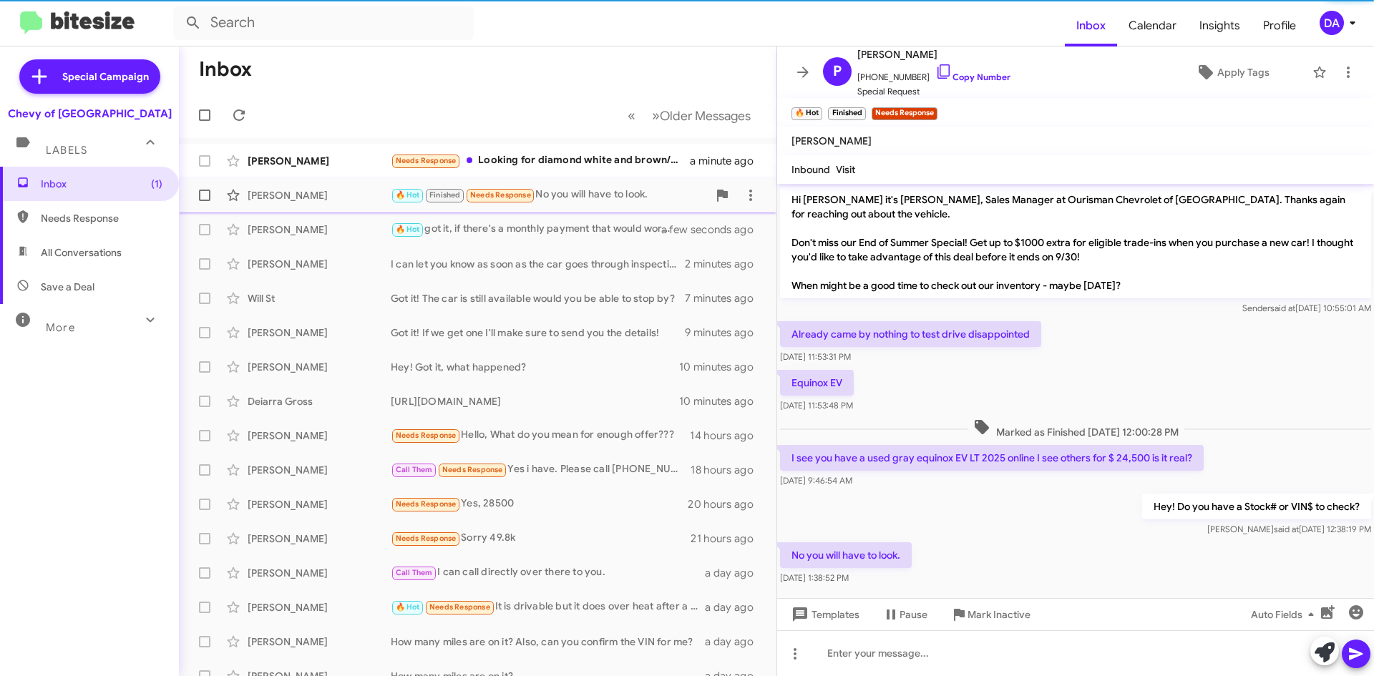
scroll to position [15, 0]
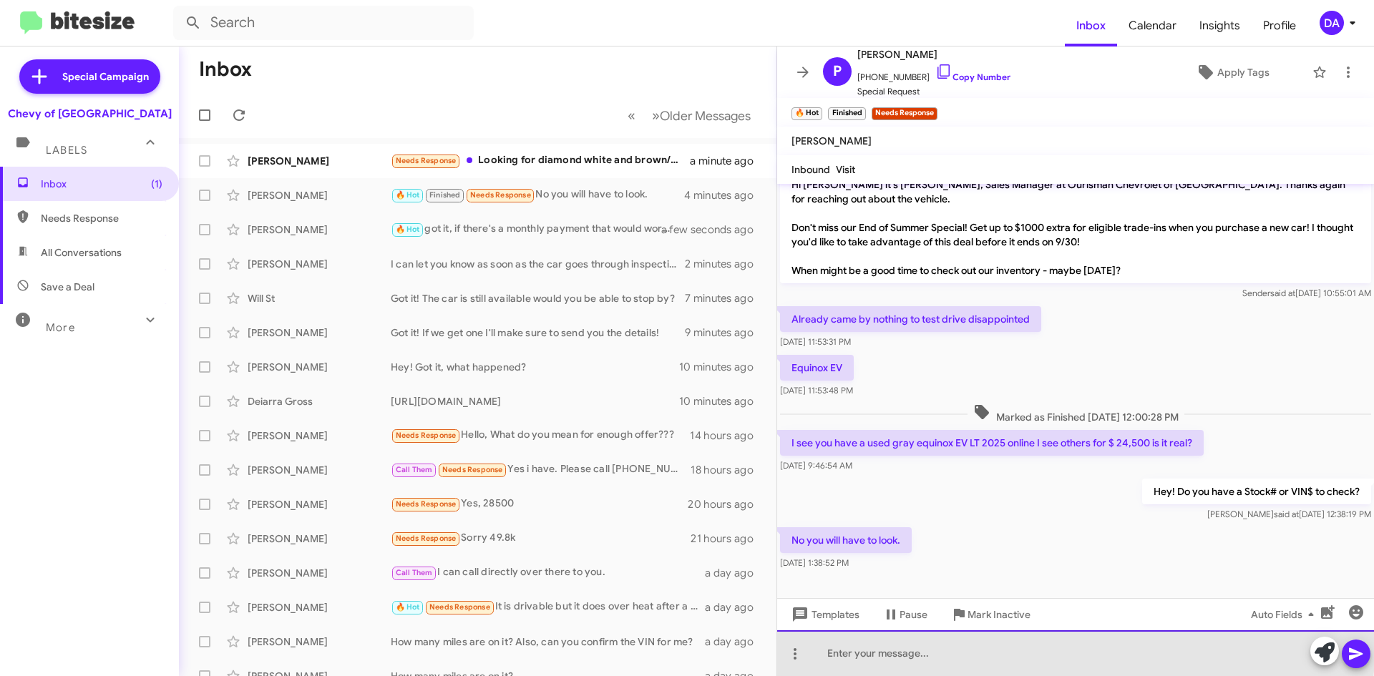
click at [904, 646] on div at bounding box center [1075, 653] width 597 height 46
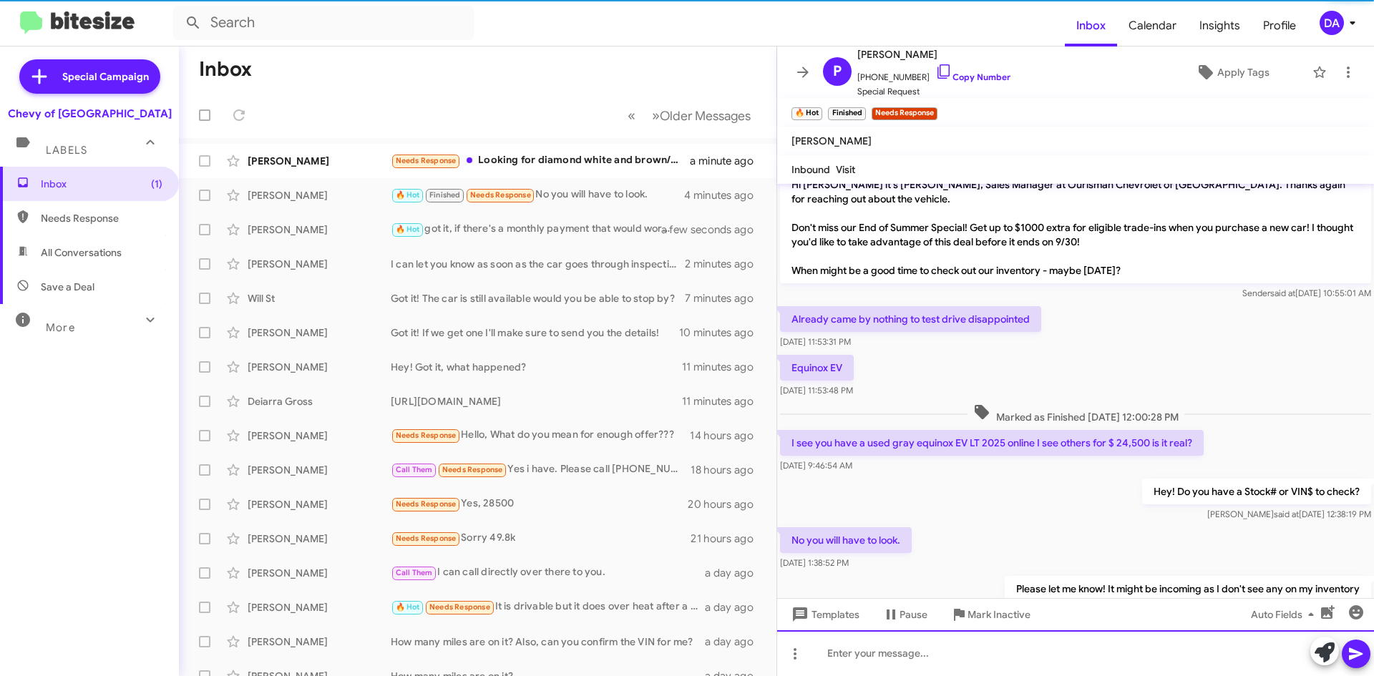
scroll to position [67, 0]
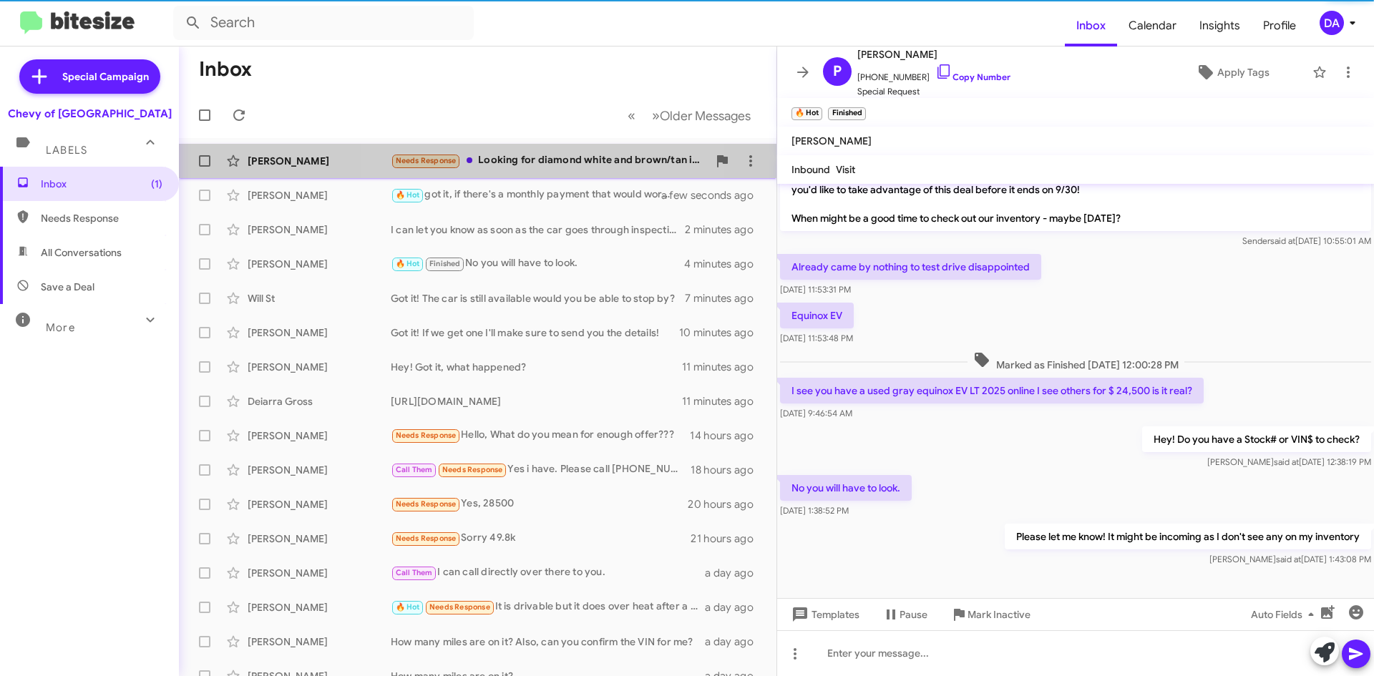
click at [559, 161] on div "Needs Response Looking for diamond white and brown/tan interior" at bounding box center [549, 160] width 317 height 16
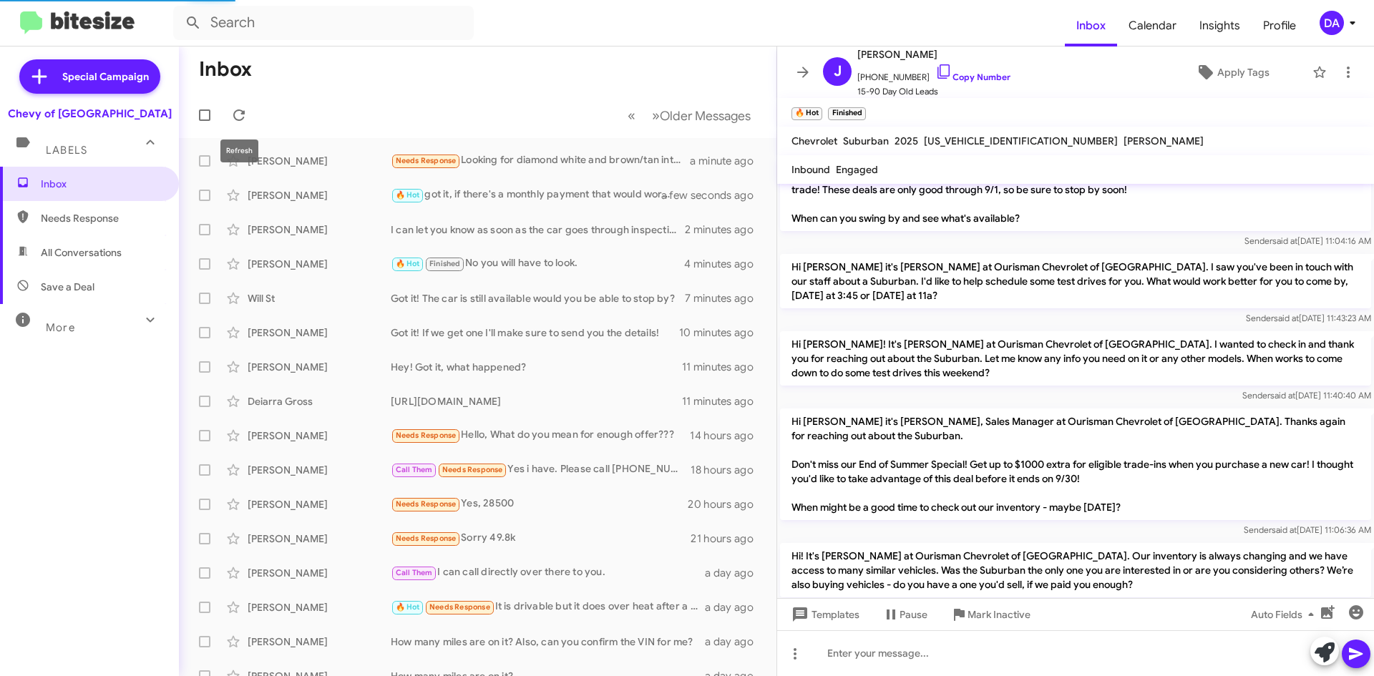
scroll to position [380, 0]
